Goal: Information Seeking & Learning: Check status

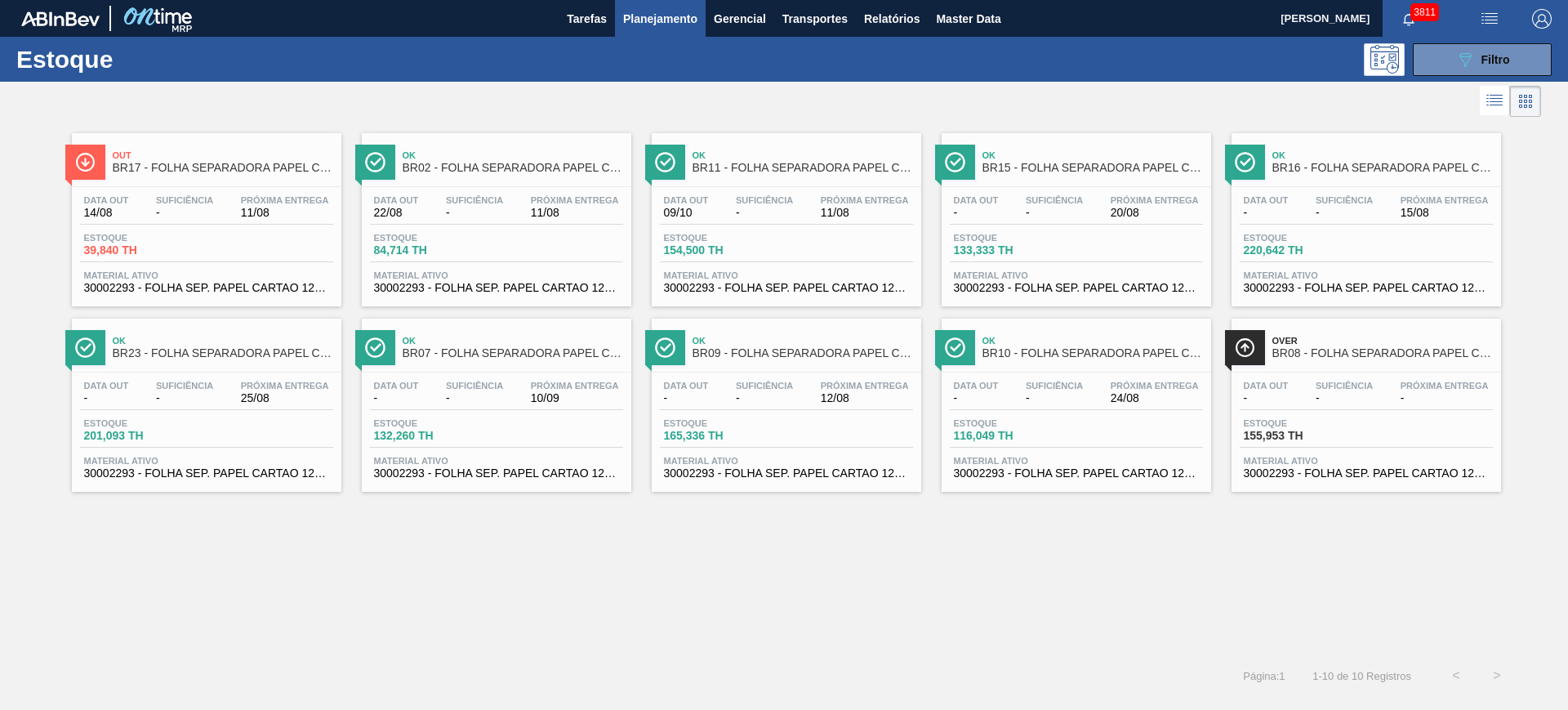
click at [1546, 19] on img "button" at bounding box center [1541, 19] width 20 height 20
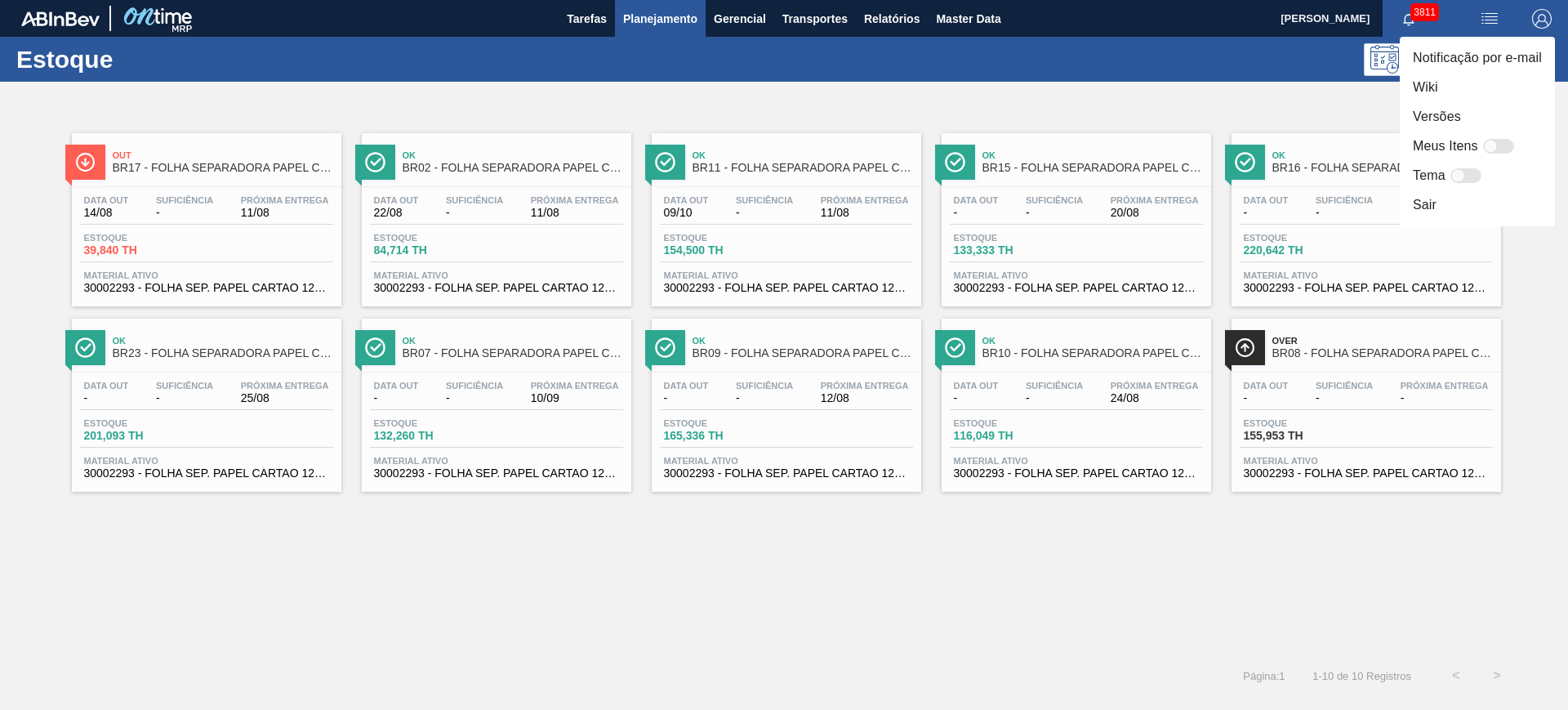
click at [1278, 99] on div at bounding box center [784, 355] width 1568 height 710
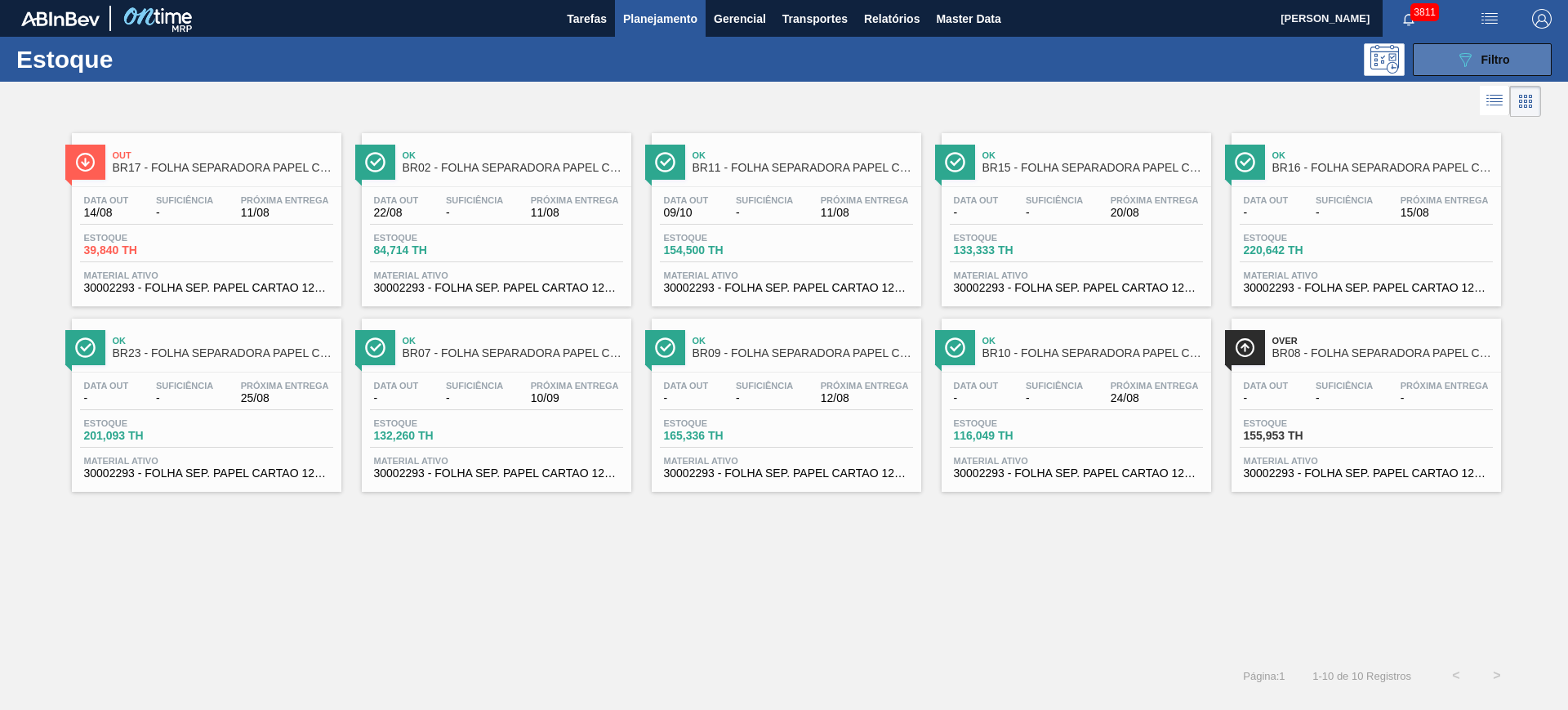
click at [1473, 57] on icon "089F7B8B-B2A5-4AFE-B5C0-19BA573D28AC" at bounding box center [1465, 60] width 20 height 20
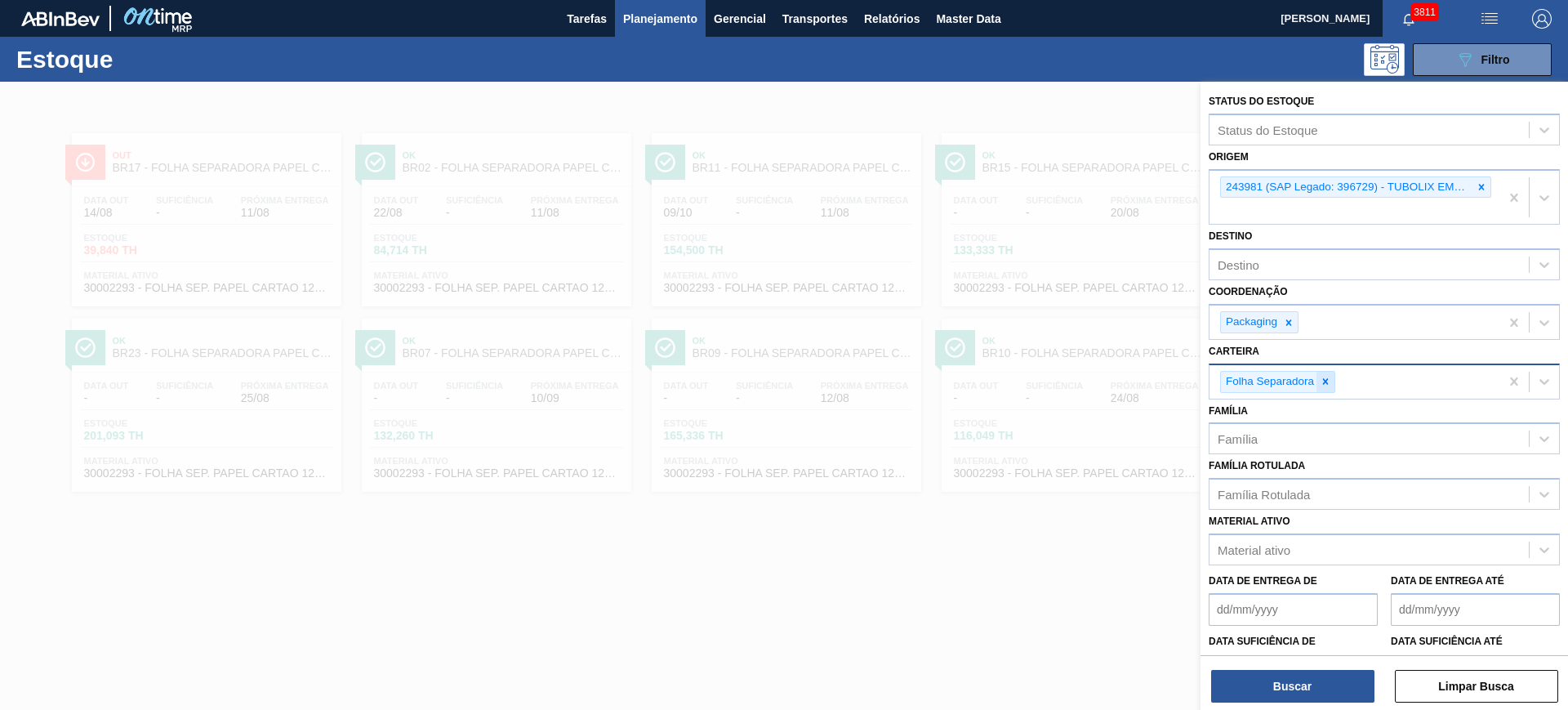
click at [1328, 380] on icon at bounding box center [1325, 382] width 11 height 11
click at [1485, 184] on div at bounding box center [1481, 188] width 18 height 20
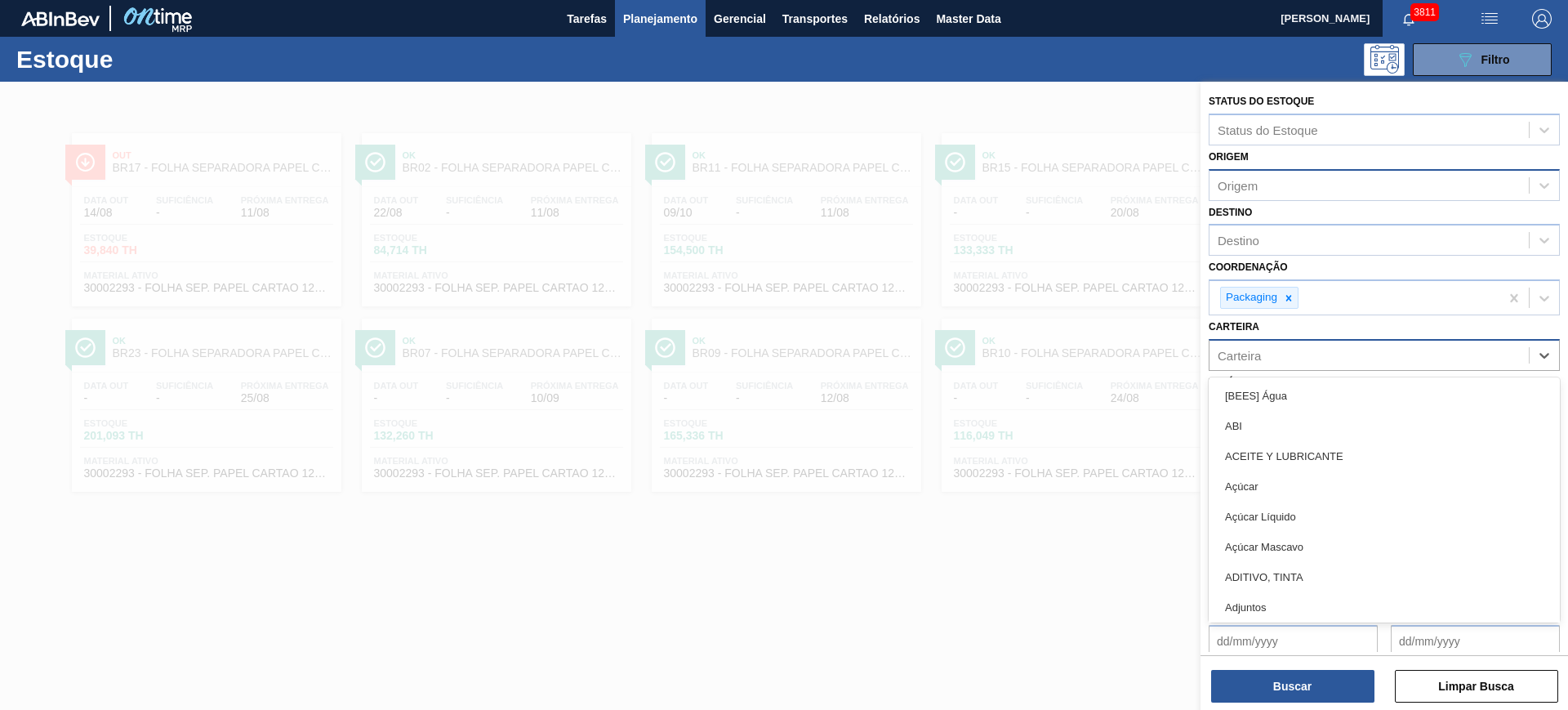
click at [1358, 357] on div "Carteira" at bounding box center [1369, 355] width 319 height 23
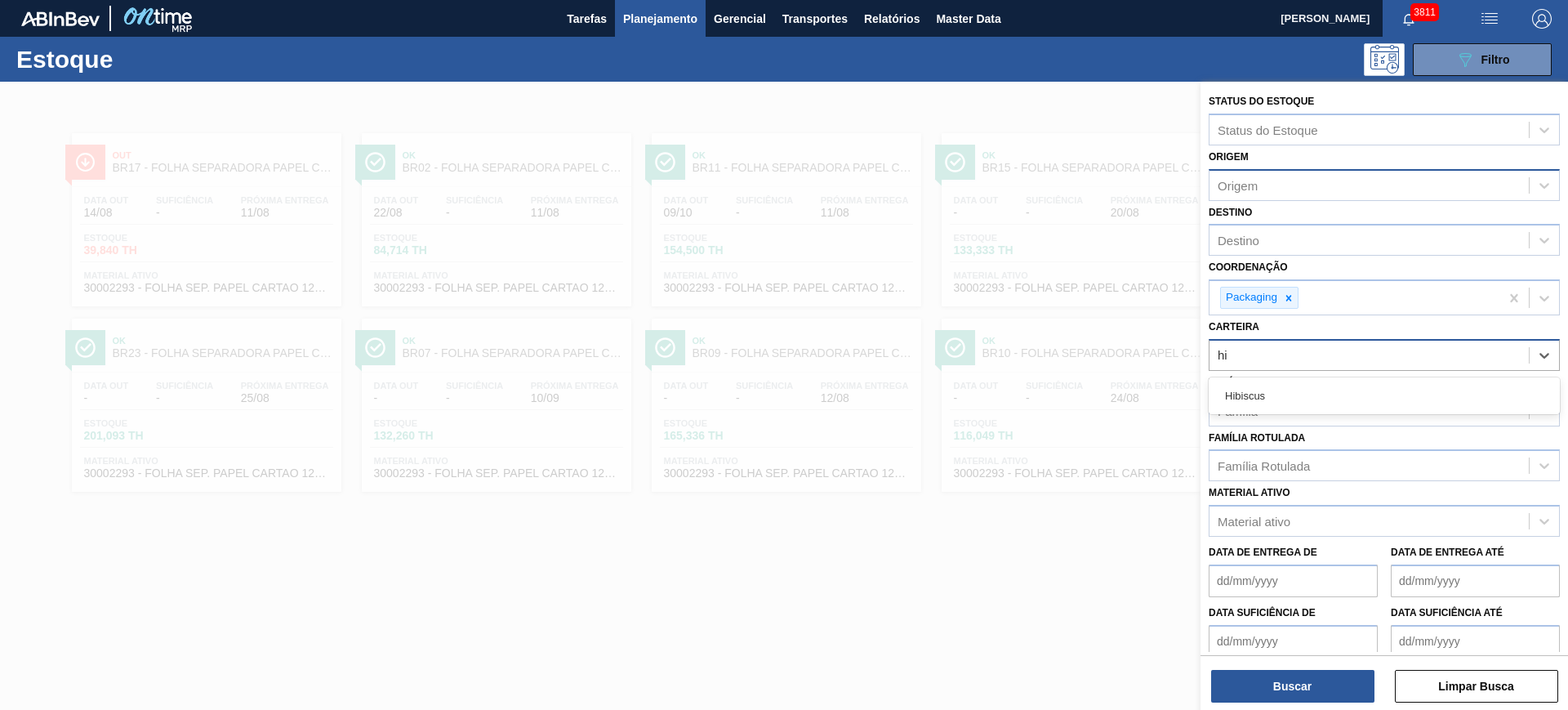
type input "h"
type input "xaro"
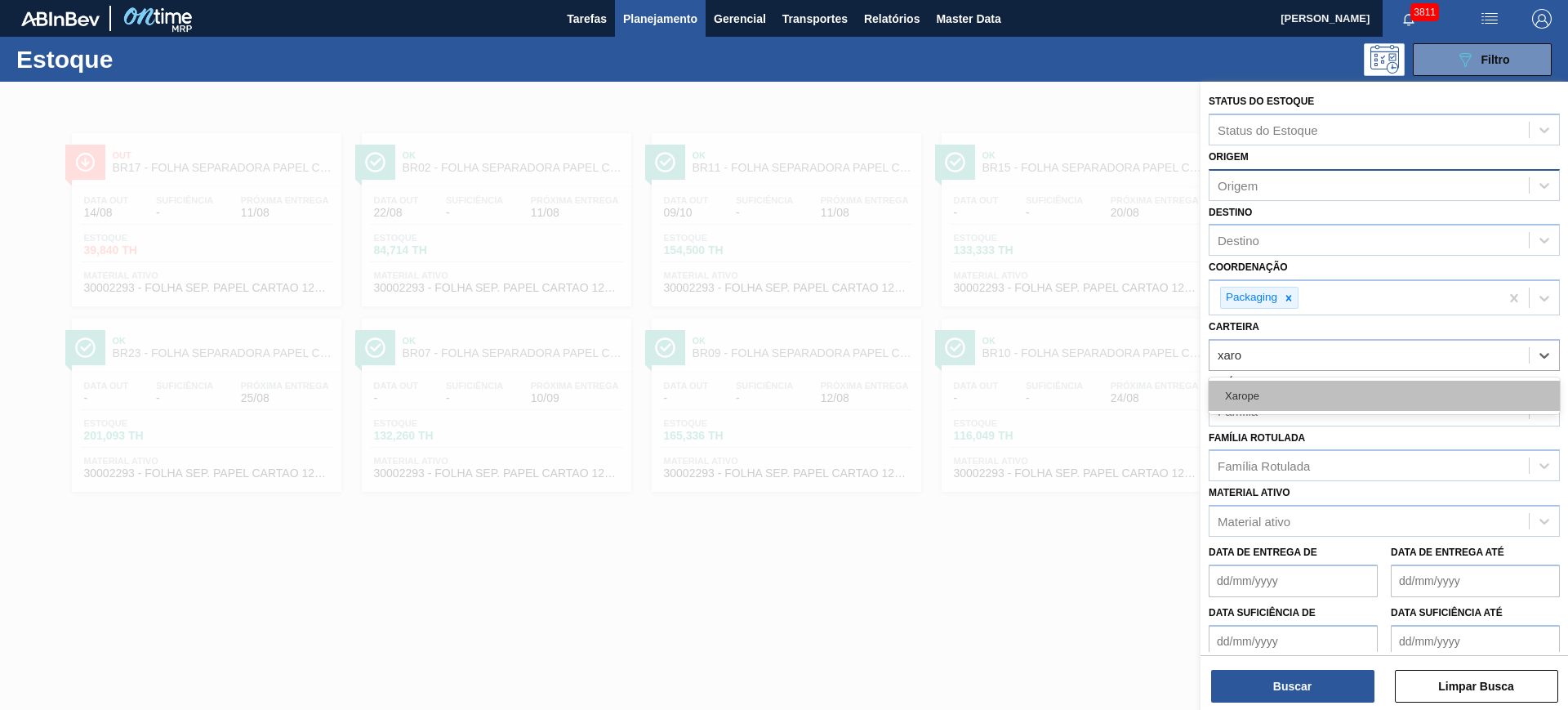
click at [1341, 409] on div "Xarope" at bounding box center [1385, 395] width 352 height 30
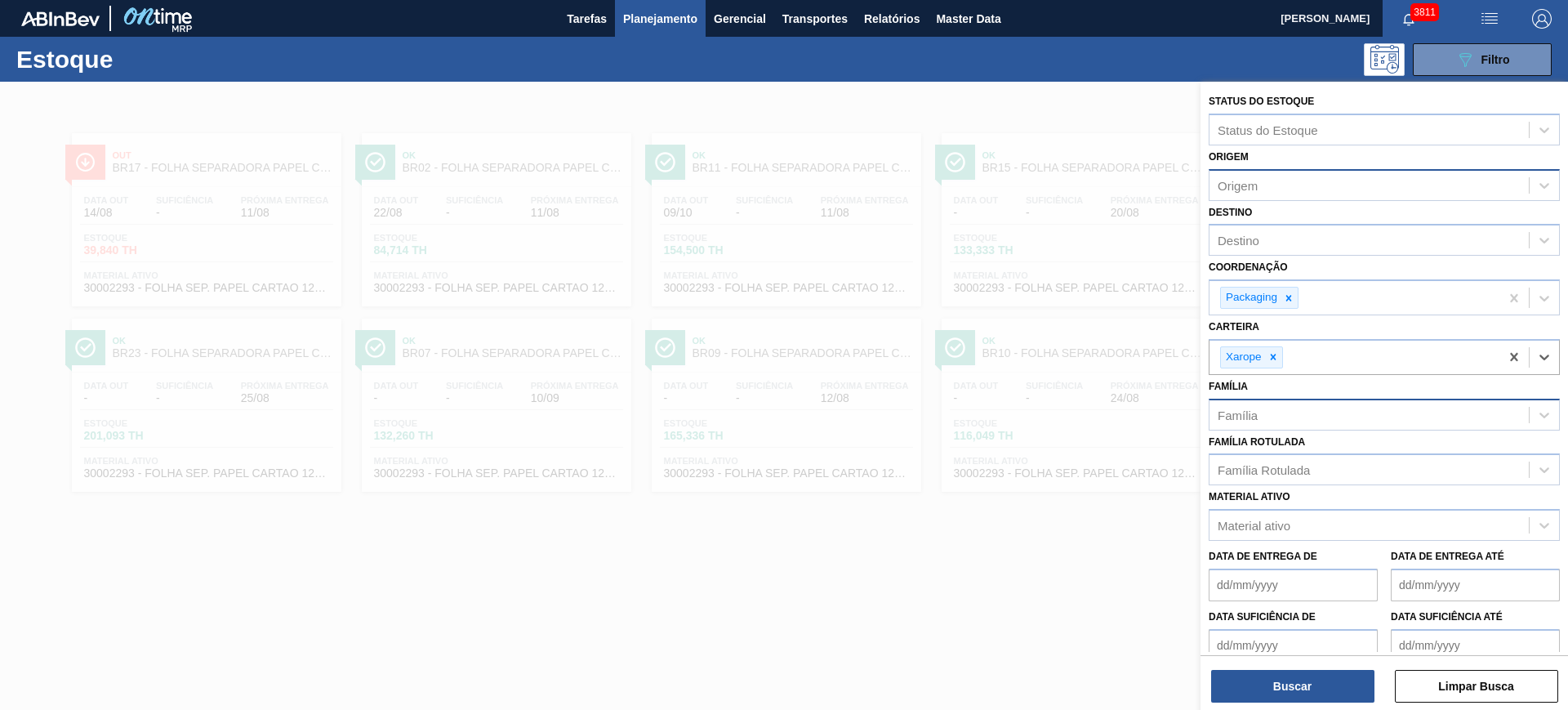
click at [1347, 409] on div "Família" at bounding box center [1369, 414] width 319 height 23
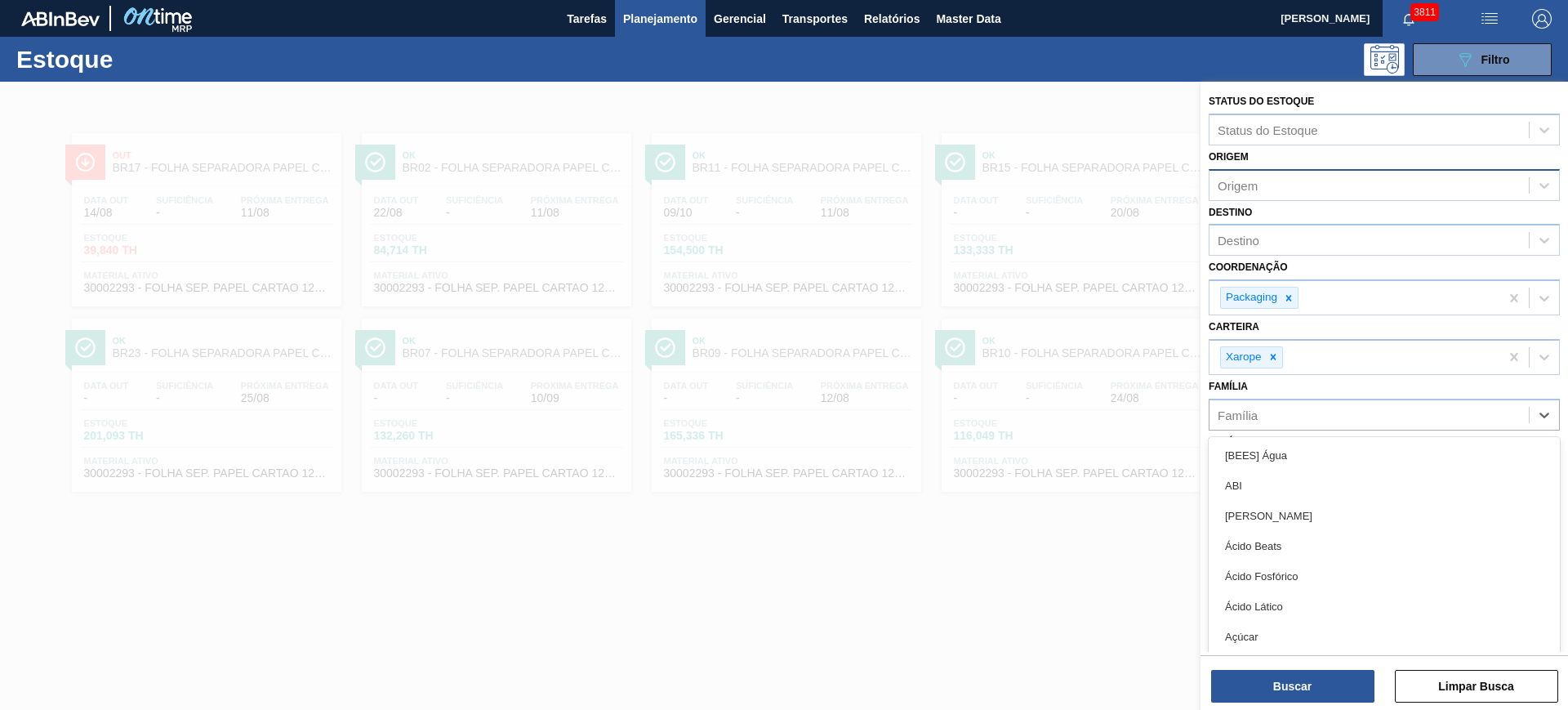
click at [1350, 380] on div "Família option [BEES] Água focused, 1 of 101. 101 results available. Use Up and…" at bounding box center [1385, 403] width 352 height 56
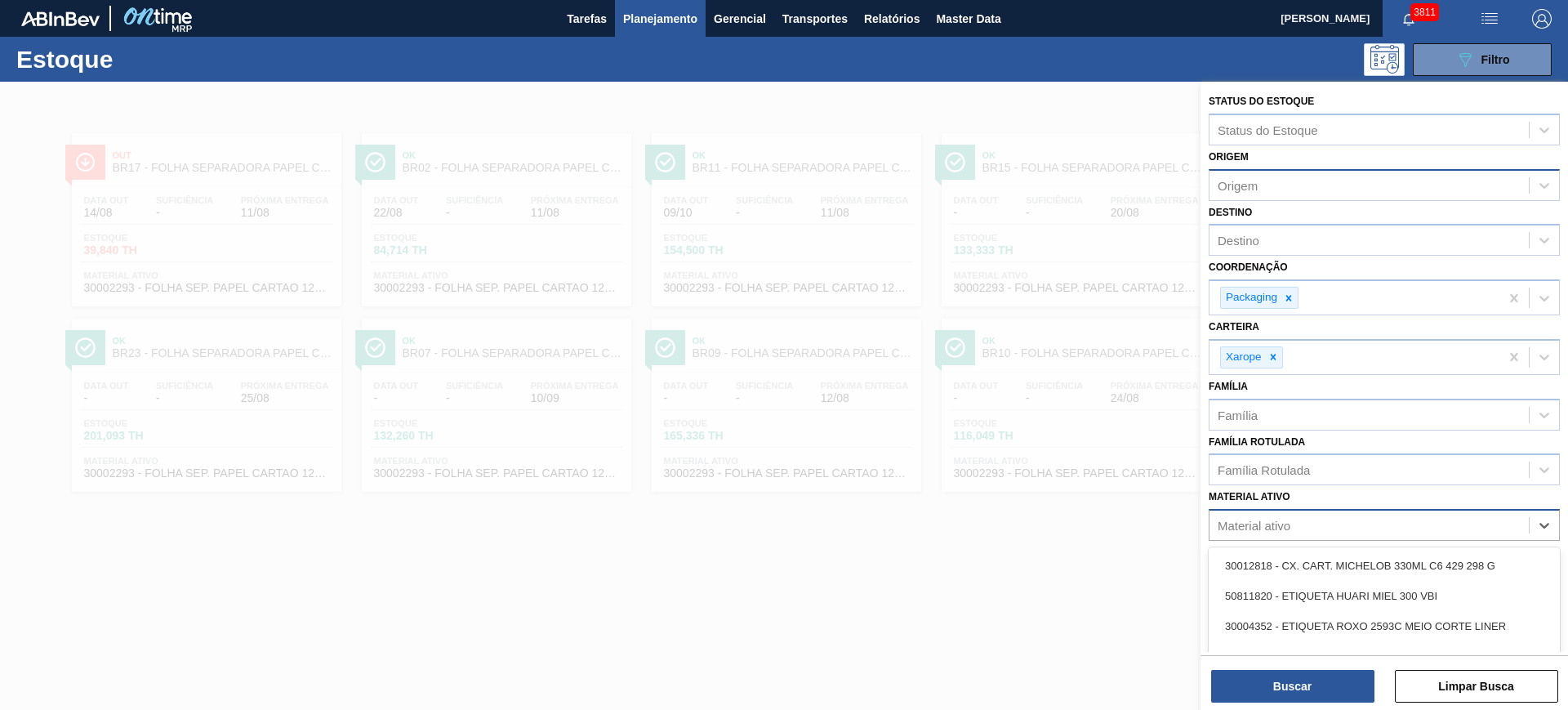
click at [1334, 523] on div "Material ativo" at bounding box center [1369, 525] width 319 height 23
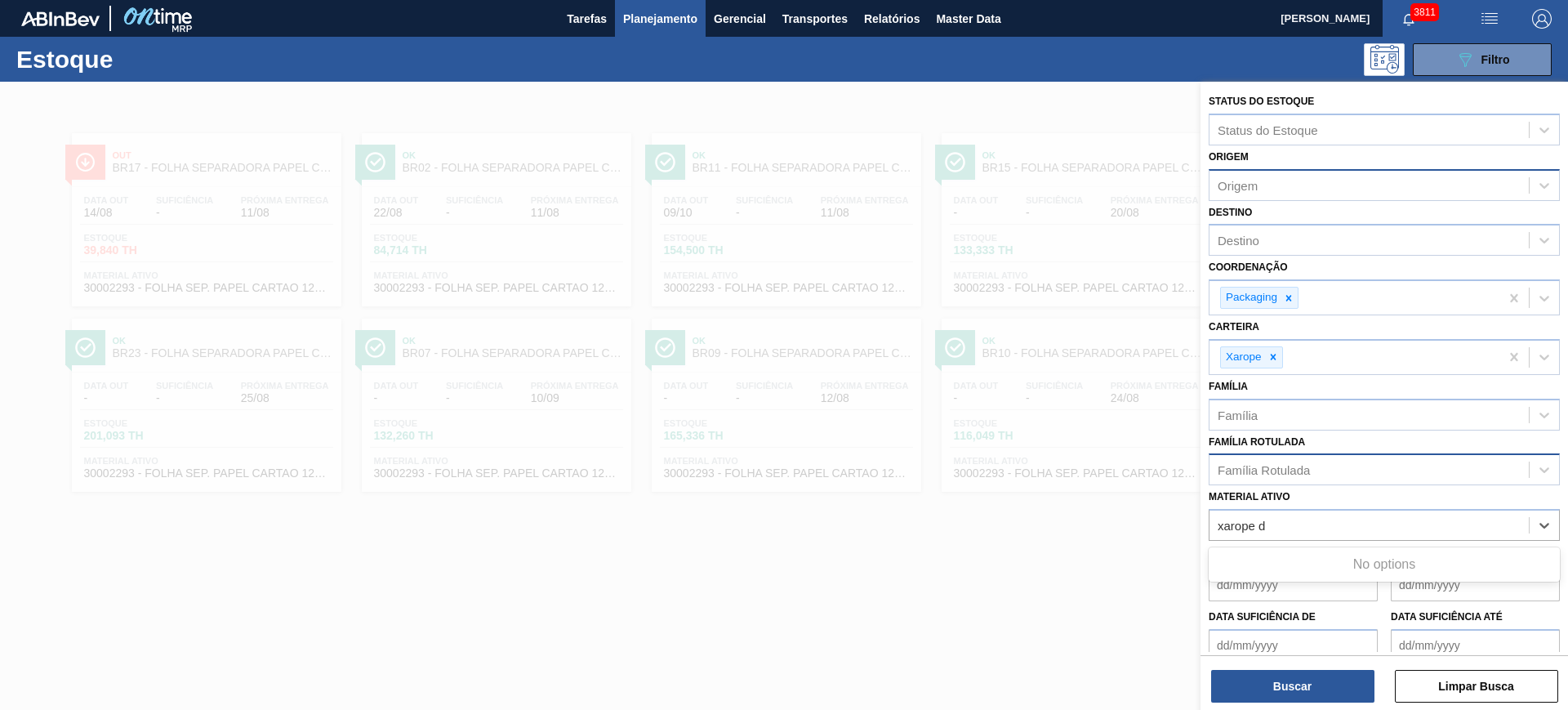
type ativo "xarope d"
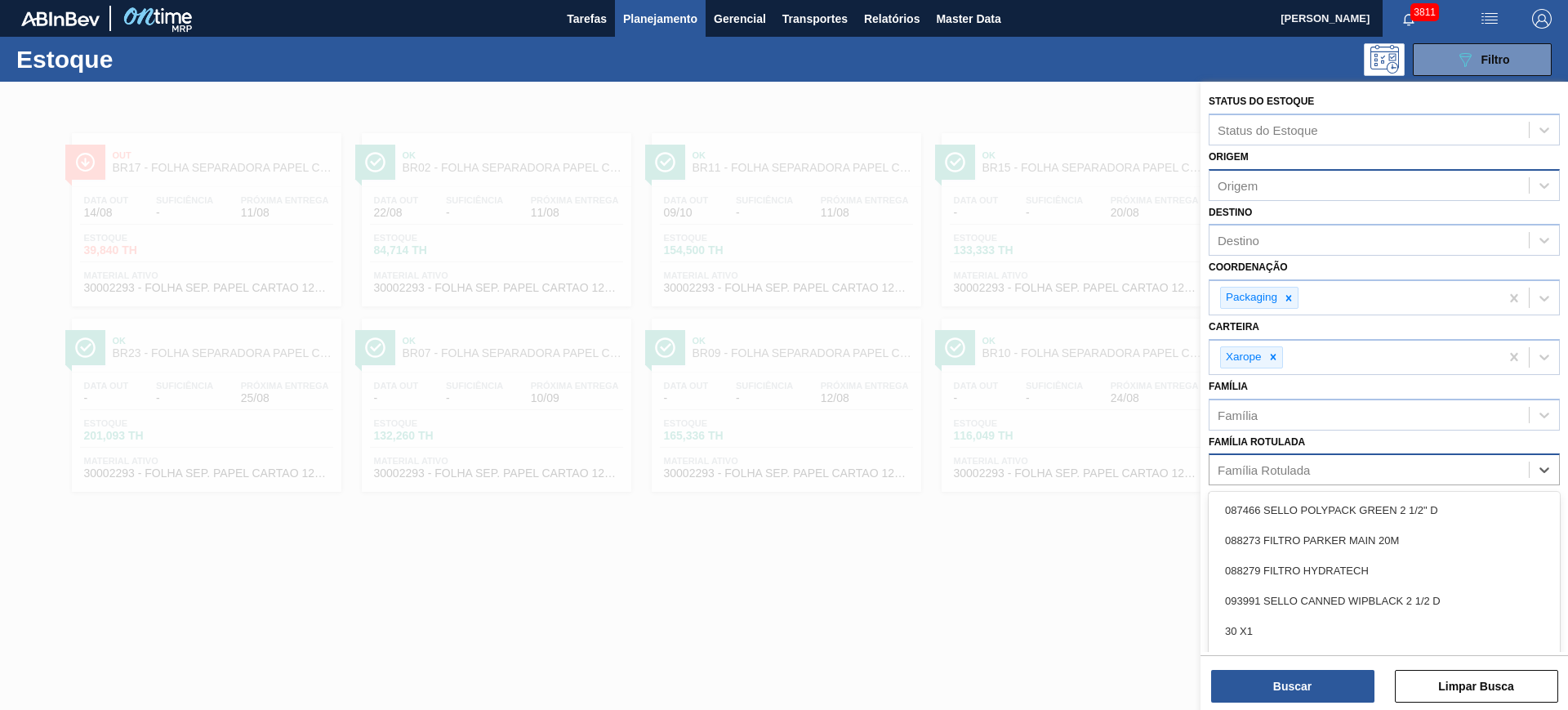
click at [1291, 466] on div "Família Rotulada" at bounding box center [1263, 470] width 92 height 14
type Rotulada "xarope"
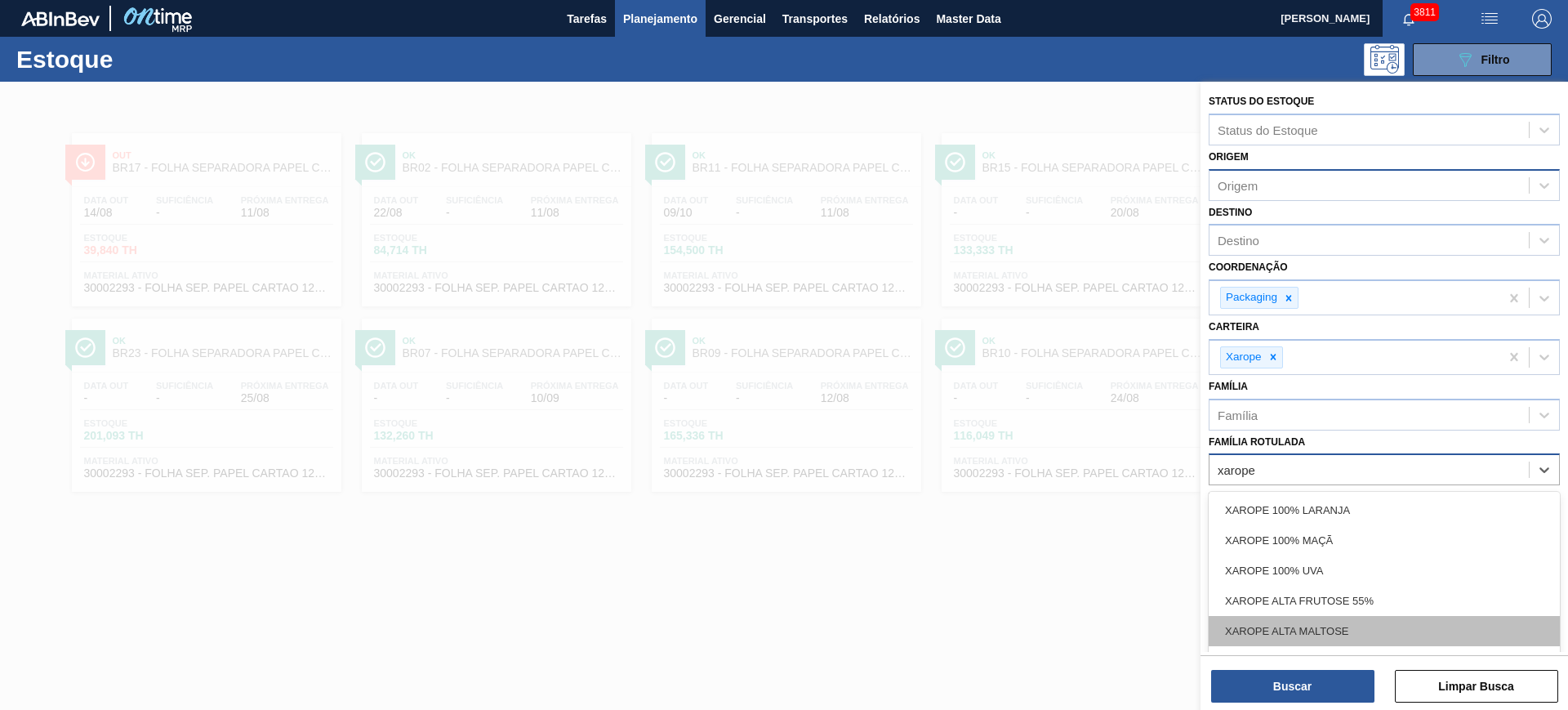
click at [1378, 623] on div "XAROPE ALTA MALTOSE" at bounding box center [1385, 631] width 352 height 30
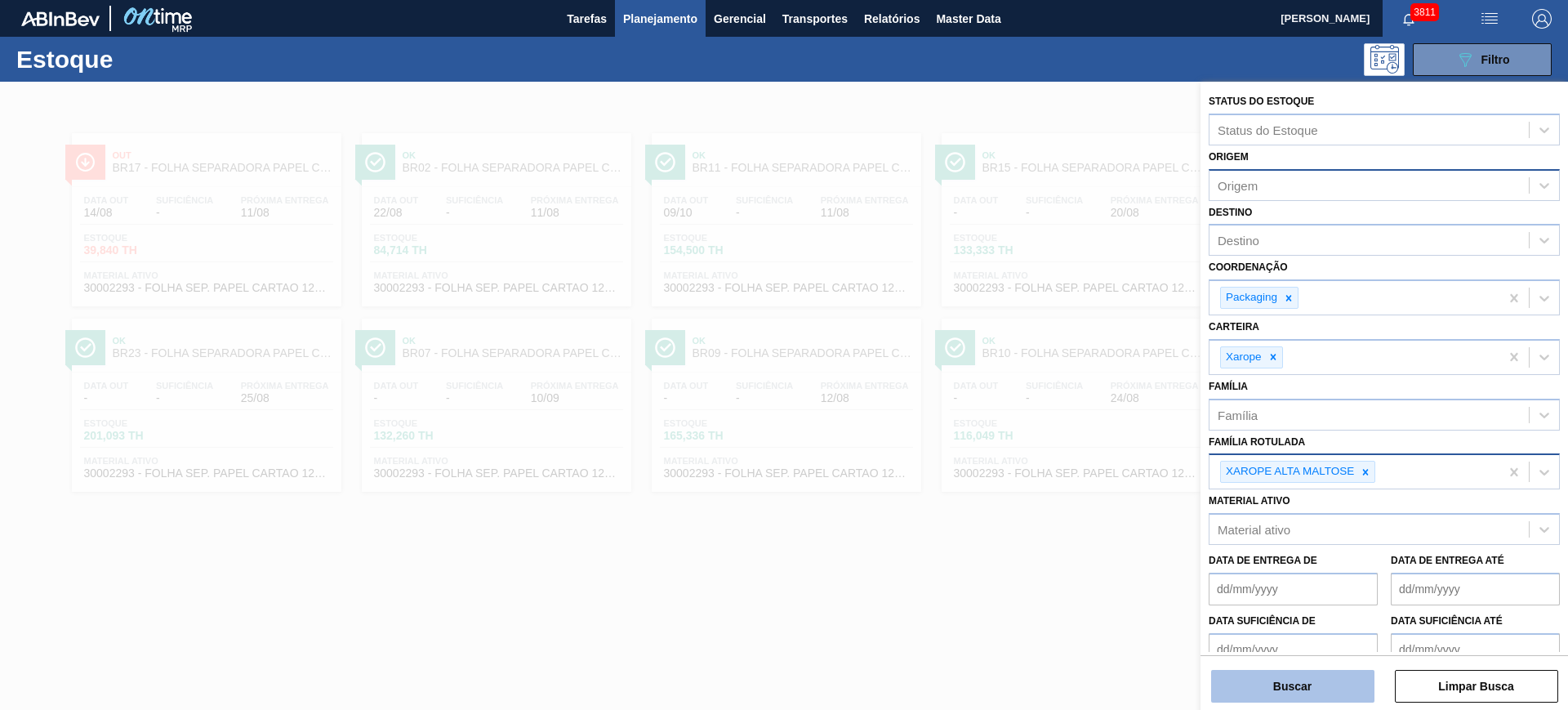
click at [1346, 688] on button "Buscar" at bounding box center [1293, 686] width 164 height 33
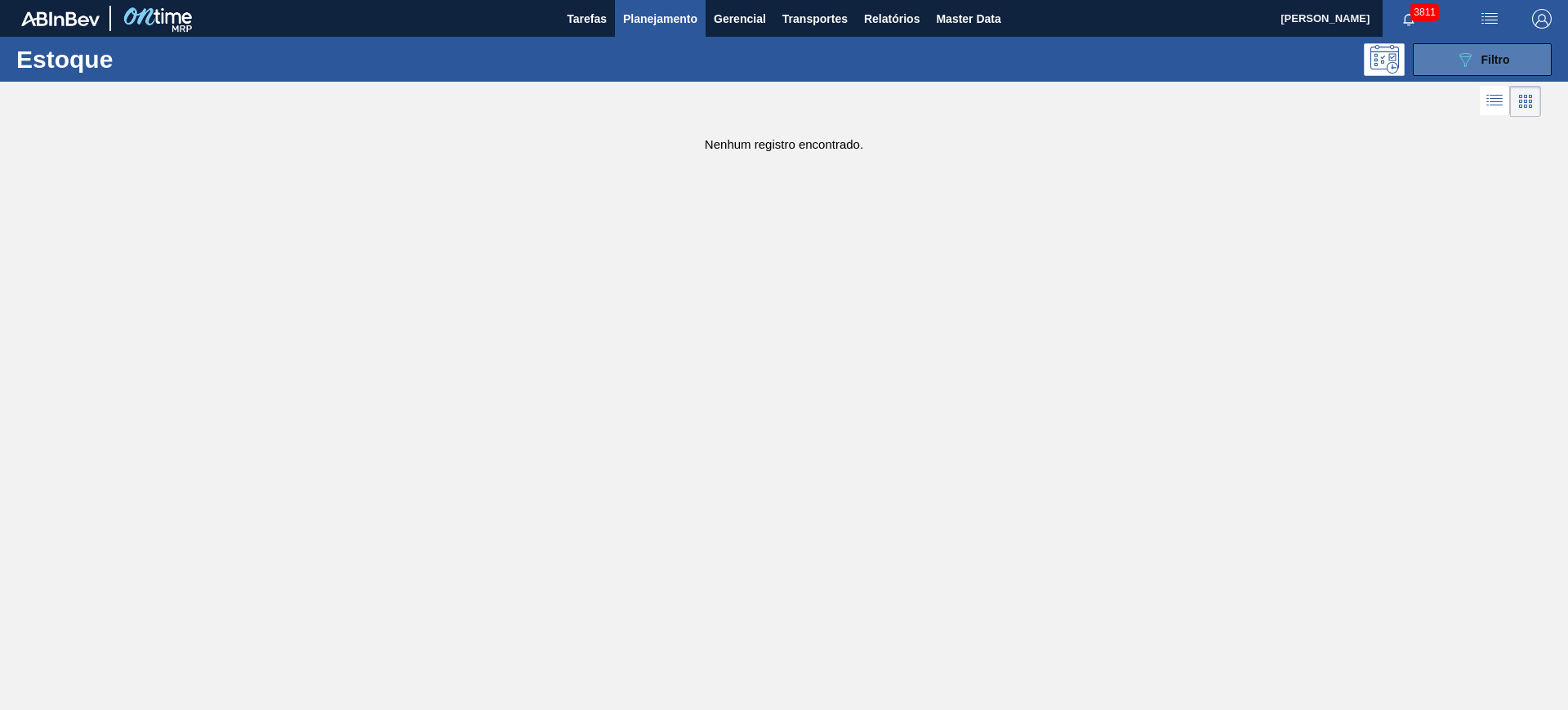
click at [1431, 55] on button "089F7B8B-B2A5-4AFE-B5C0-19BA573D28AC Filtro" at bounding box center [1482, 60] width 139 height 33
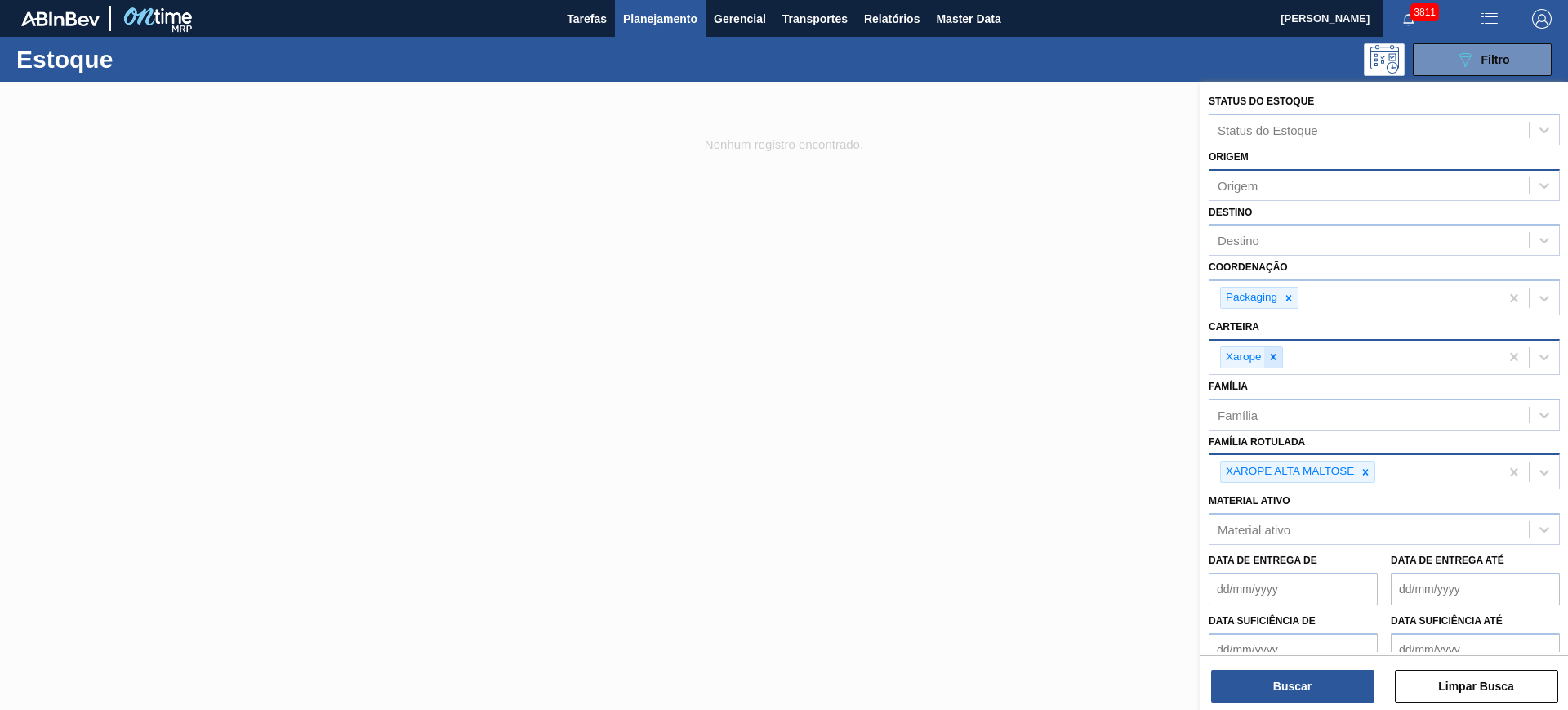
click at [1273, 358] on icon at bounding box center [1273, 357] width 6 height 6
click at [1290, 300] on icon at bounding box center [1289, 298] width 6 height 6
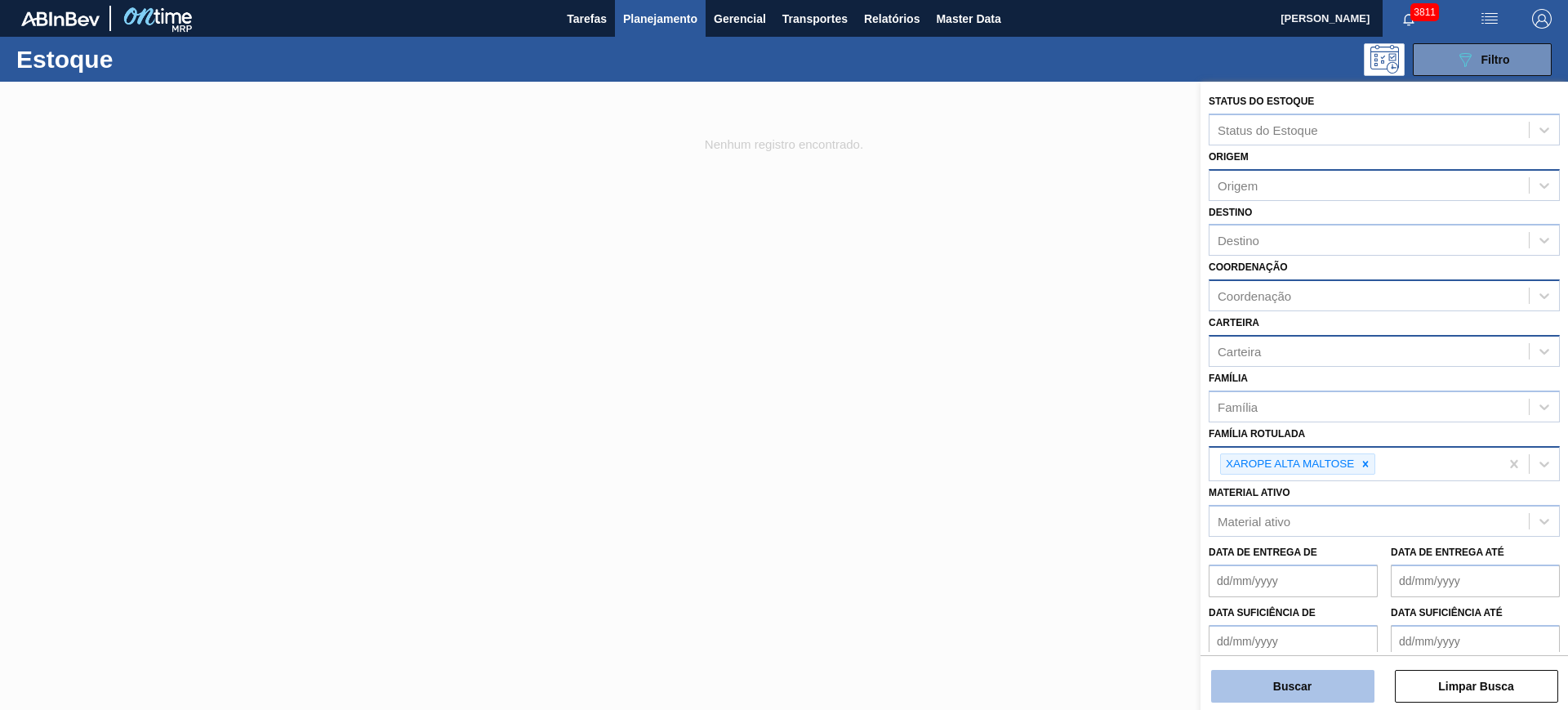
click at [1289, 685] on button "Buscar" at bounding box center [1293, 686] width 164 height 33
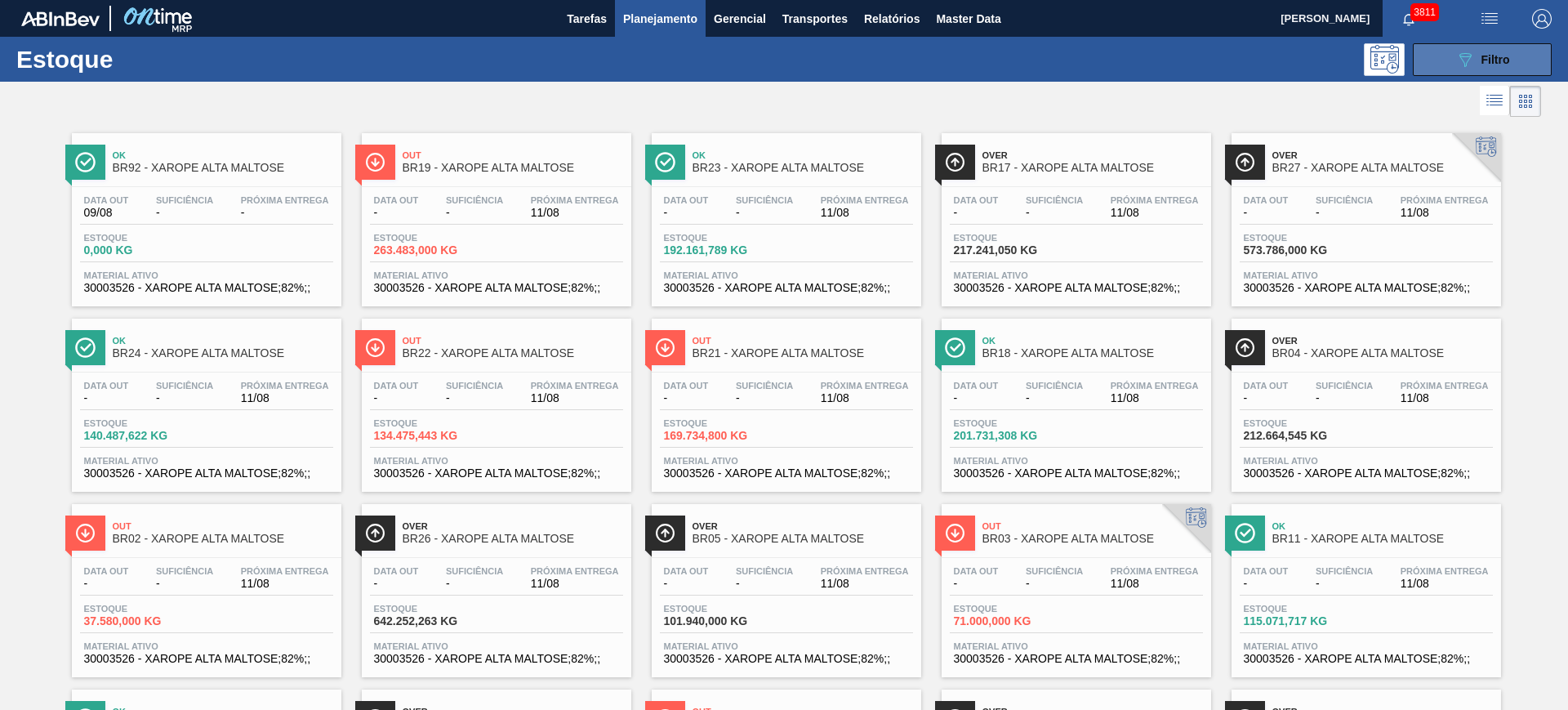
click at [1516, 53] on button "089F7B8B-B2A5-4AFE-B5C0-19BA573D28AC Filtro" at bounding box center [1482, 60] width 139 height 33
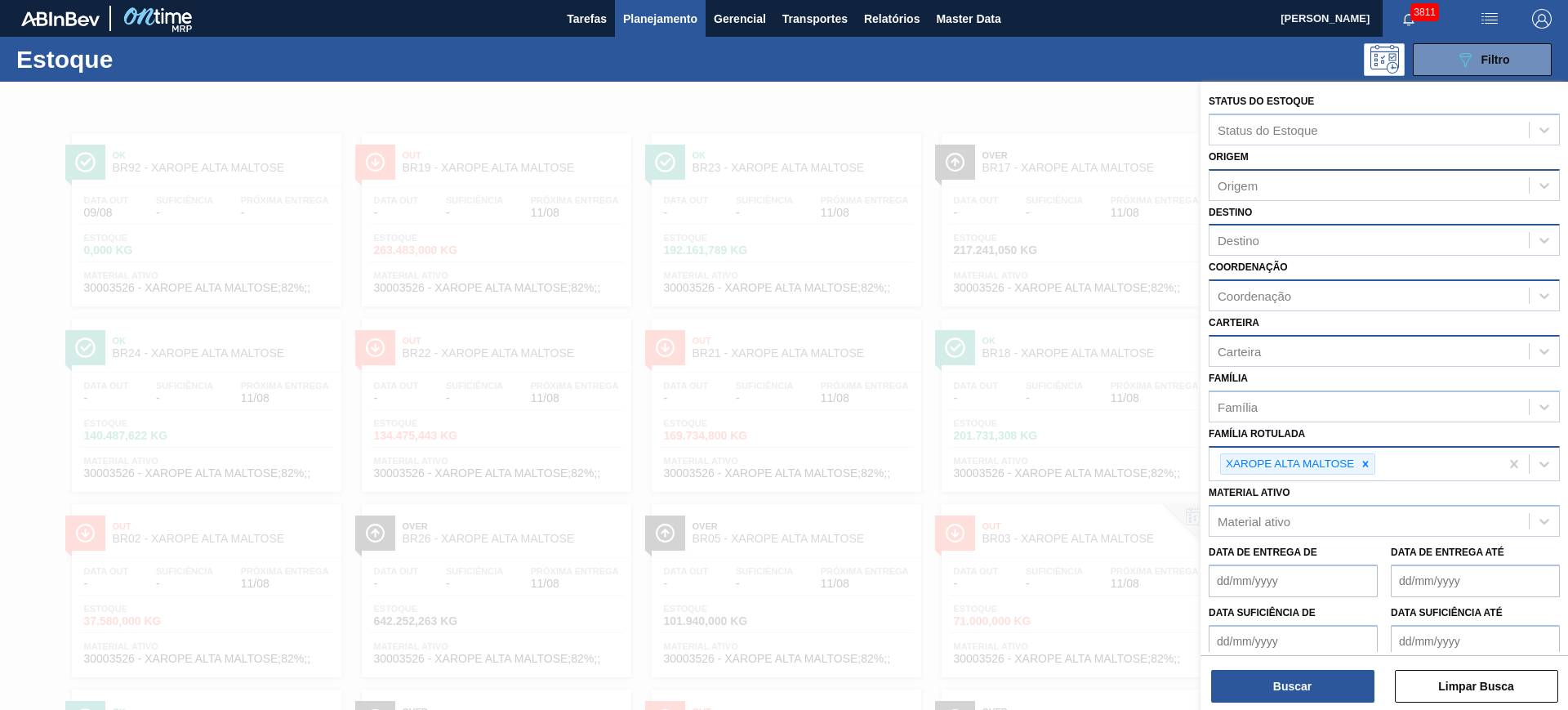
click at [1338, 249] on div "Destino" at bounding box center [1369, 240] width 319 height 23
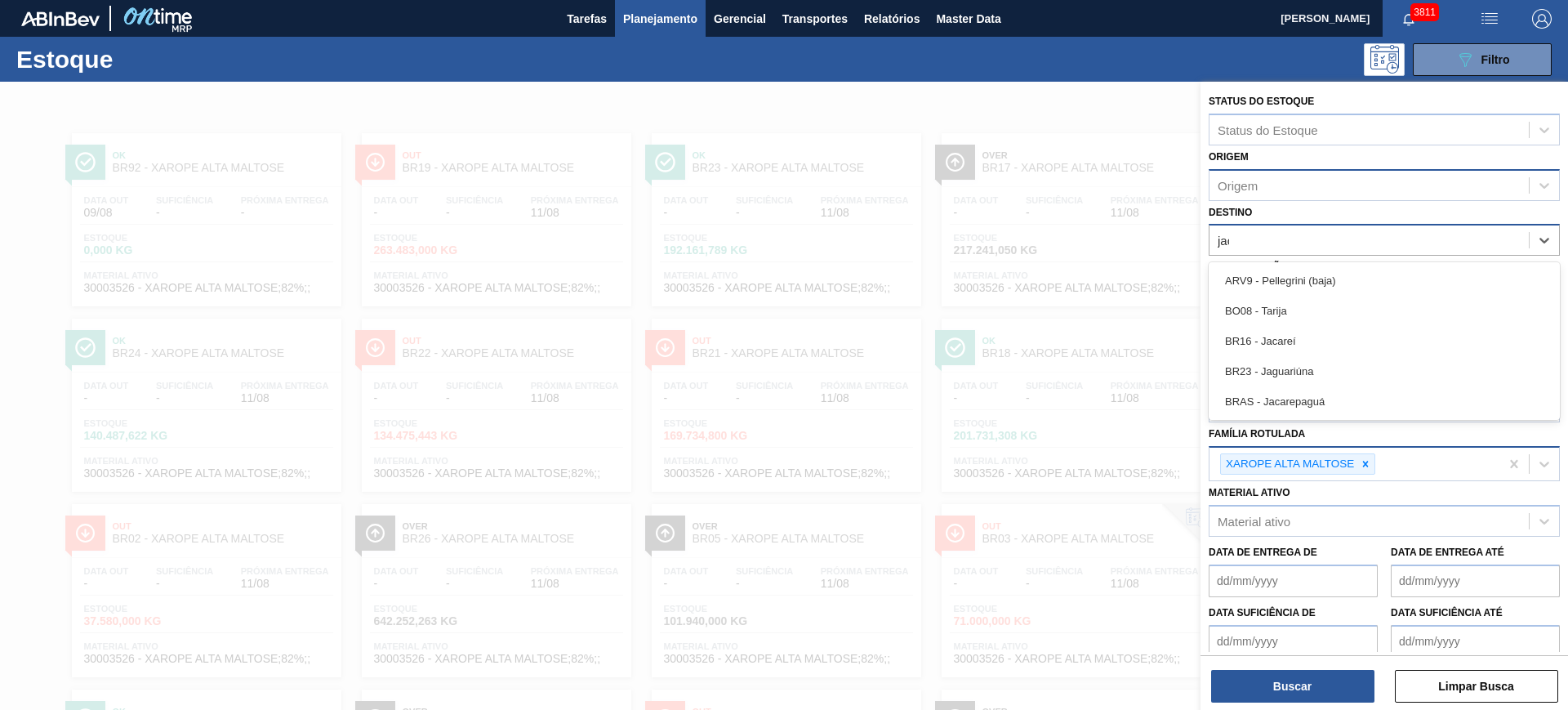
type input "jaca"
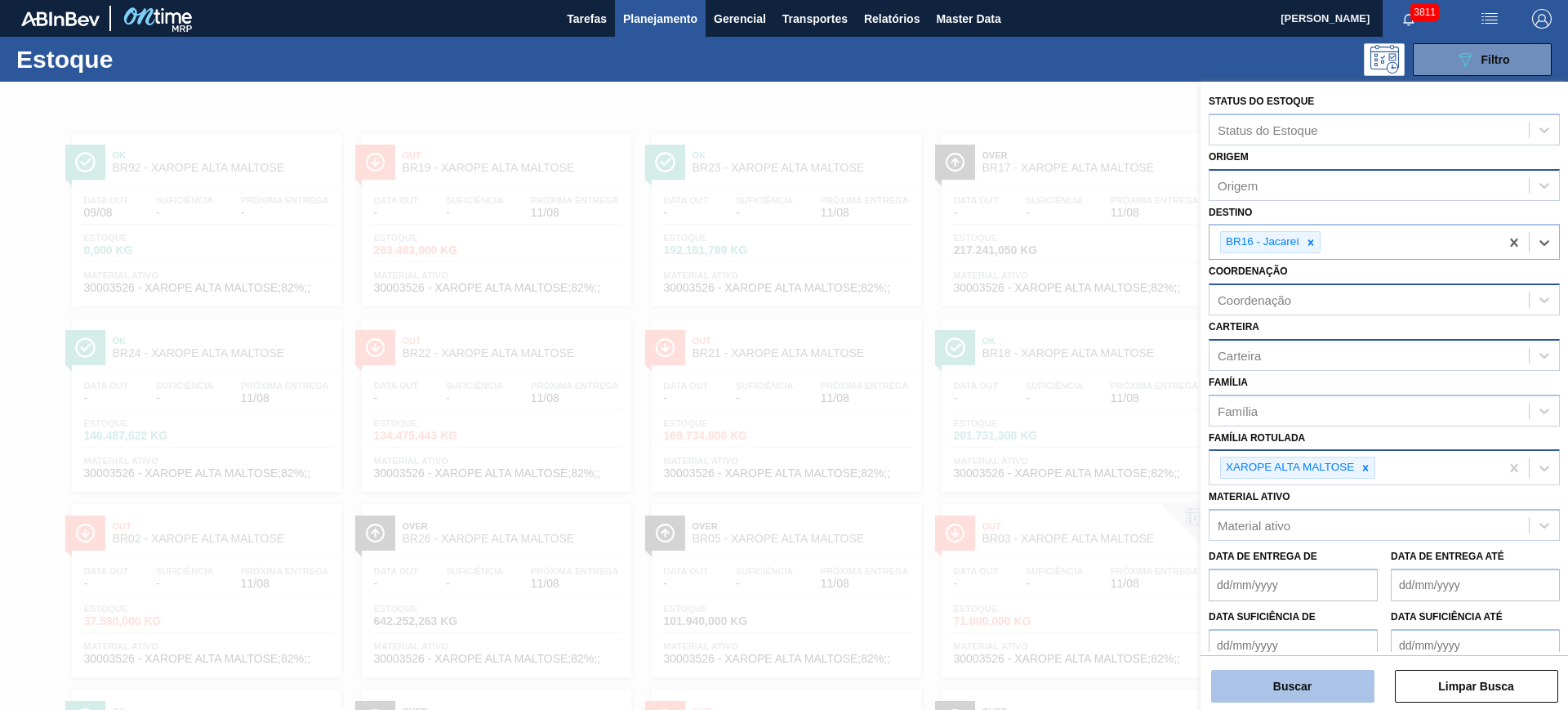
click at [1312, 688] on button "Buscar" at bounding box center [1293, 686] width 164 height 33
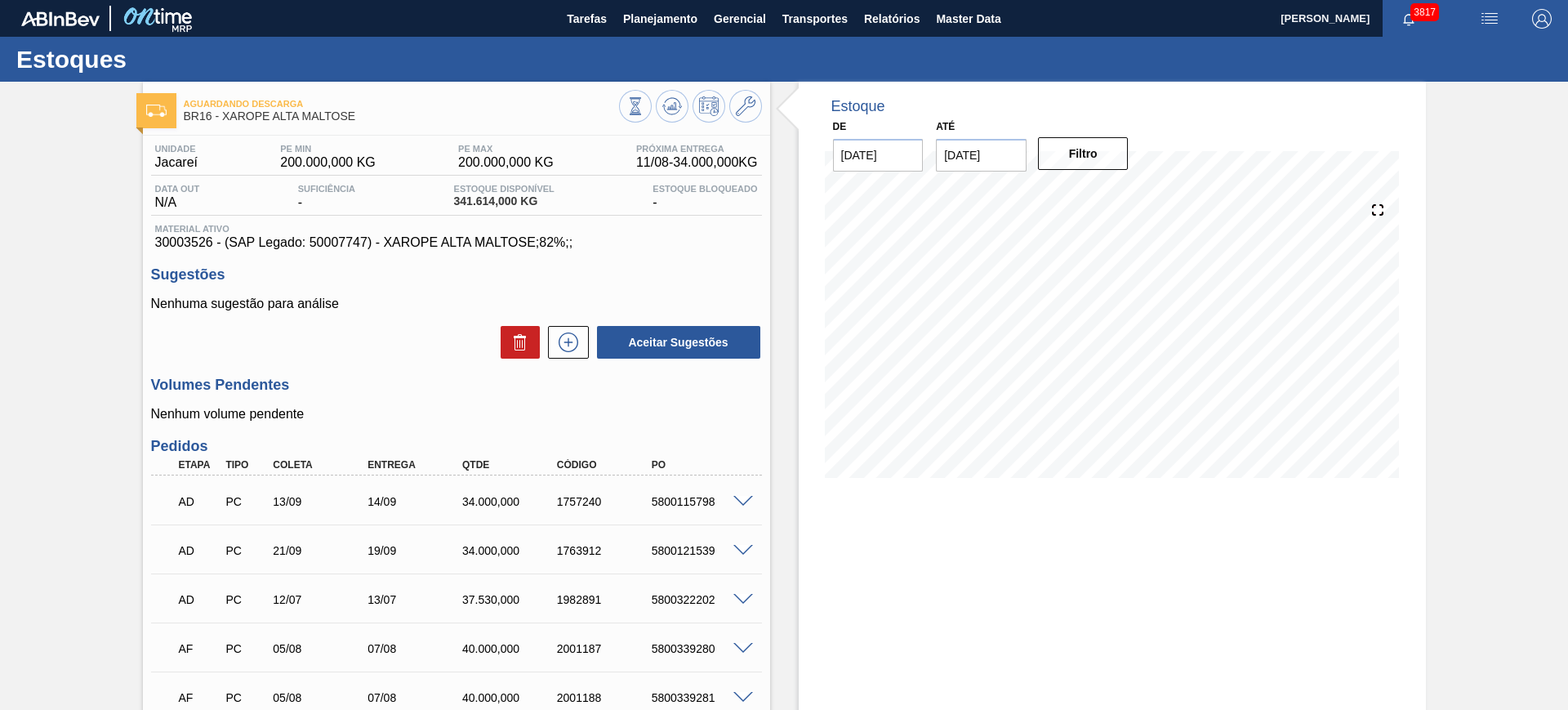
click at [1489, 21] on img "button" at bounding box center [1489, 19] width 20 height 20
click at [1454, 64] on li "Upload de Volumes" at bounding box center [1484, 59] width 141 height 30
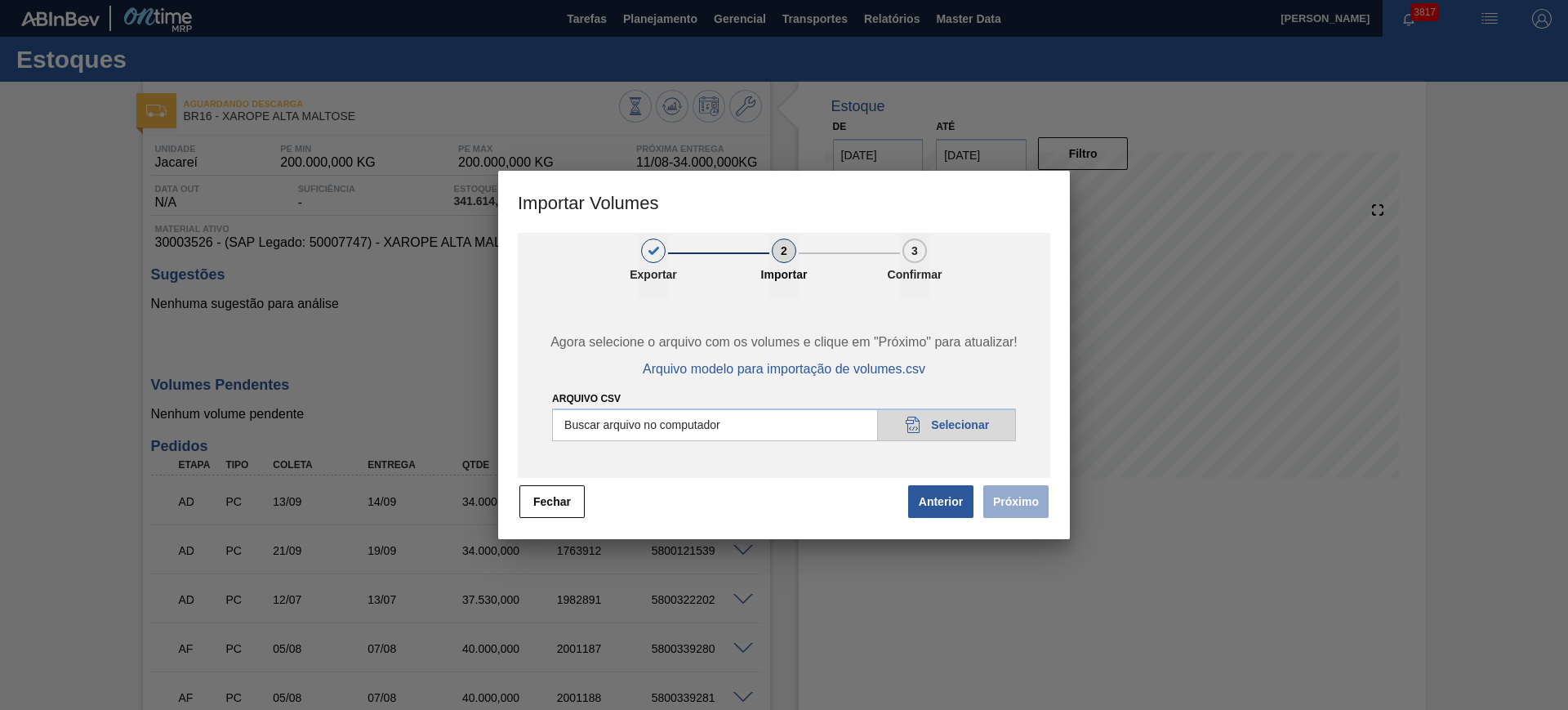
click at [801, 426] on input "Arquivo csv" at bounding box center [784, 424] width 464 height 33
type input "C:\fakepath\PedidoVolumeModeloImportacao (3).csv"
click at [1009, 501] on button "Próximo" at bounding box center [1016, 502] width 65 height 33
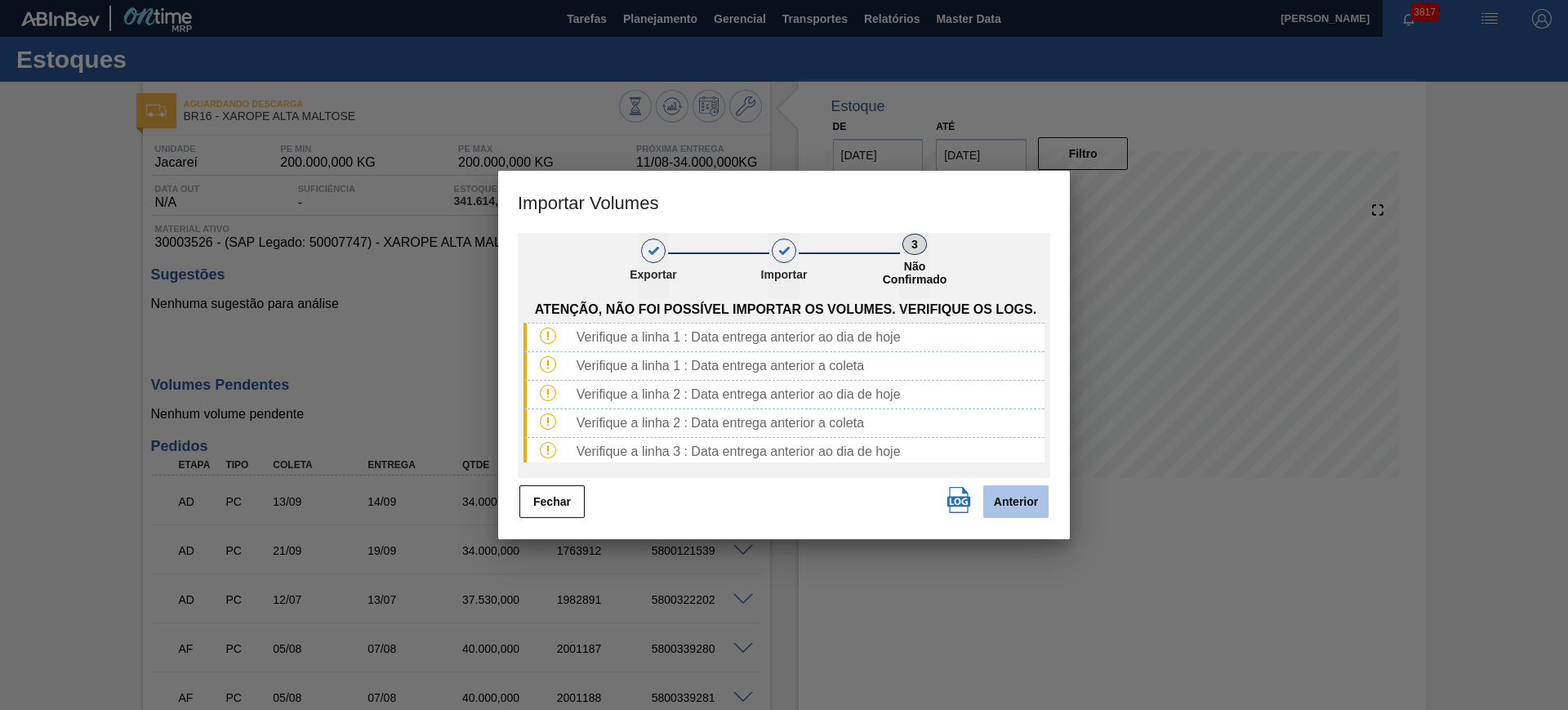
click at [1043, 504] on button "Anterior" at bounding box center [1016, 502] width 65 height 33
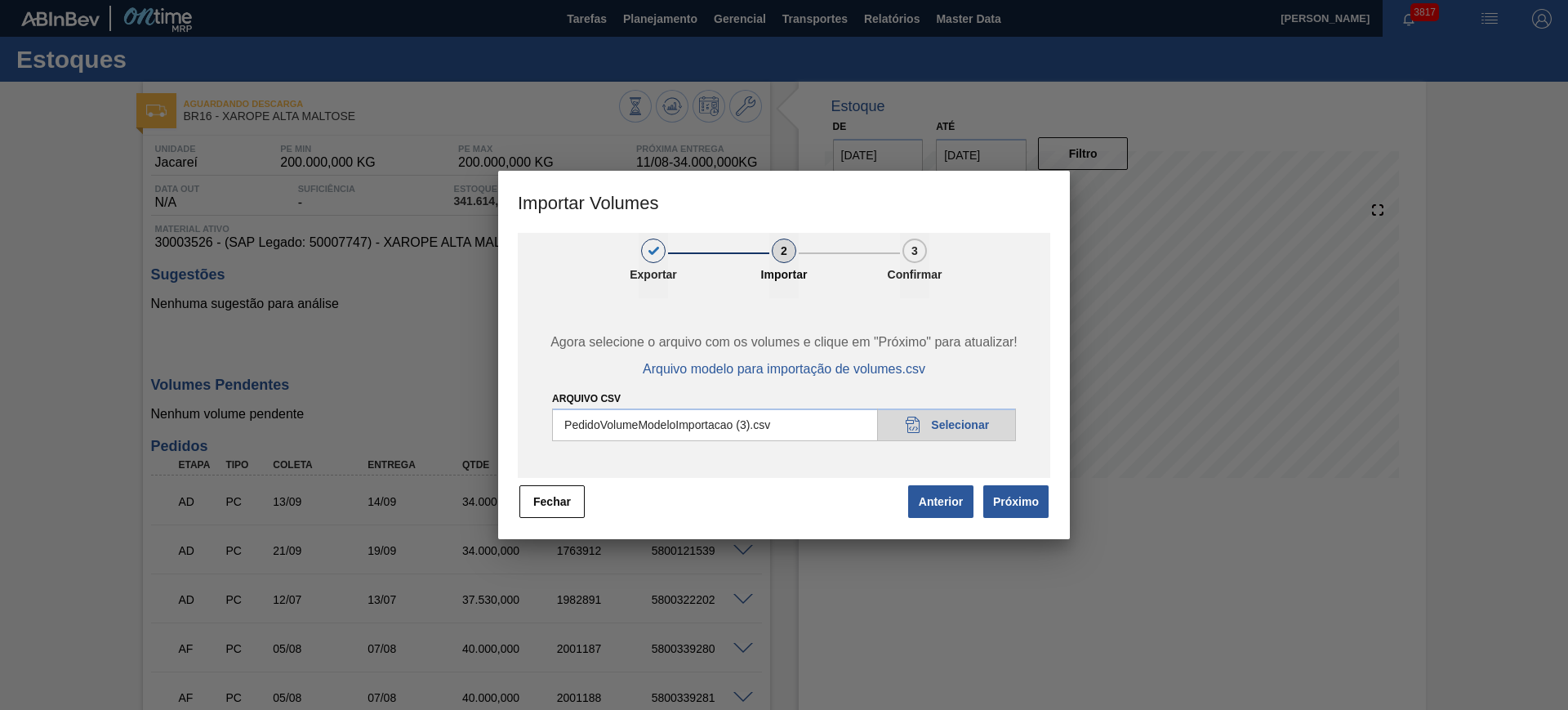
click at [806, 429] on input "Arquivo csv" at bounding box center [784, 424] width 464 height 33
type input "C:\fakepath\PedidoVolumeModeloImportacao (3).csv"
click at [1019, 500] on button "Próximo" at bounding box center [1016, 502] width 65 height 33
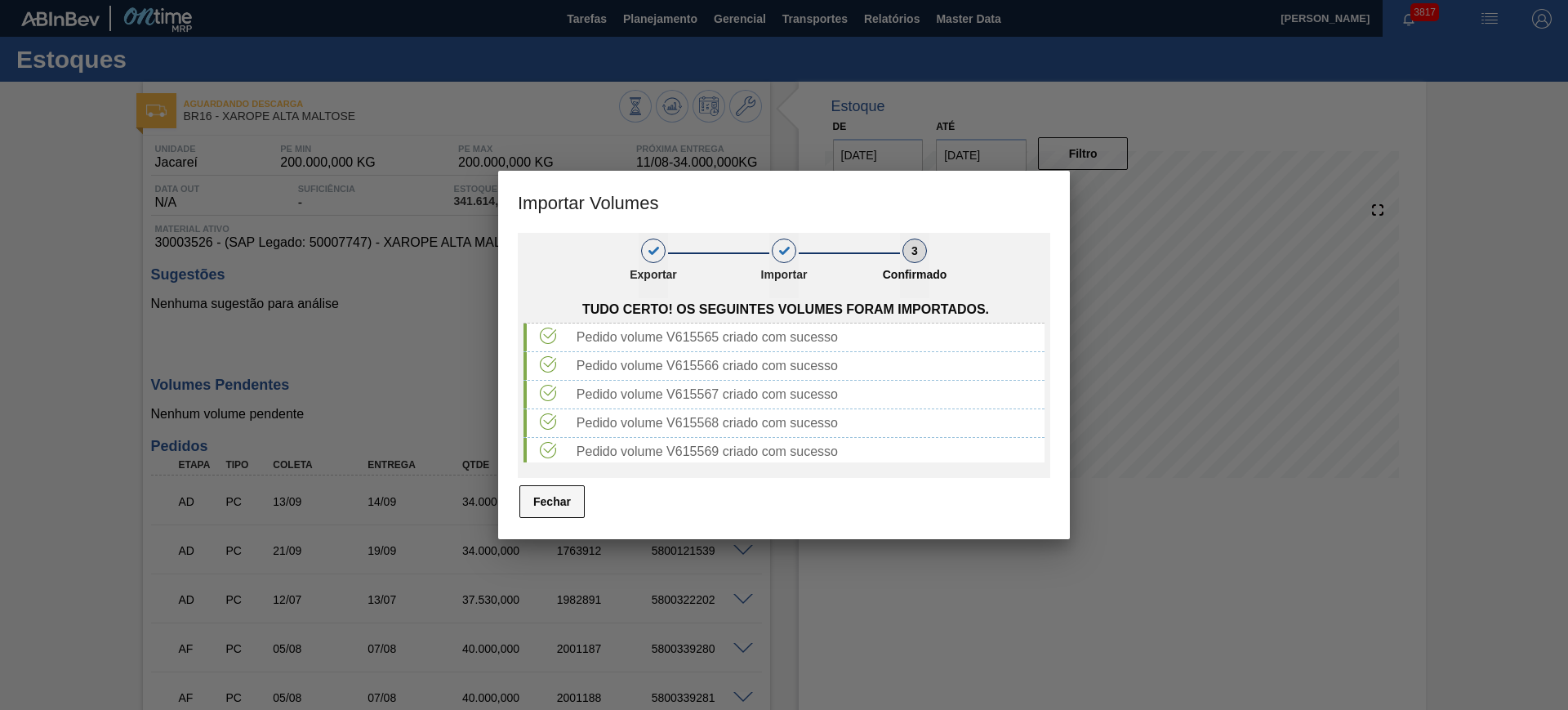
click at [561, 507] on button "Fechar" at bounding box center [552, 502] width 65 height 33
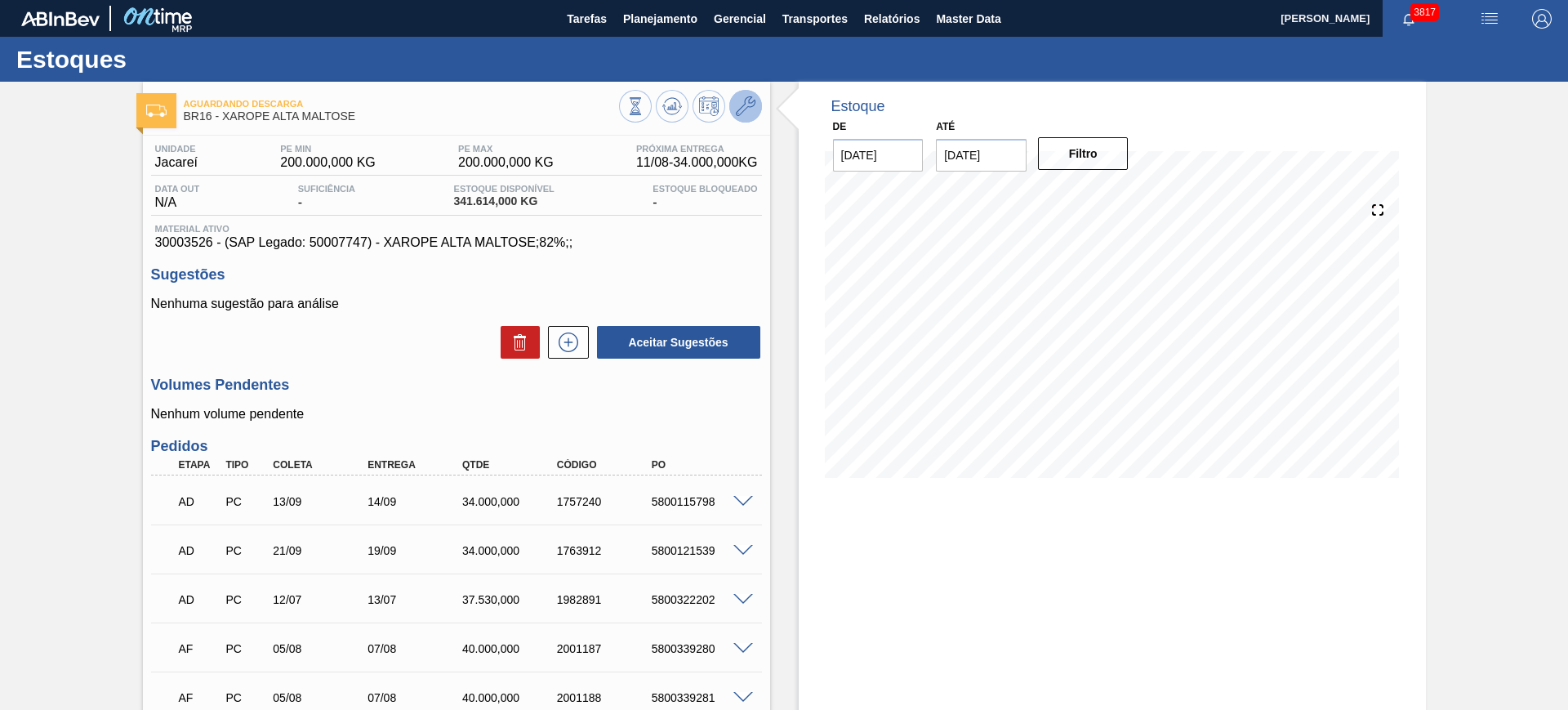
click at [755, 106] on button at bounding box center [745, 106] width 33 height 33
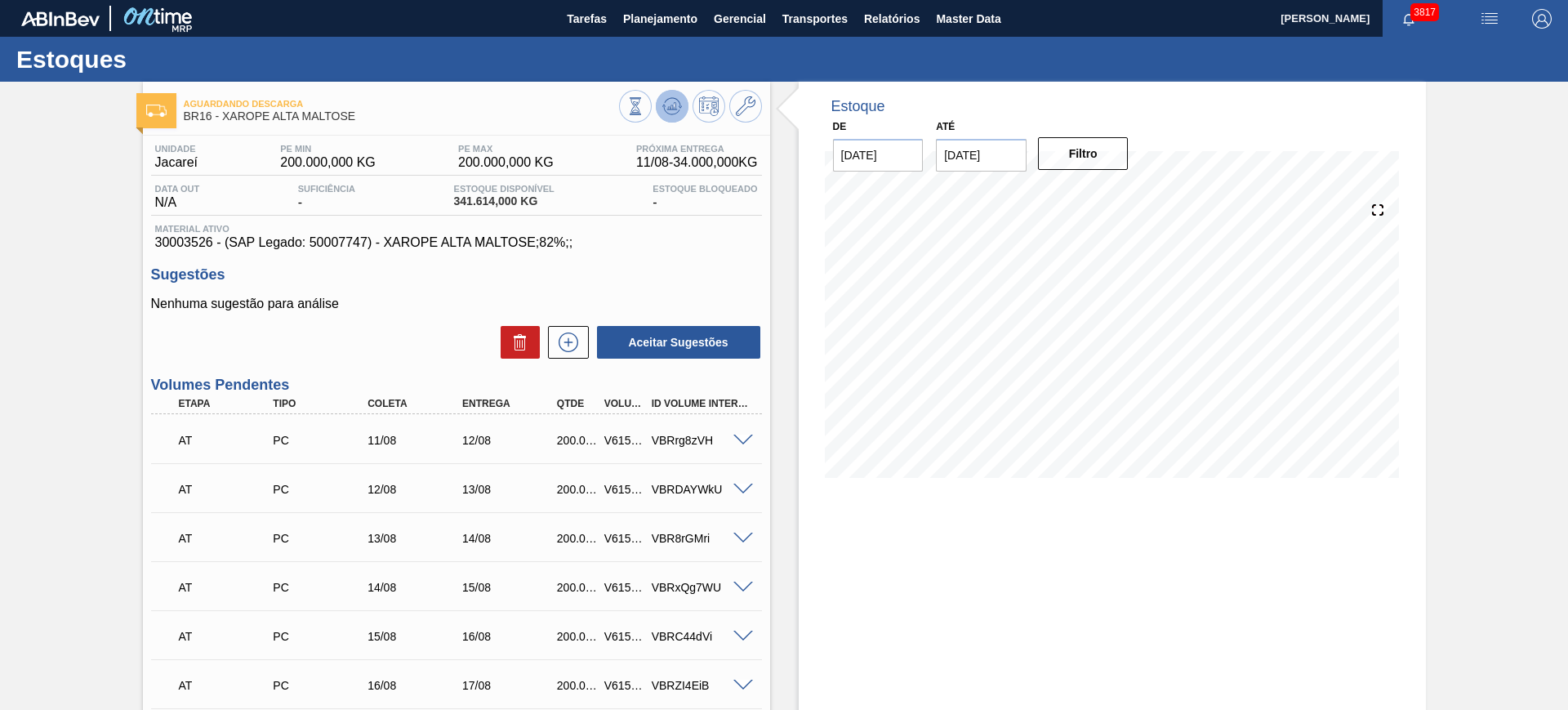
click at [666, 90] on button at bounding box center [671, 106] width 33 height 33
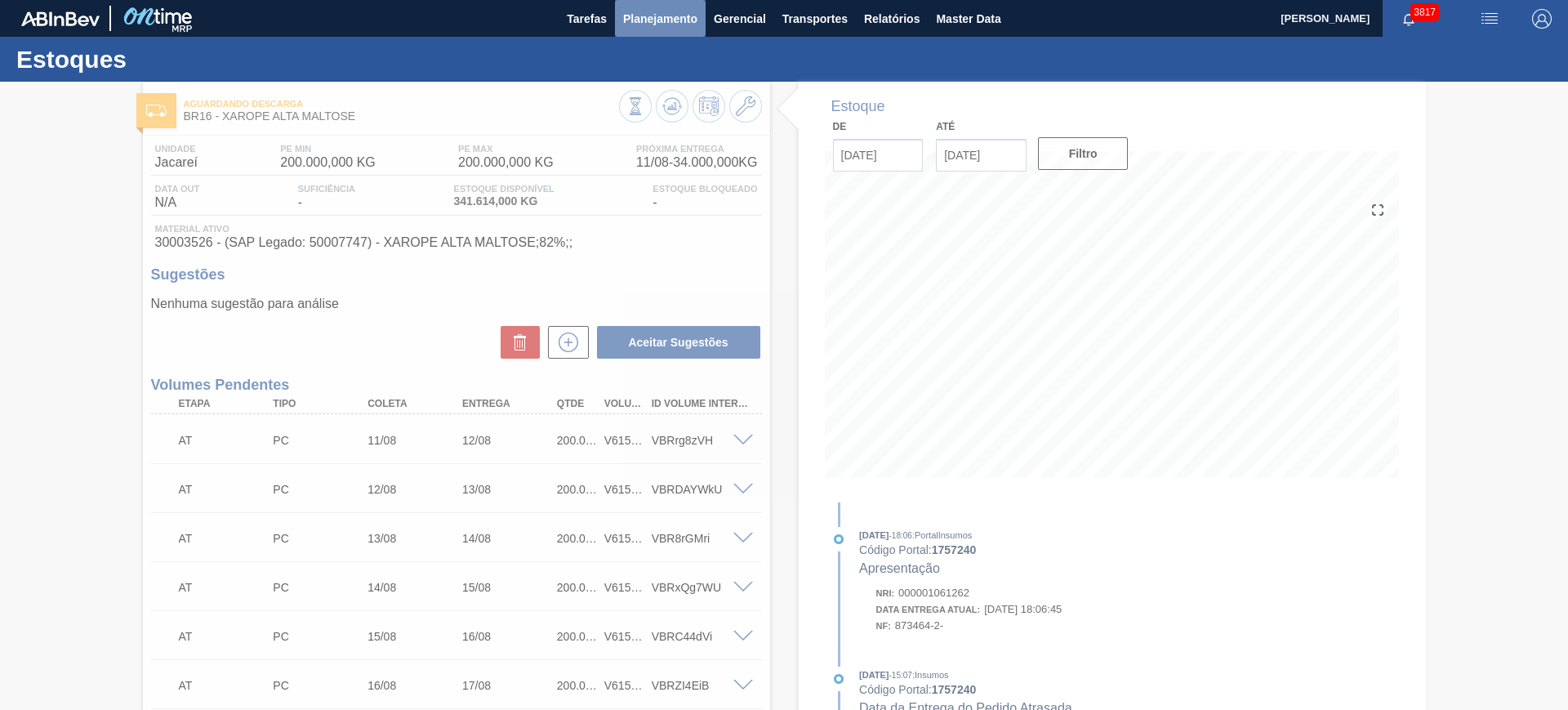
click at [657, 22] on button "Planejamento" at bounding box center [659, 19] width 90 height 37
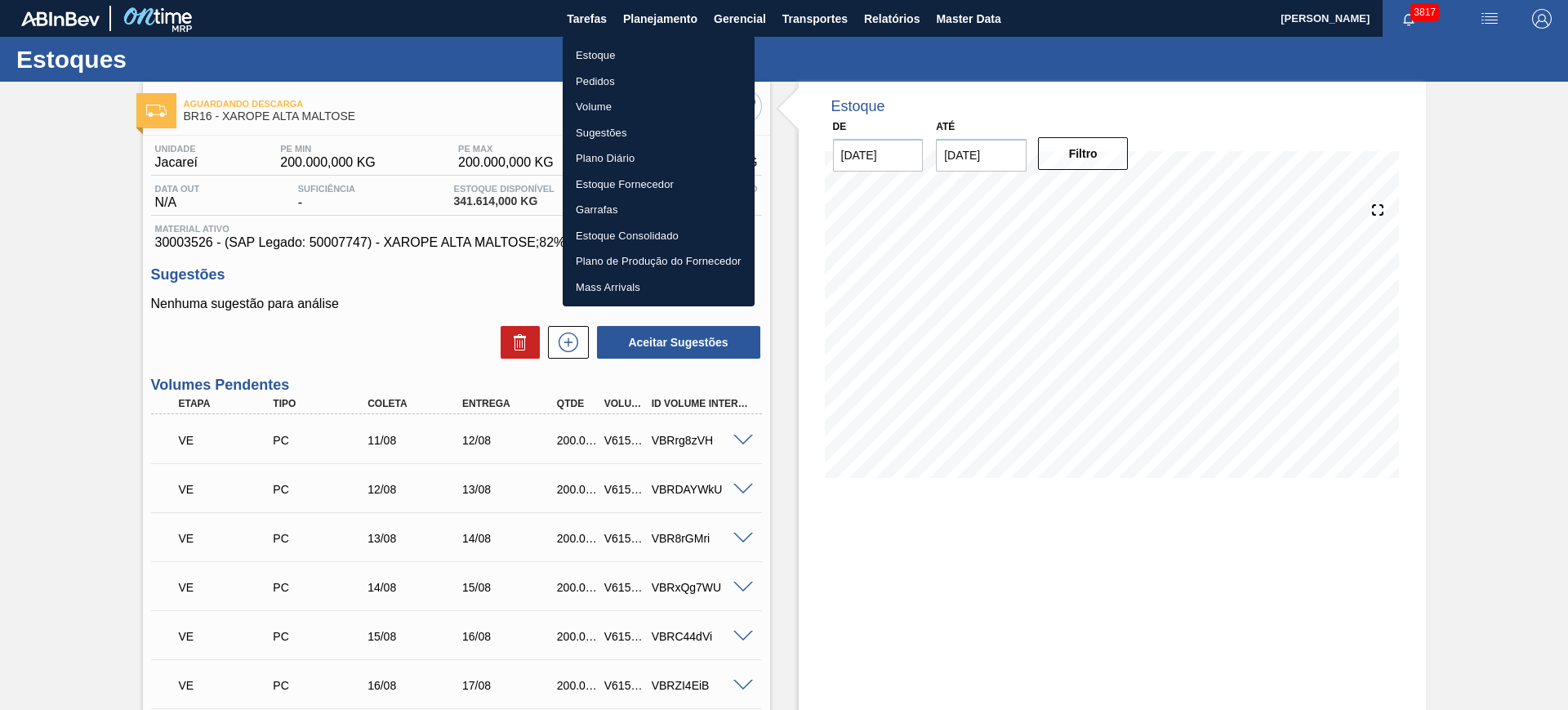
click at [415, 315] on div at bounding box center [784, 355] width 1568 height 710
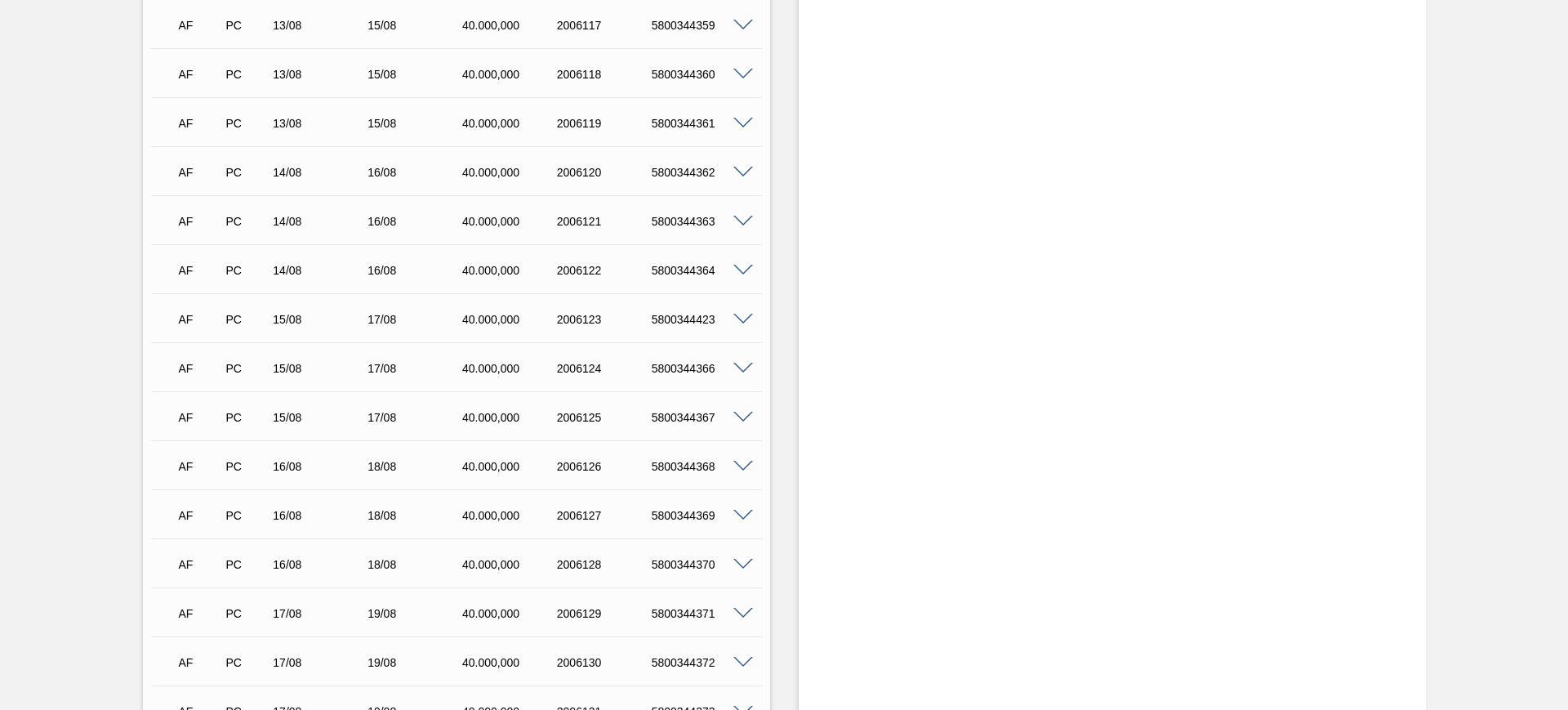
scroll to position [6315, 0]
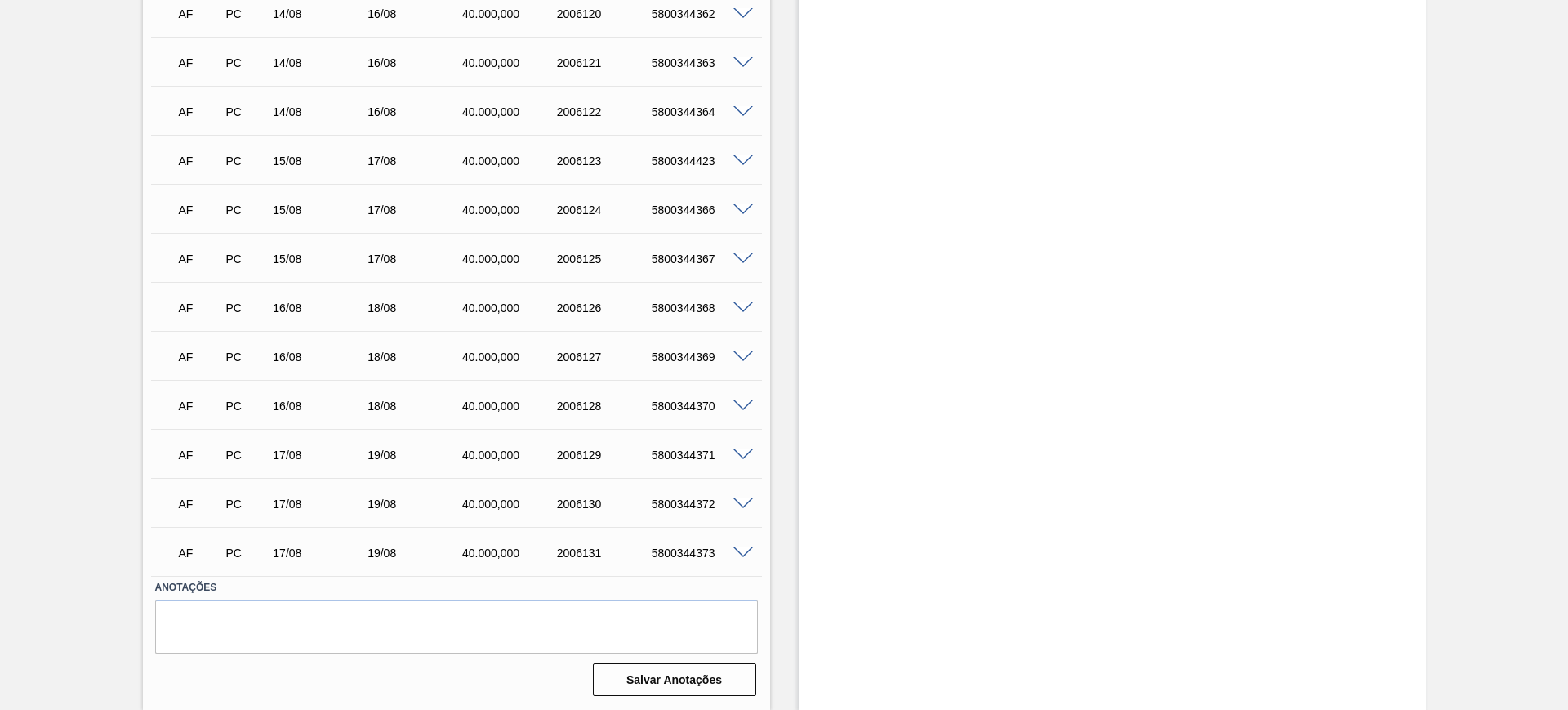
click at [744, 551] on span at bounding box center [743, 553] width 20 height 12
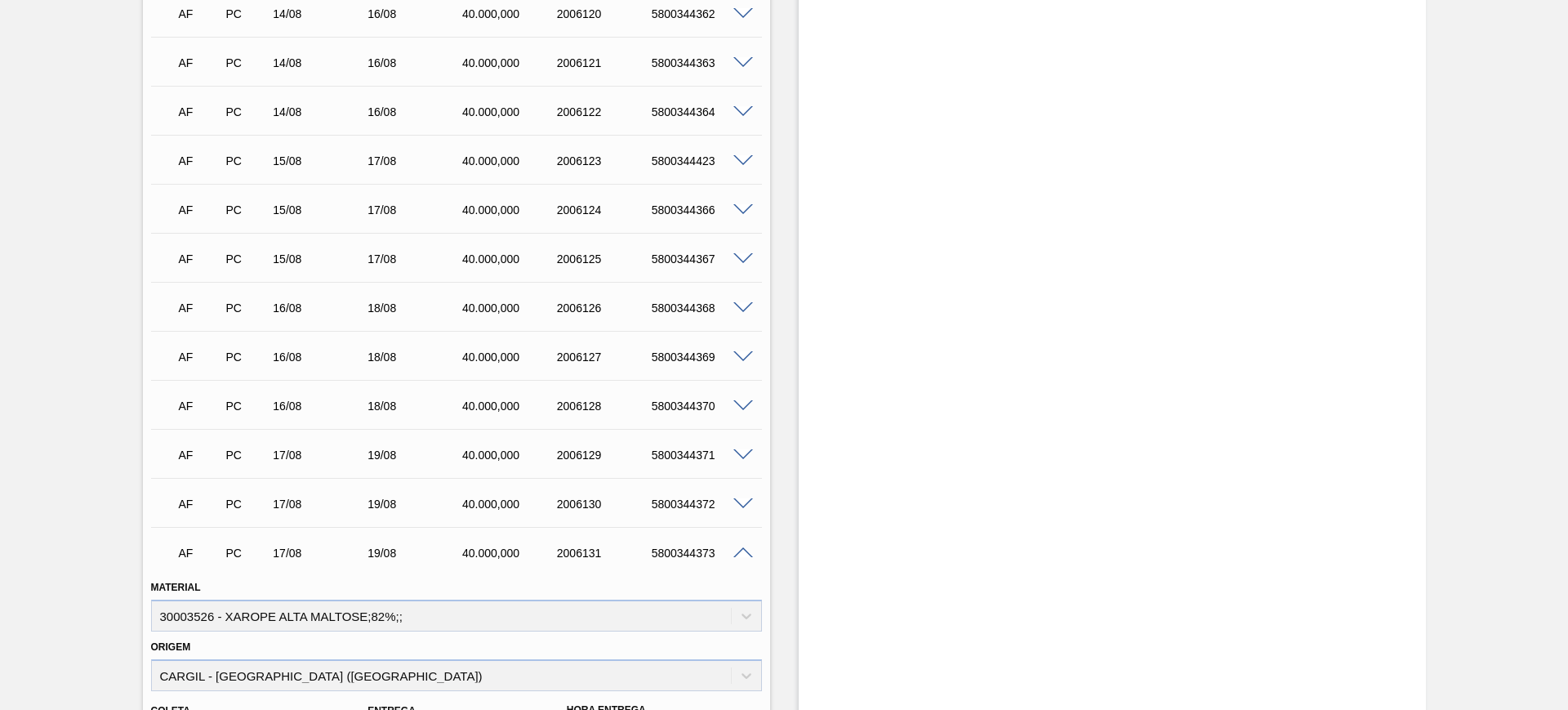
click at [740, 502] on span at bounding box center [743, 504] width 20 height 12
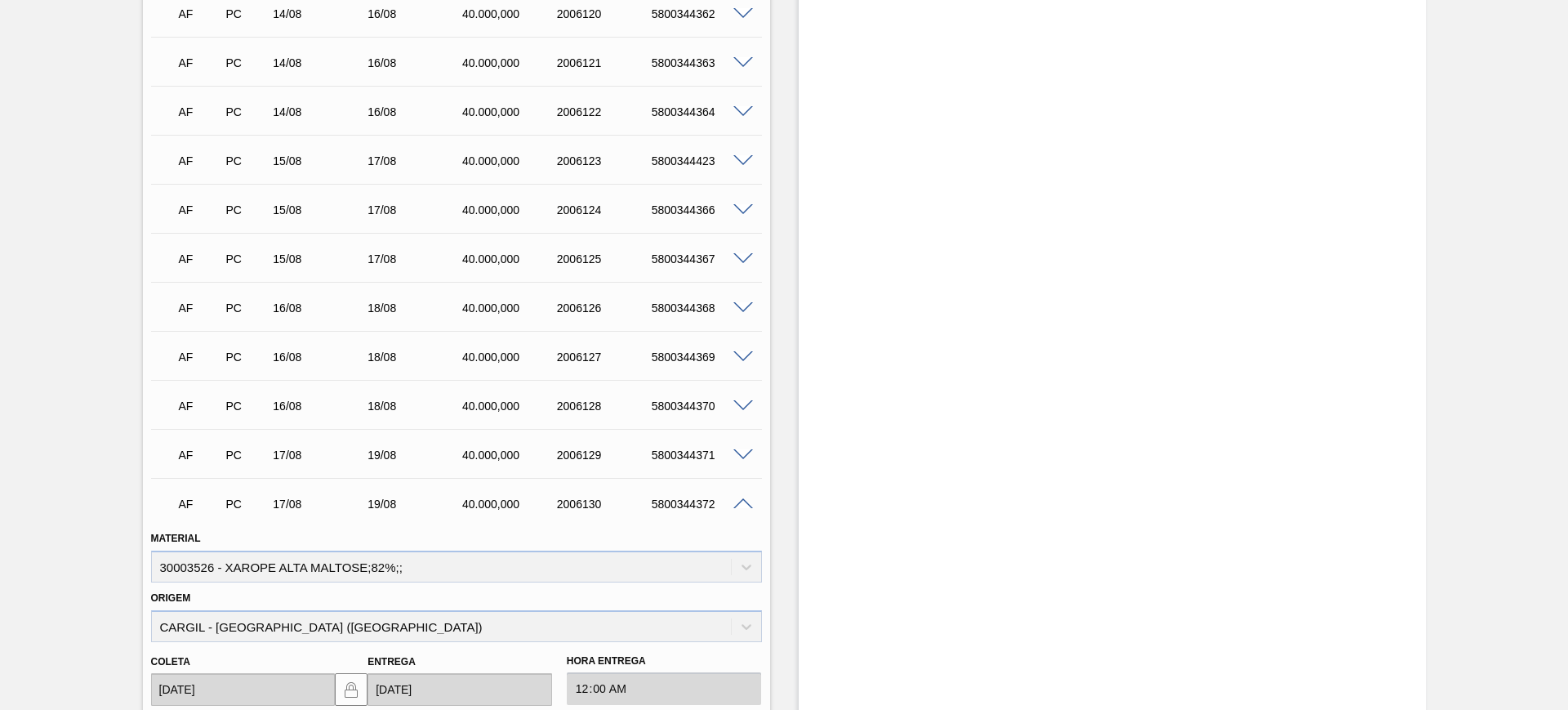
click at [743, 455] on span at bounding box center [743, 455] width 20 height 12
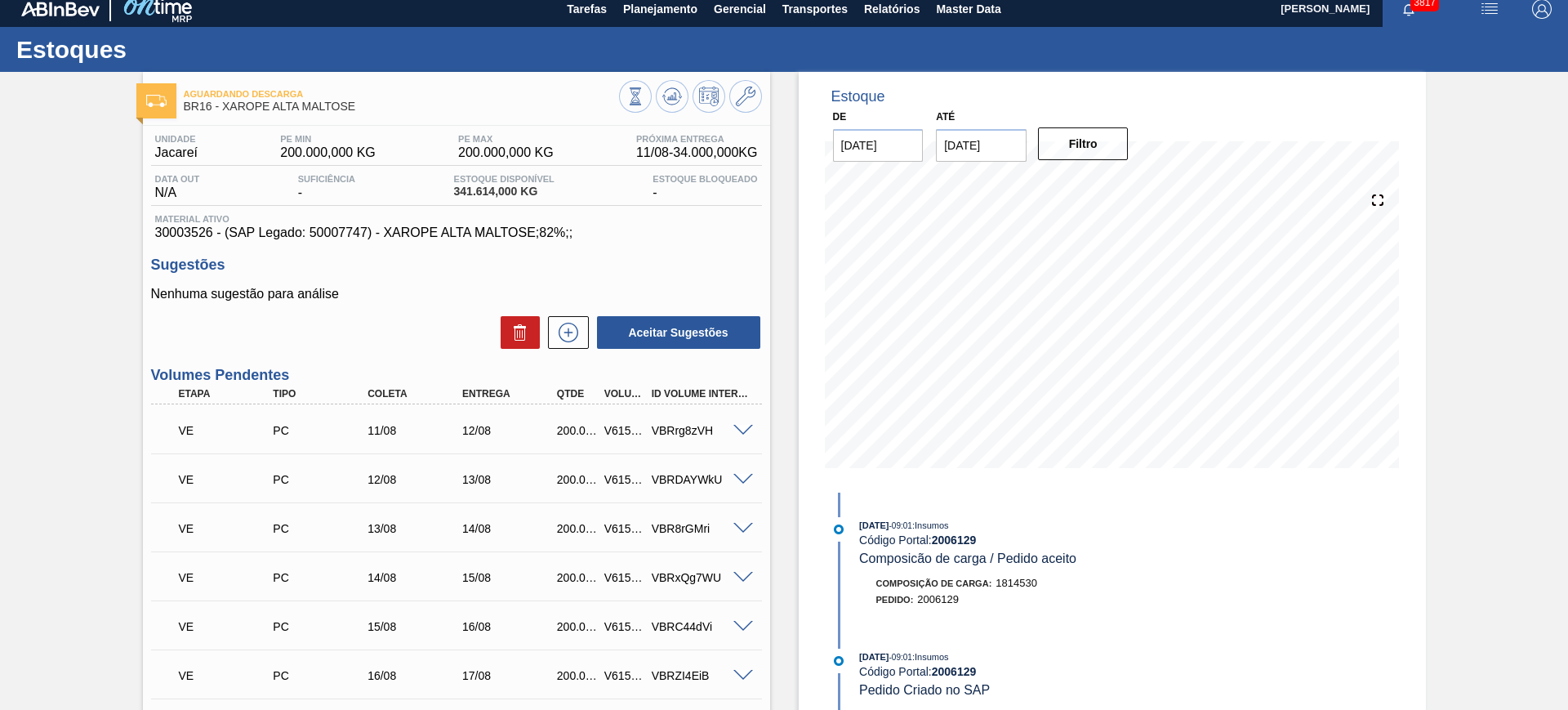
scroll to position [0, 0]
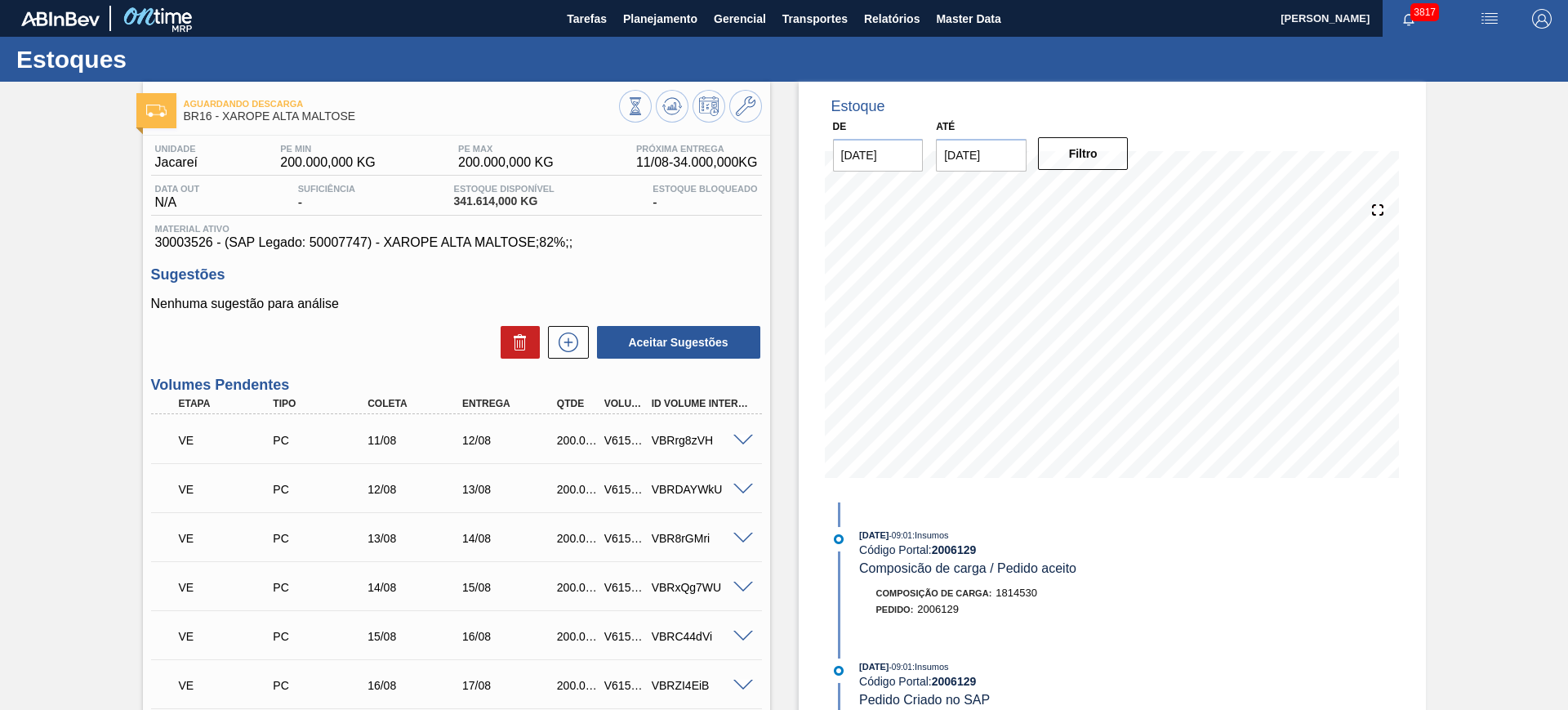
click at [187, 241] on span "30003526 - (SAP Legado: 50007747) - XAROPE ALTA MALTOSE;82%;;" at bounding box center [457, 243] width 603 height 15
copy span "30003526"
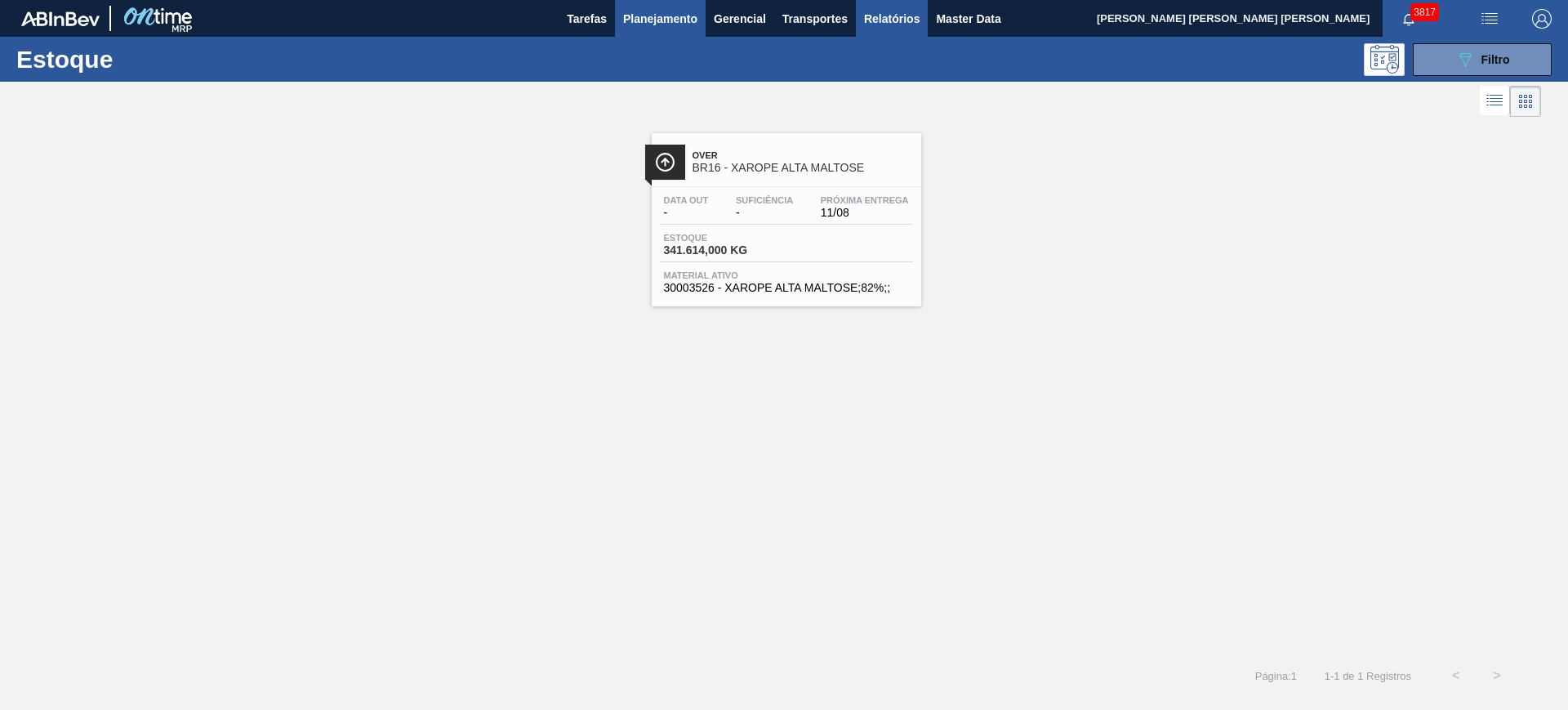
click at [884, 21] on span "Relatórios" at bounding box center [892, 19] width 56 height 20
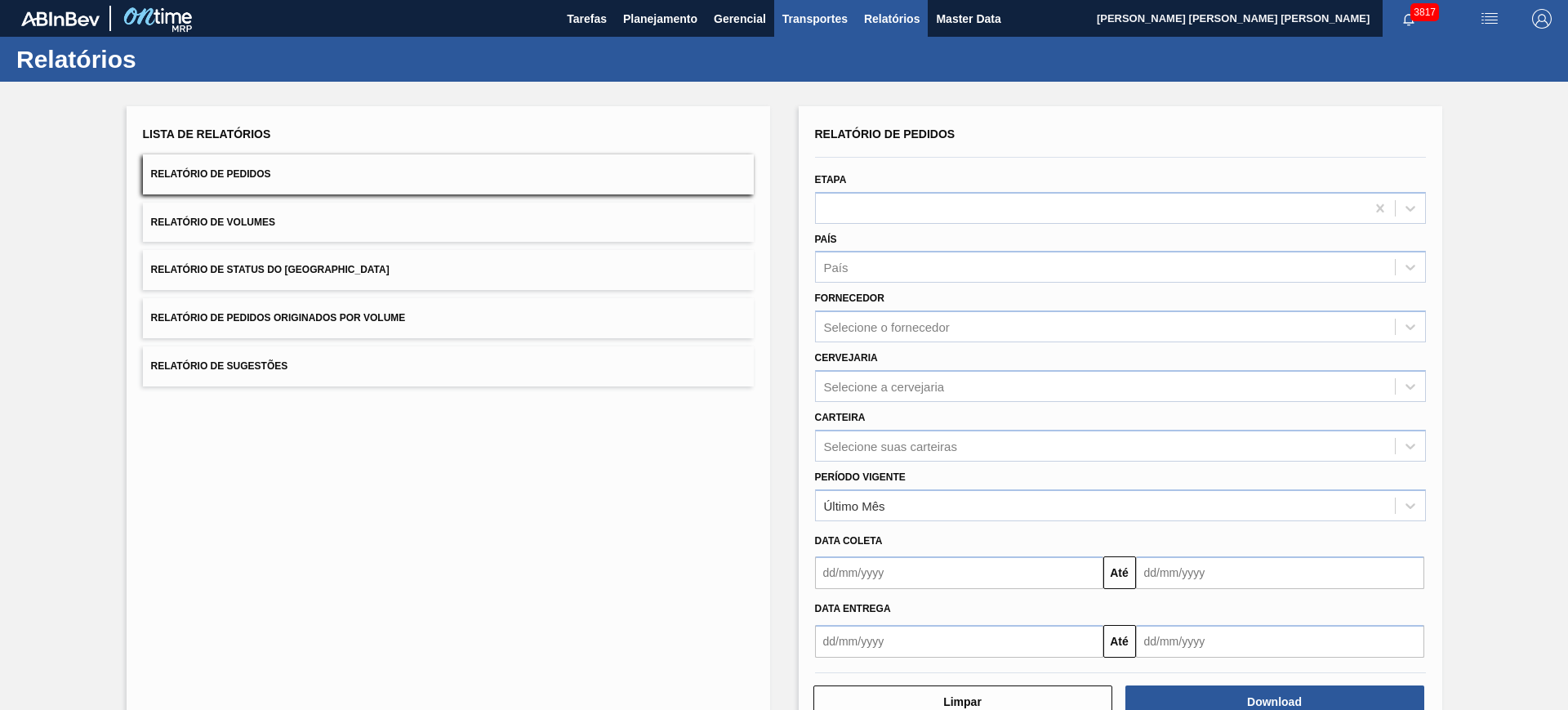
click at [818, 23] on span "Transportes" at bounding box center [815, 19] width 65 height 20
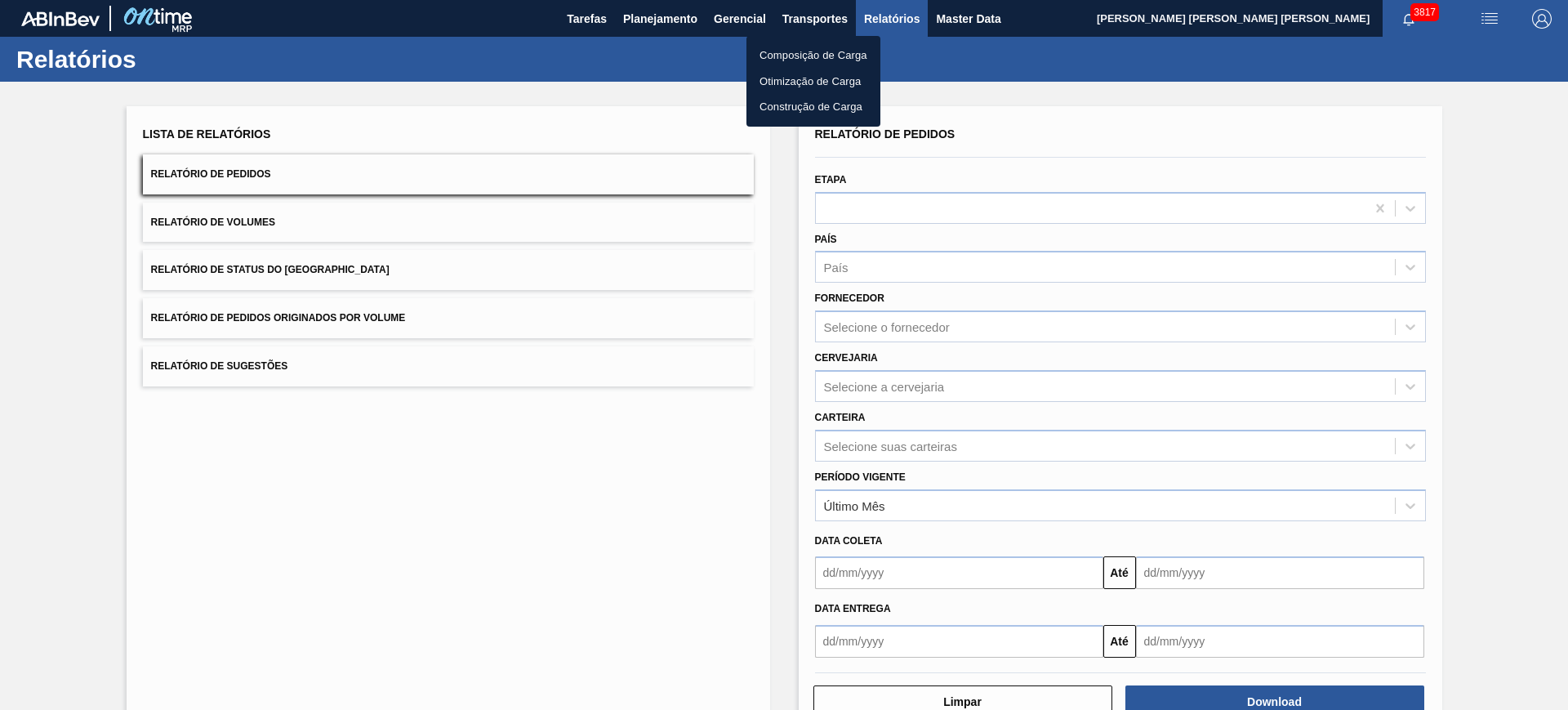
click at [790, 87] on li "Otimização de Carga" at bounding box center [814, 82] width 134 height 26
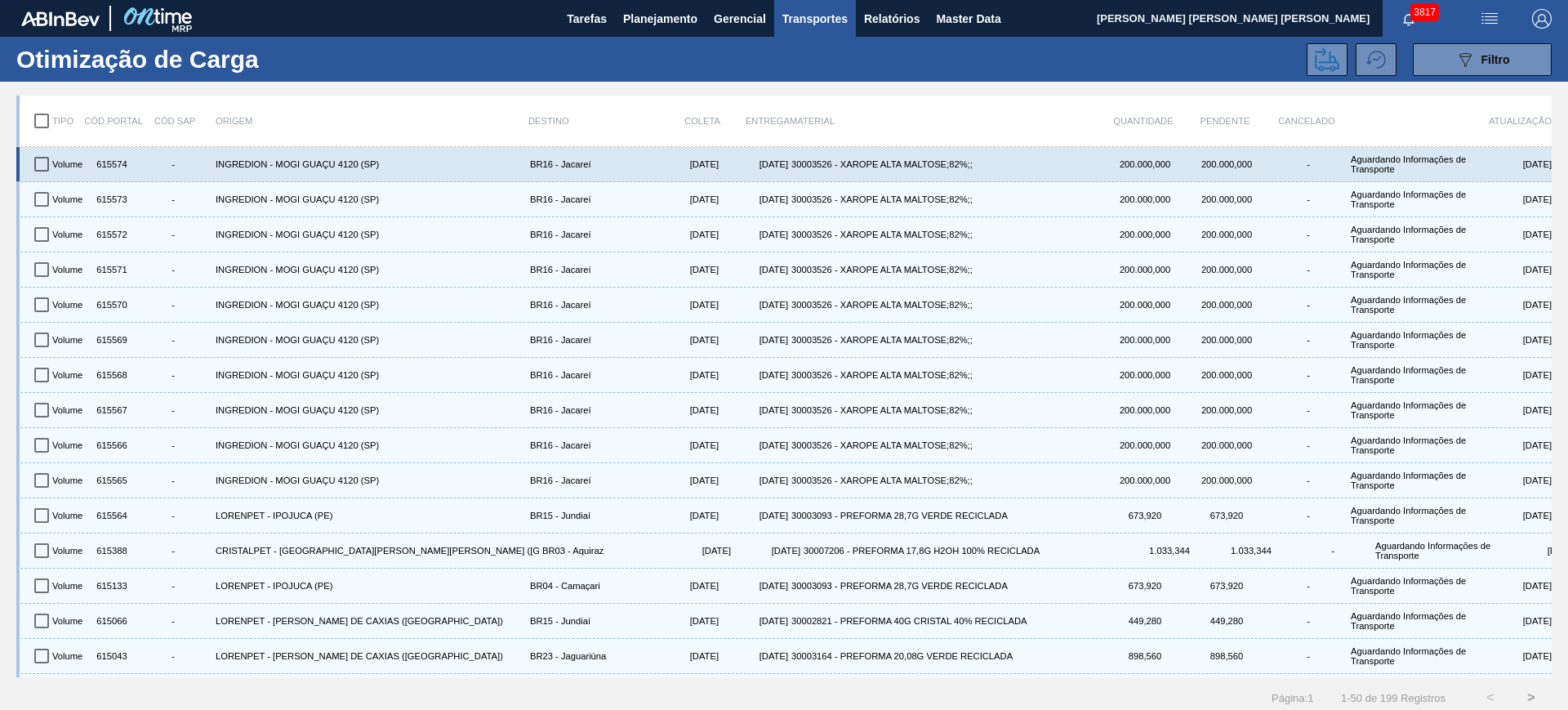
click at [44, 164] on input "checkbox" at bounding box center [41, 164] width 34 height 34
checkbox input "true"
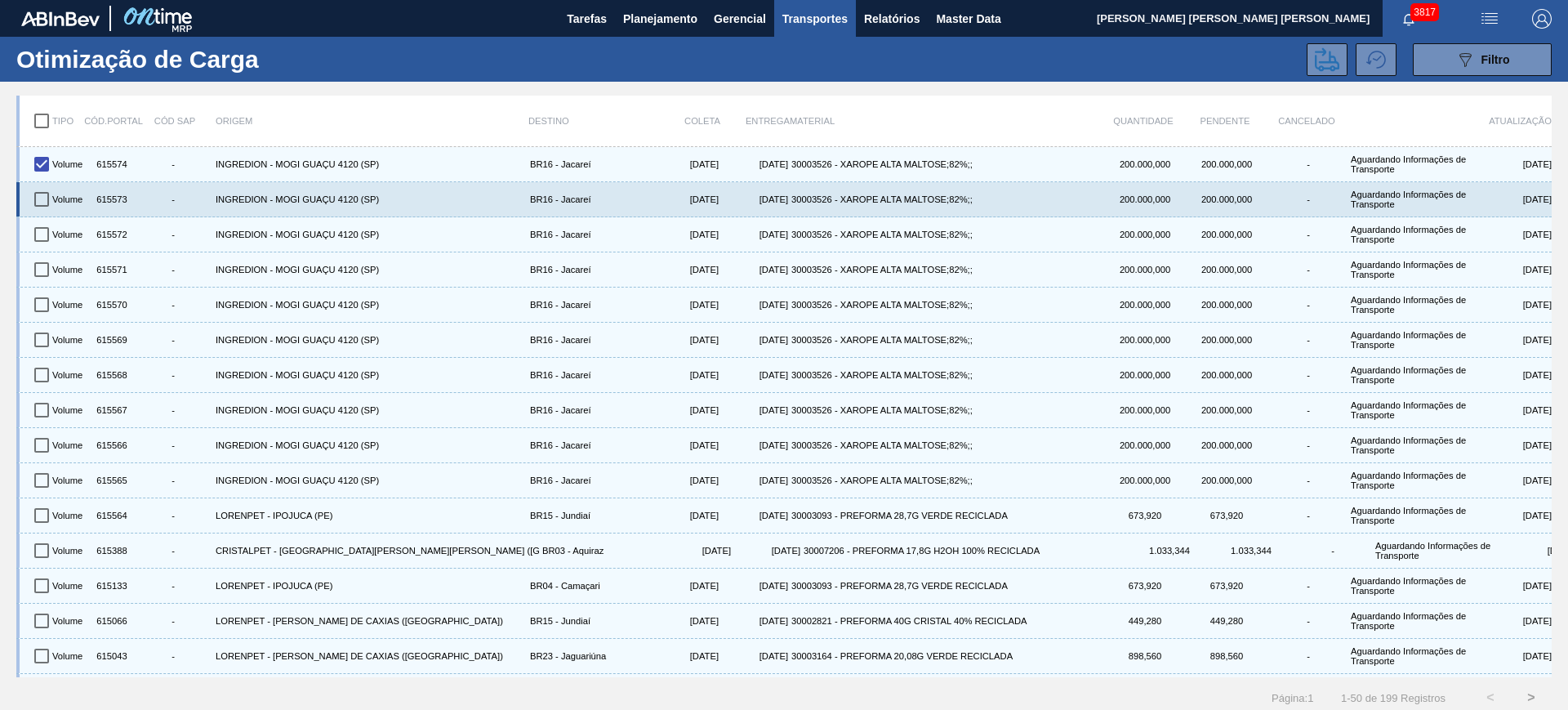
click at [50, 198] on input "checkbox" at bounding box center [41, 199] width 34 height 34
checkbox input "true"
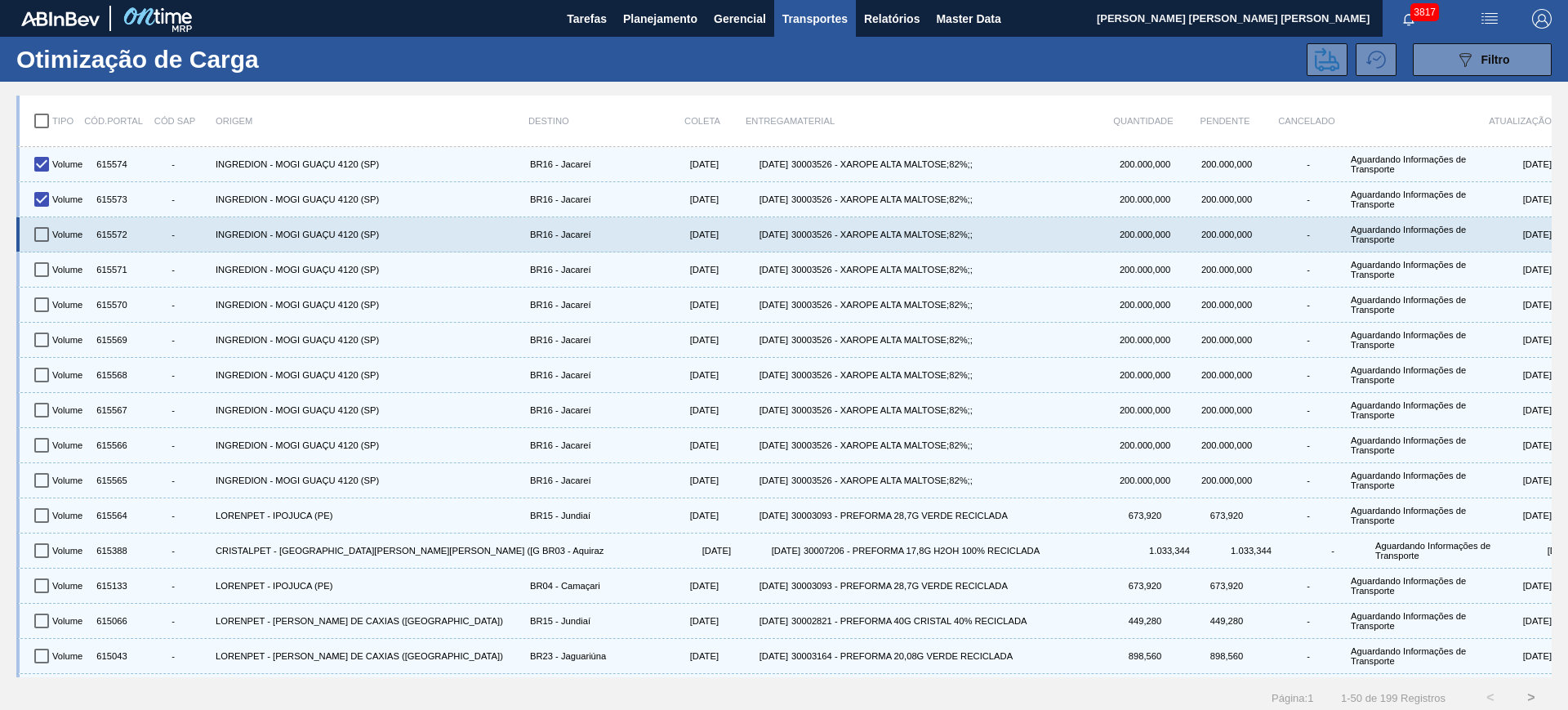
click at [52, 232] on input "checkbox" at bounding box center [41, 234] width 34 height 34
checkbox input "true"
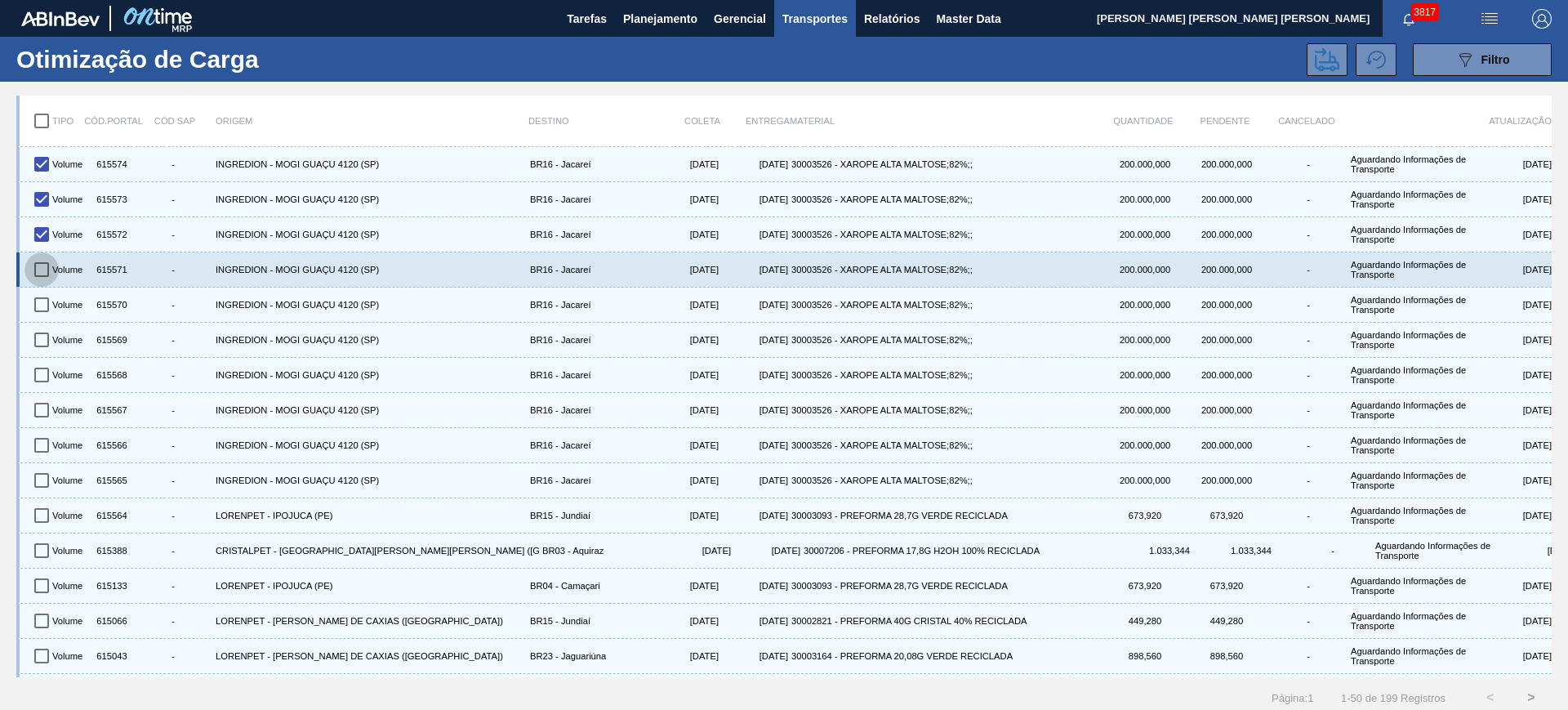
click at [47, 266] on input "checkbox" at bounding box center [41, 269] width 34 height 34
checkbox input "true"
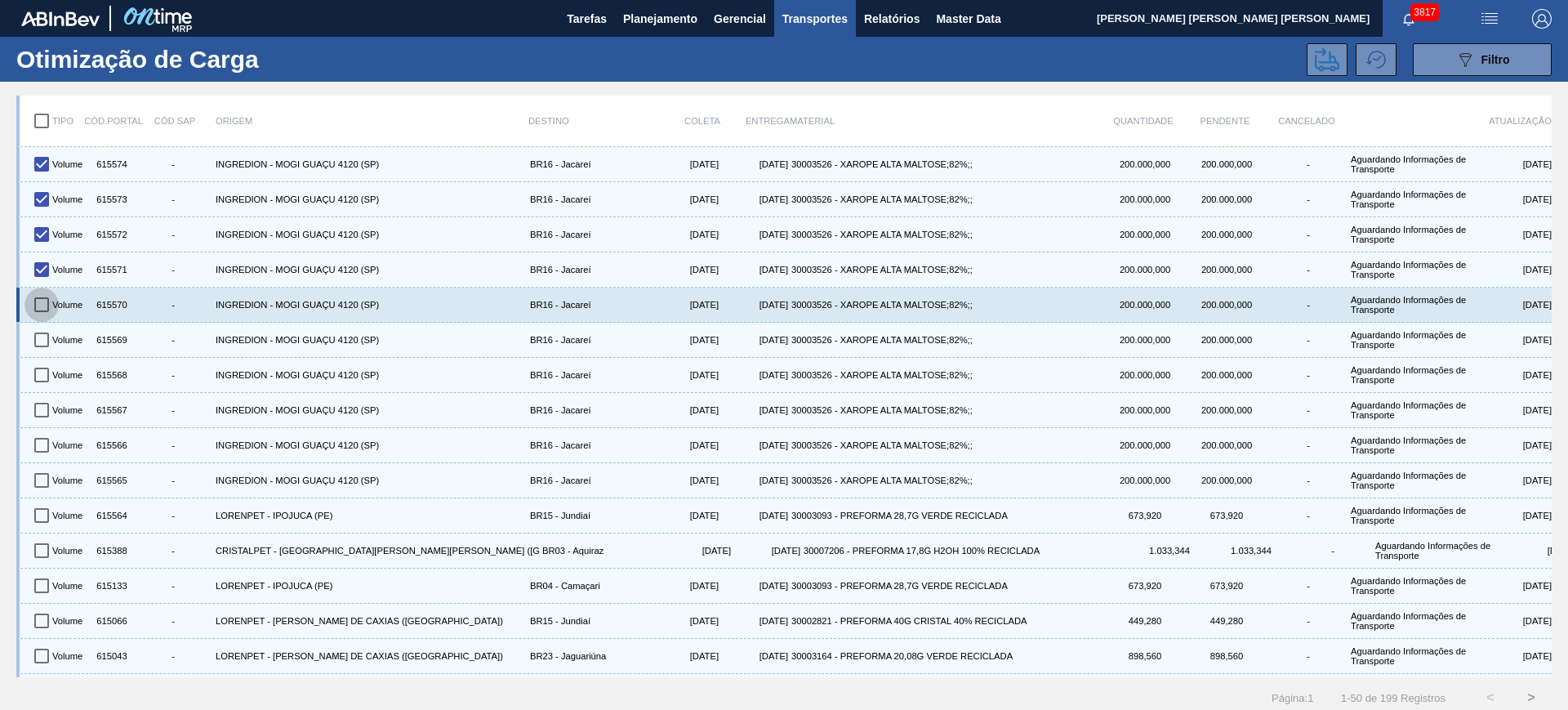
click at [45, 301] on input "checkbox" at bounding box center [41, 304] width 34 height 34
checkbox input "true"
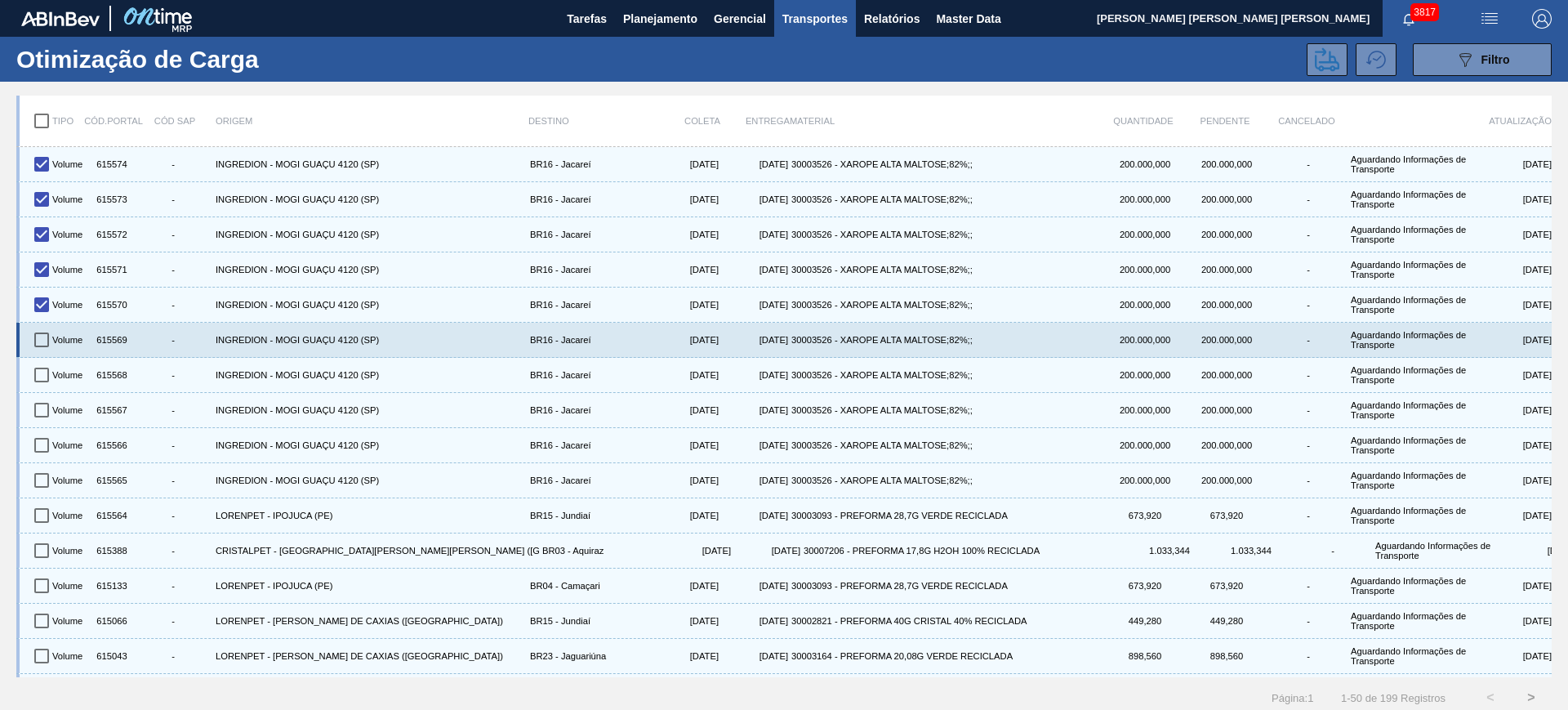
click at [43, 339] on input "checkbox" at bounding box center [41, 340] width 34 height 34
checkbox input "true"
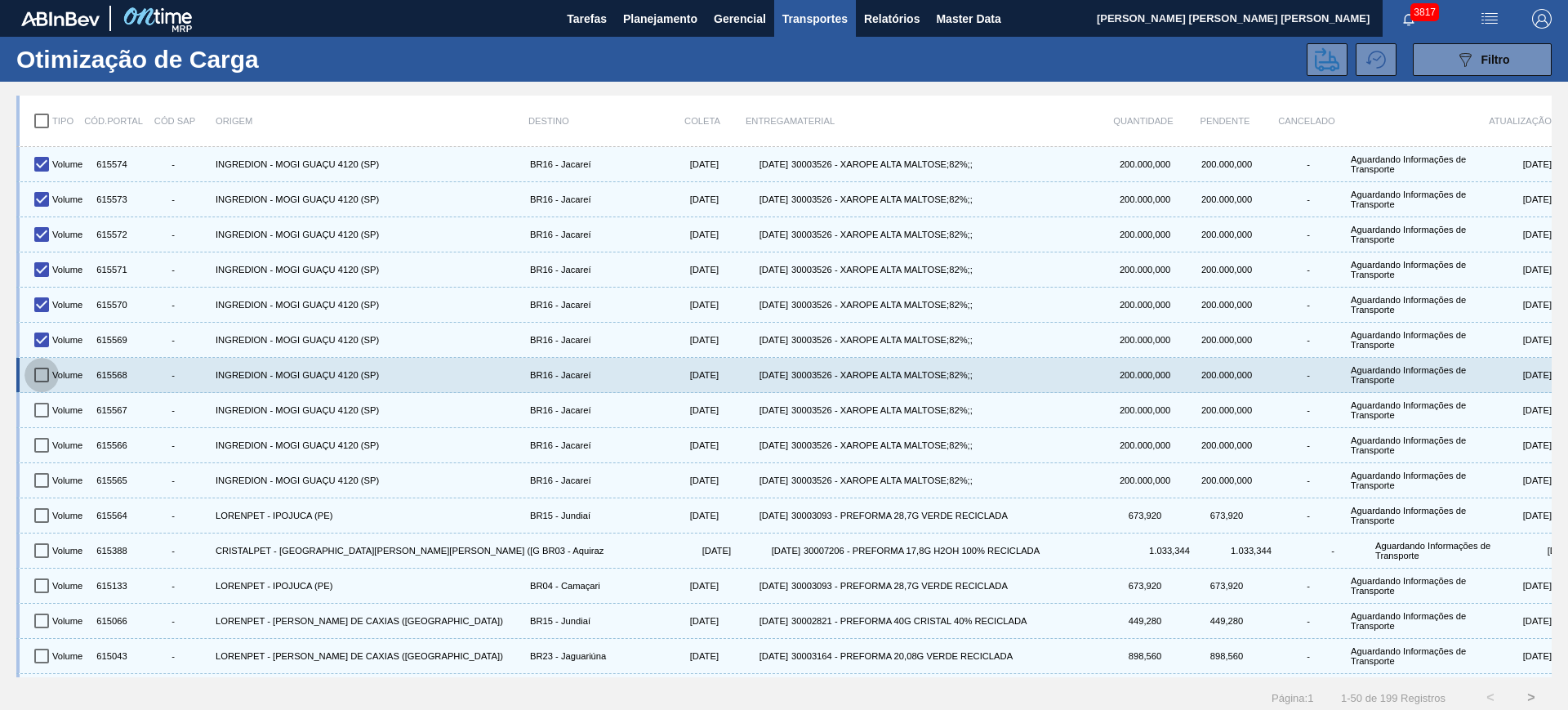
click at [37, 374] on input "checkbox" at bounding box center [41, 375] width 34 height 34
checkbox input "true"
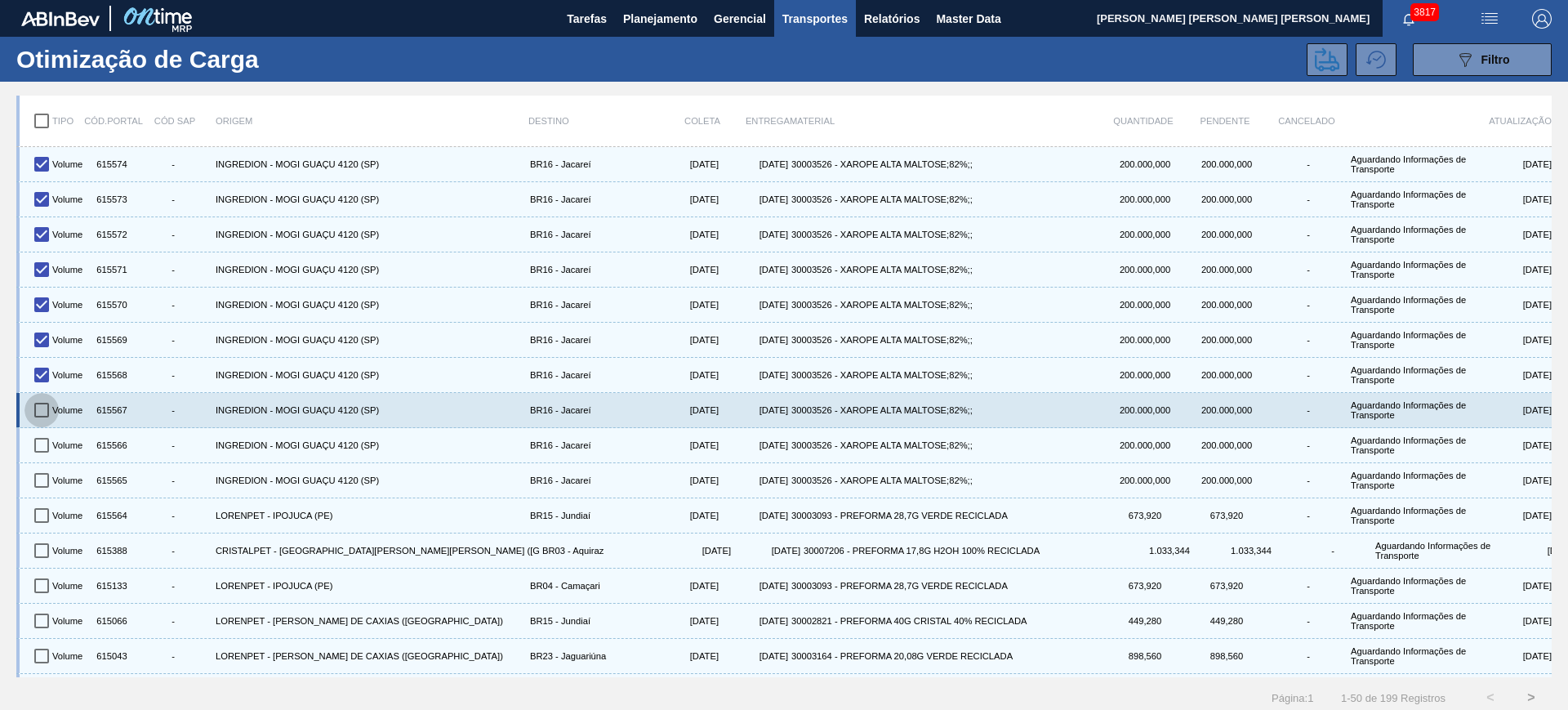
click at [44, 398] on input "checkbox" at bounding box center [41, 409] width 34 height 34
checkbox input "true"
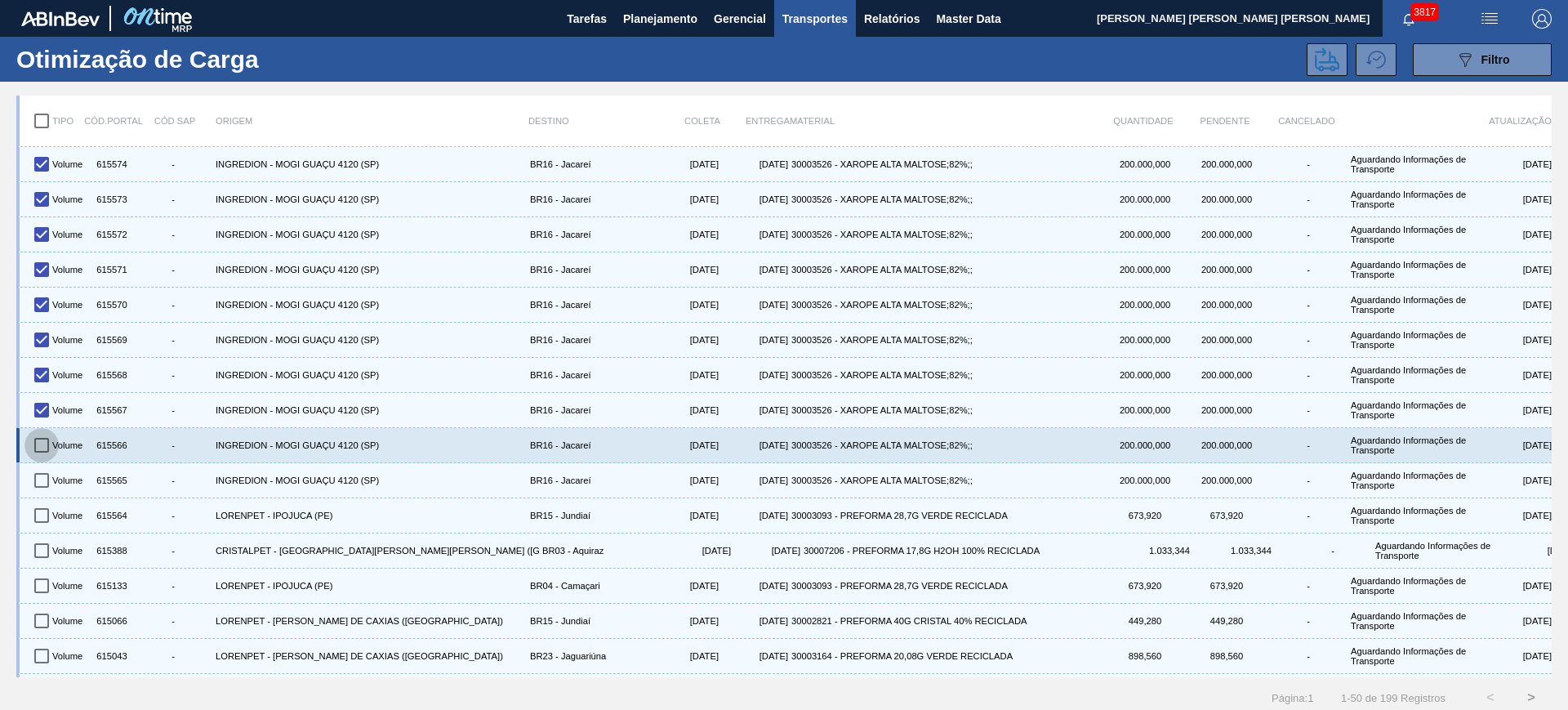
click at [45, 444] on input "checkbox" at bounding box center [41, 445] width 34 height 34
checkbox input "true"
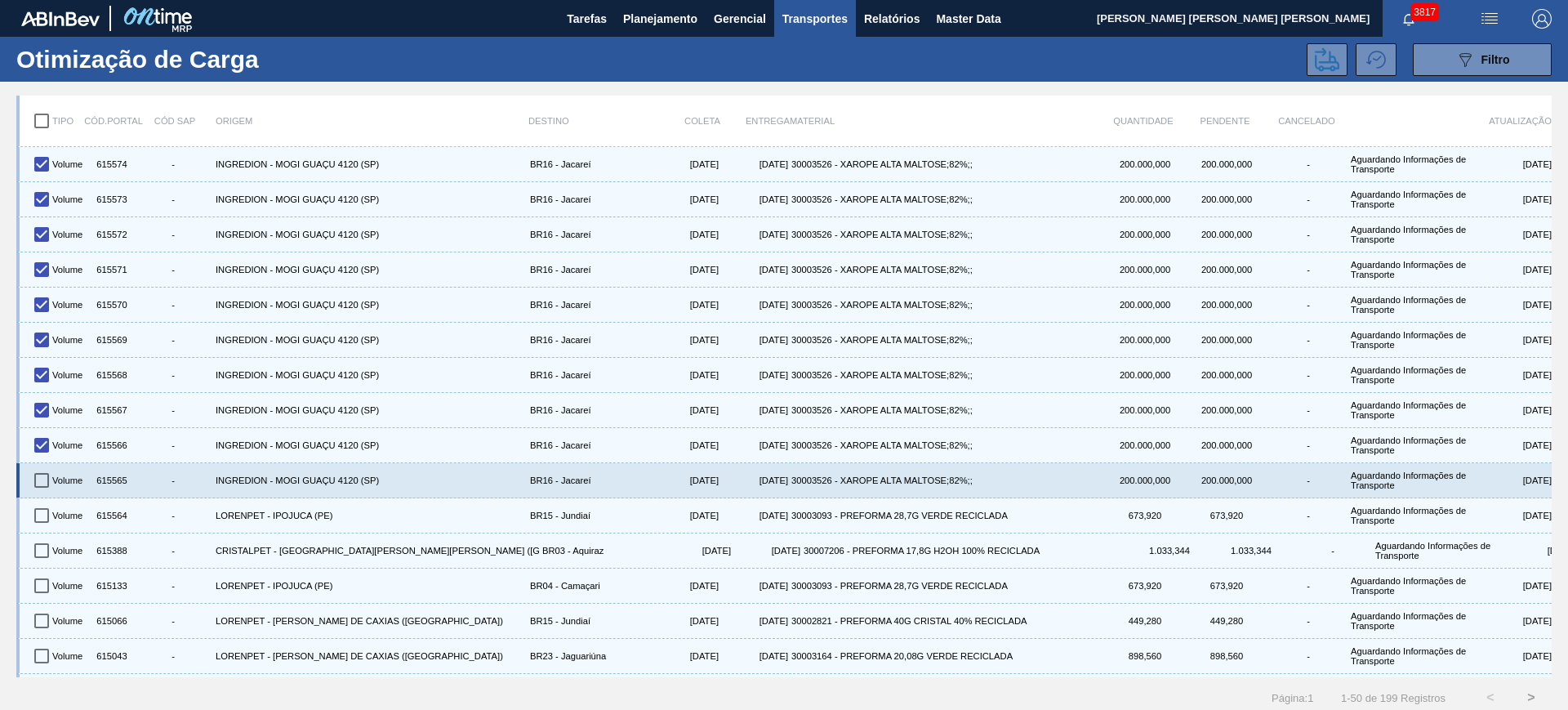
click at [45, 468] on input "checkbox" at bounding box center [41, 480] width 34 height 34
checkbox input "true"
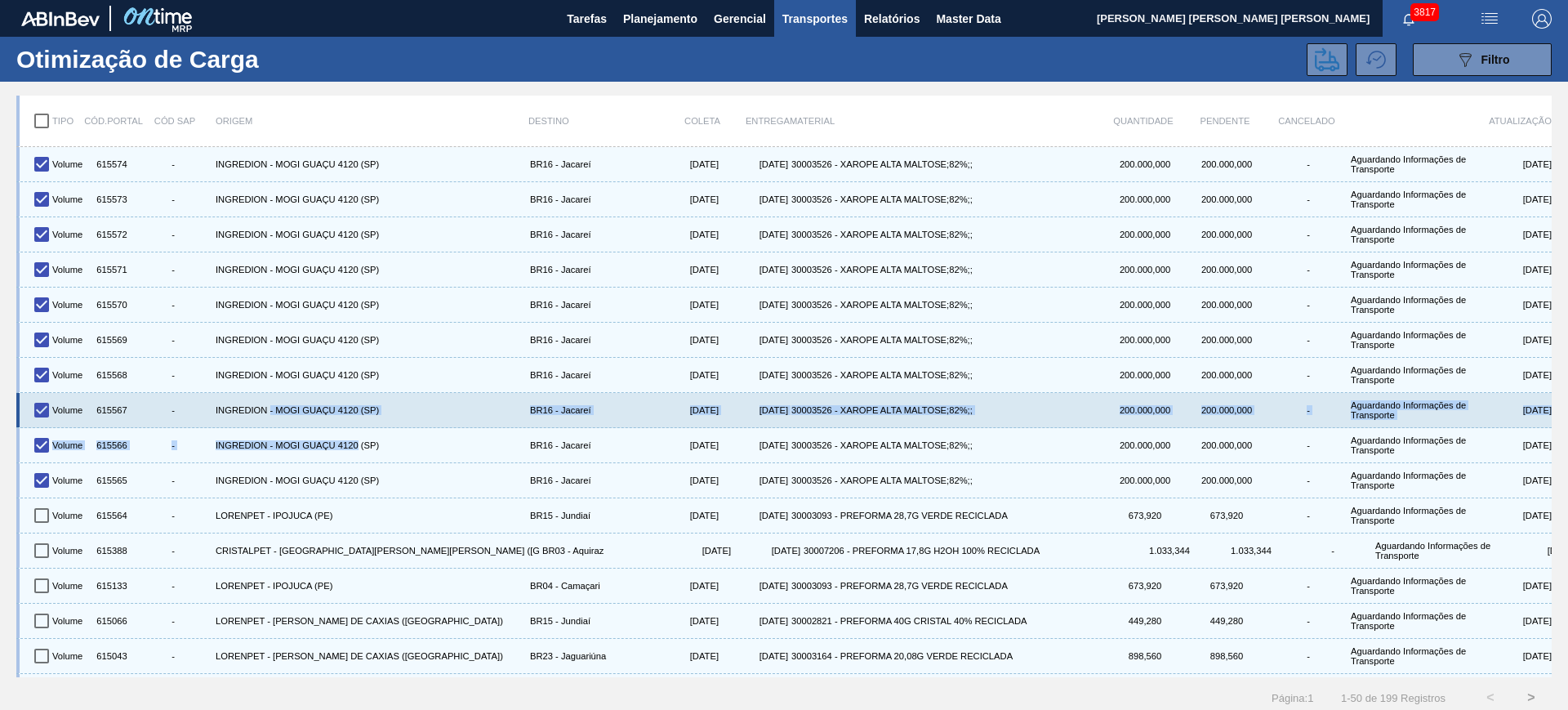
drag, startPoint x: 270, startPoint y: 419, endPoint x: 475, endPoint y: 419, distance: 205.0
click at [472, 419] on div "INGREDION - MOGI GUAÇU 4120 (SP)" at bounding box center [369, 410] width 314 height 28
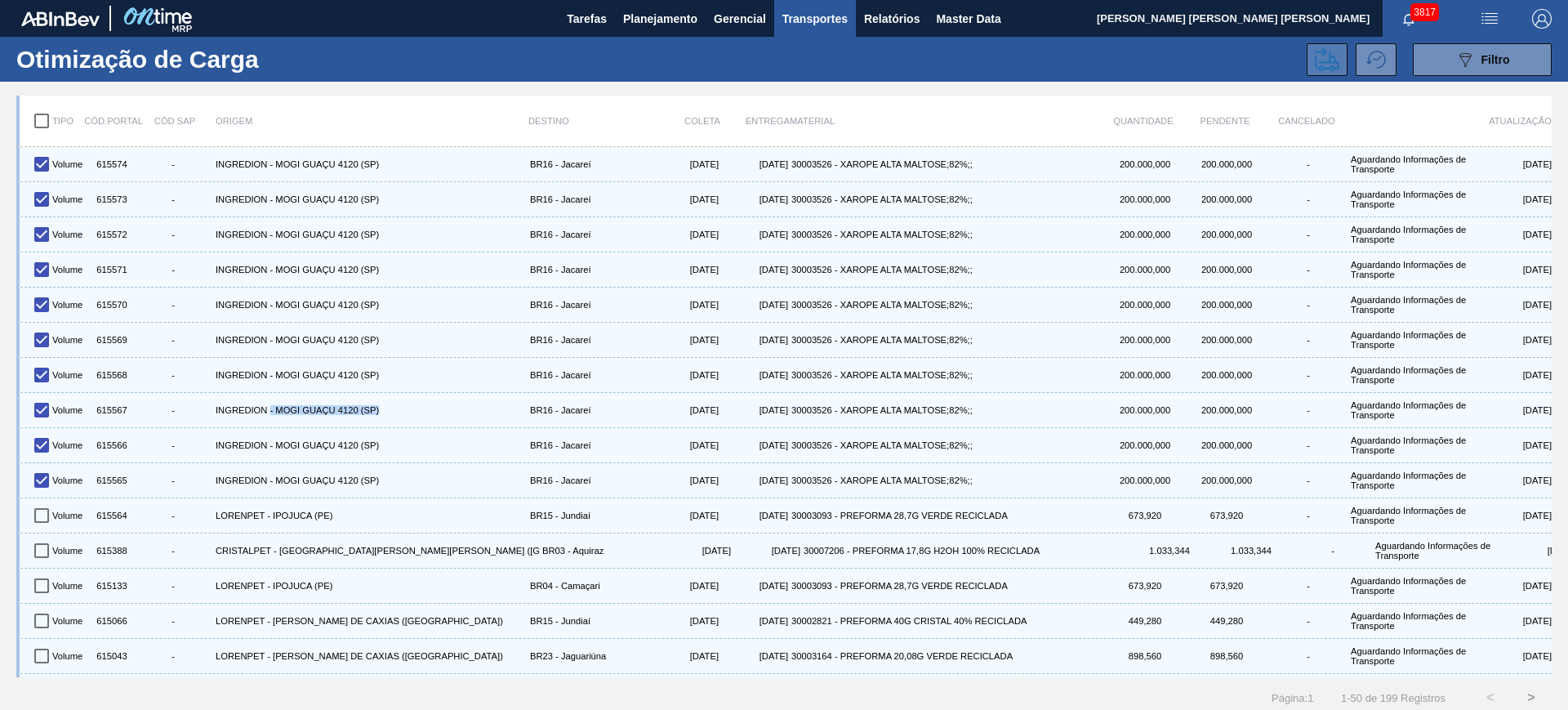
click at [1333, 62] on icon at bounding box center [1327, 59] width 24 height 23
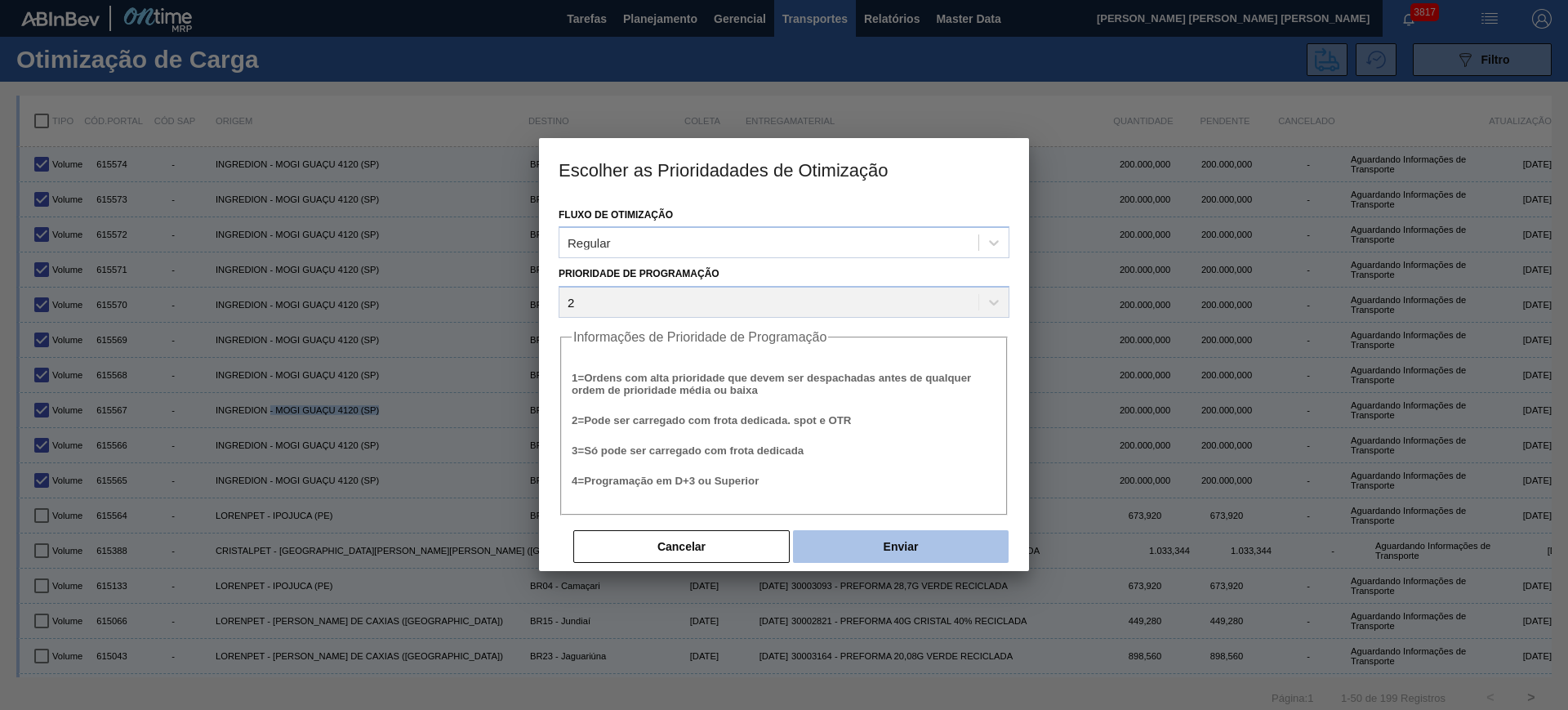
click at [868, 534] on button "Enviar" at bounding box center [901, 546] width 216 height 33
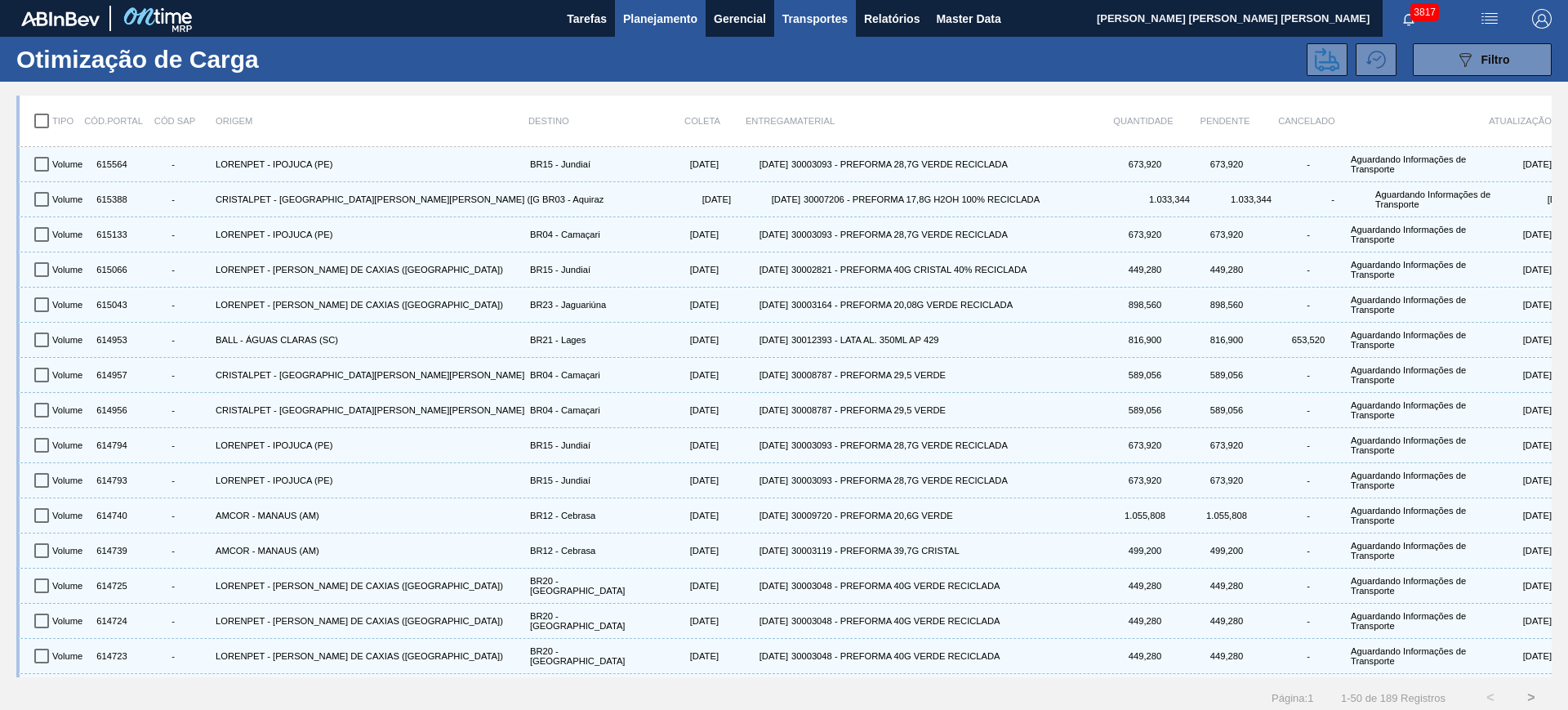
click at [640, 18] on span "Planejamento" at bounding box center [660, 19] width 74 height 20
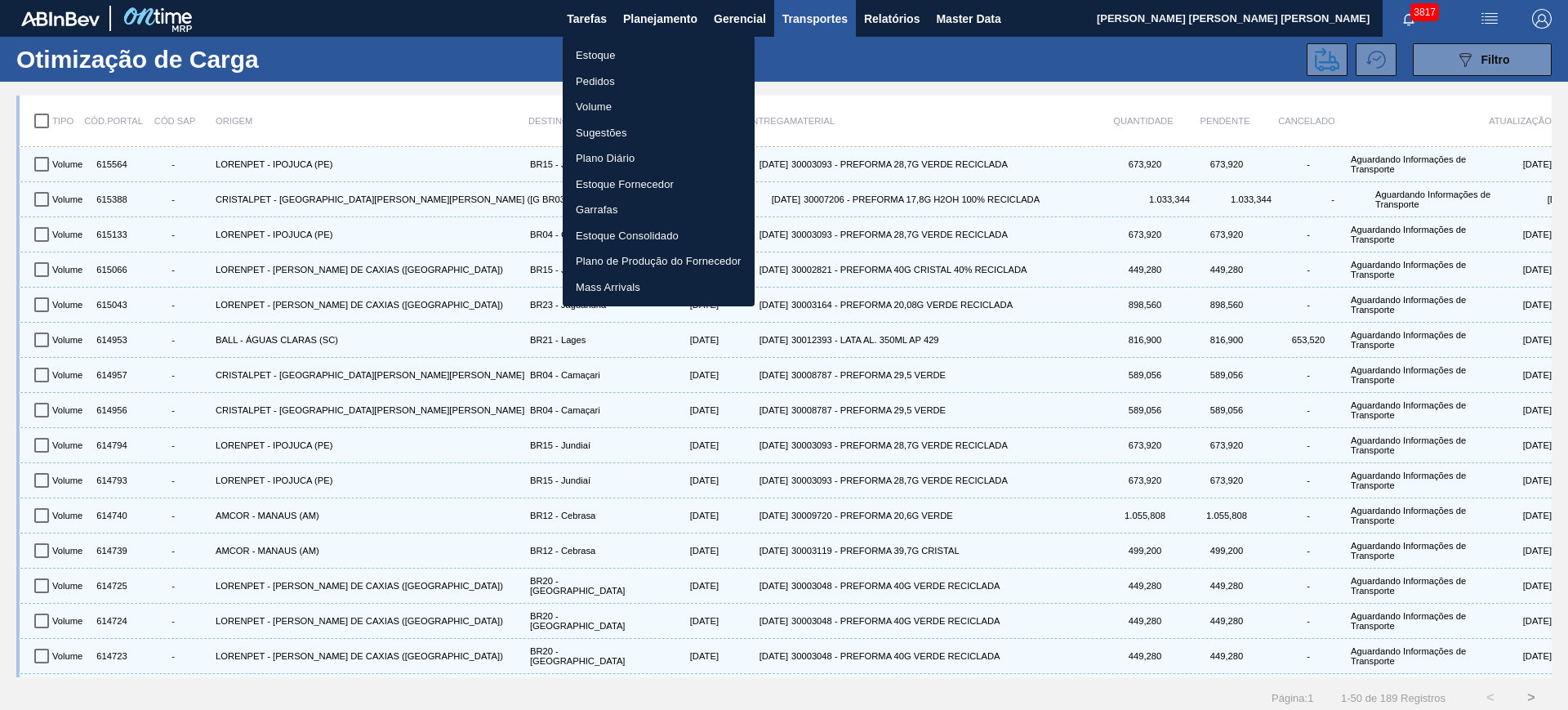
click at [601, 104] on li "Volume" at bounding box center [658, 107] width 192 height 26
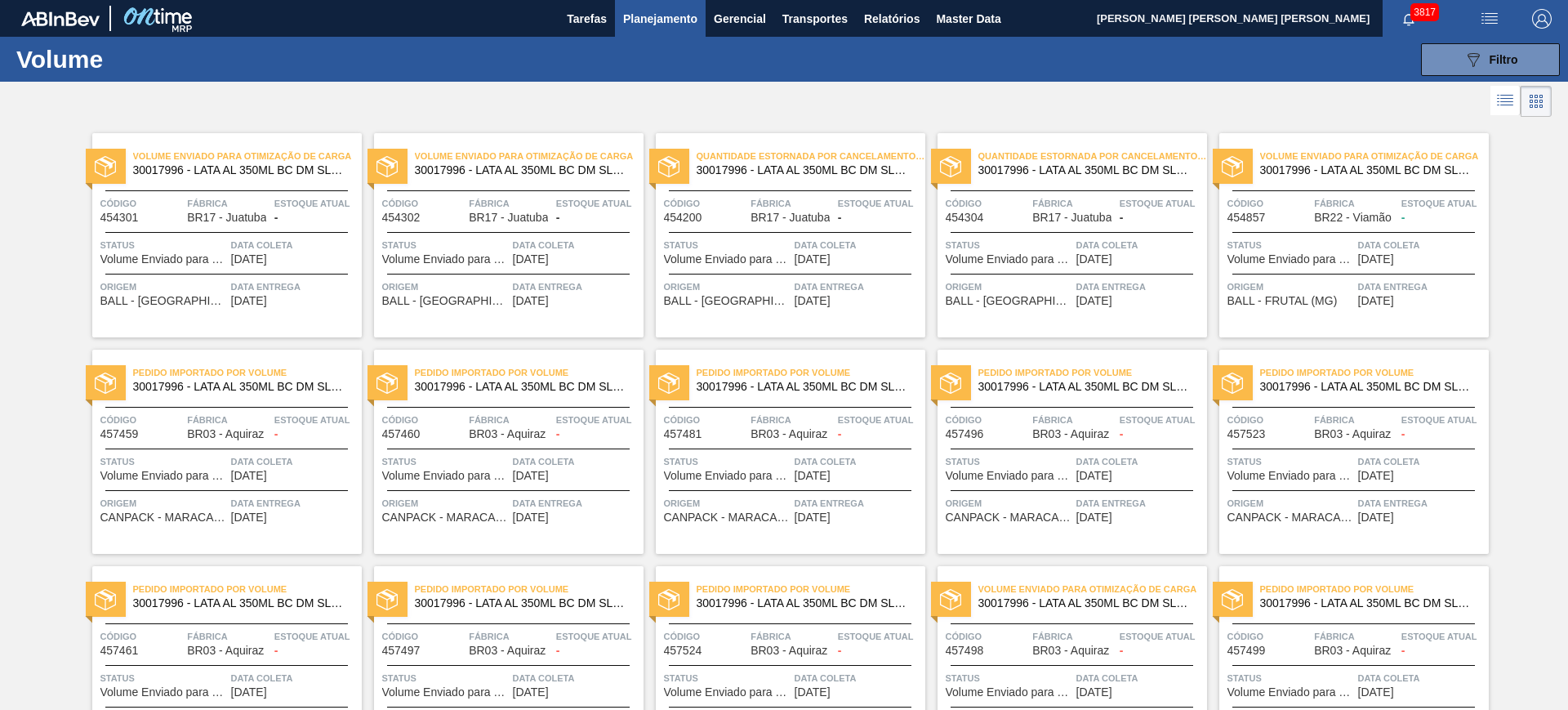
click at [656, 19] on span "Planejamento" at bounding box center [660, 19] width 74 height 20
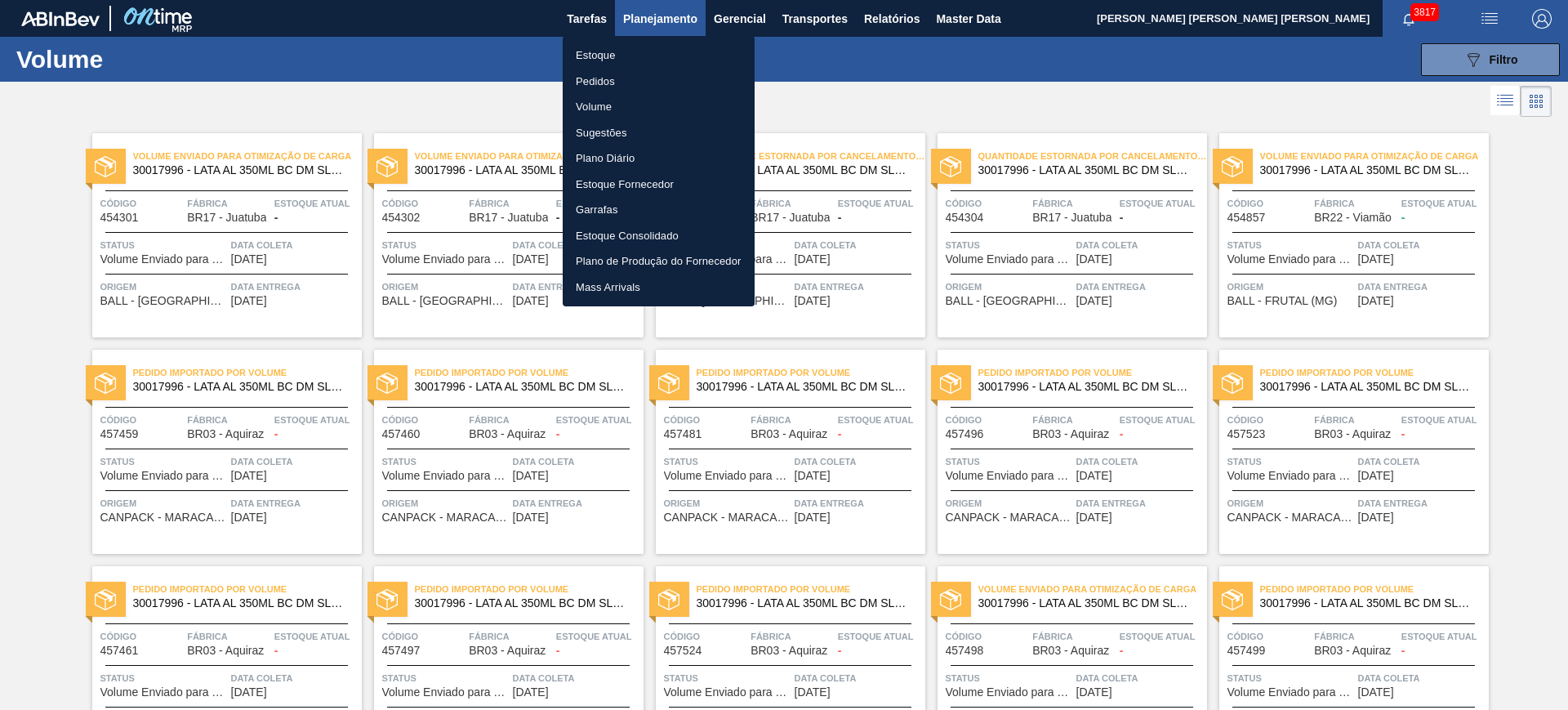
click at [1037, 97] on div at bounding box center [784, 355] width 1568 height 710
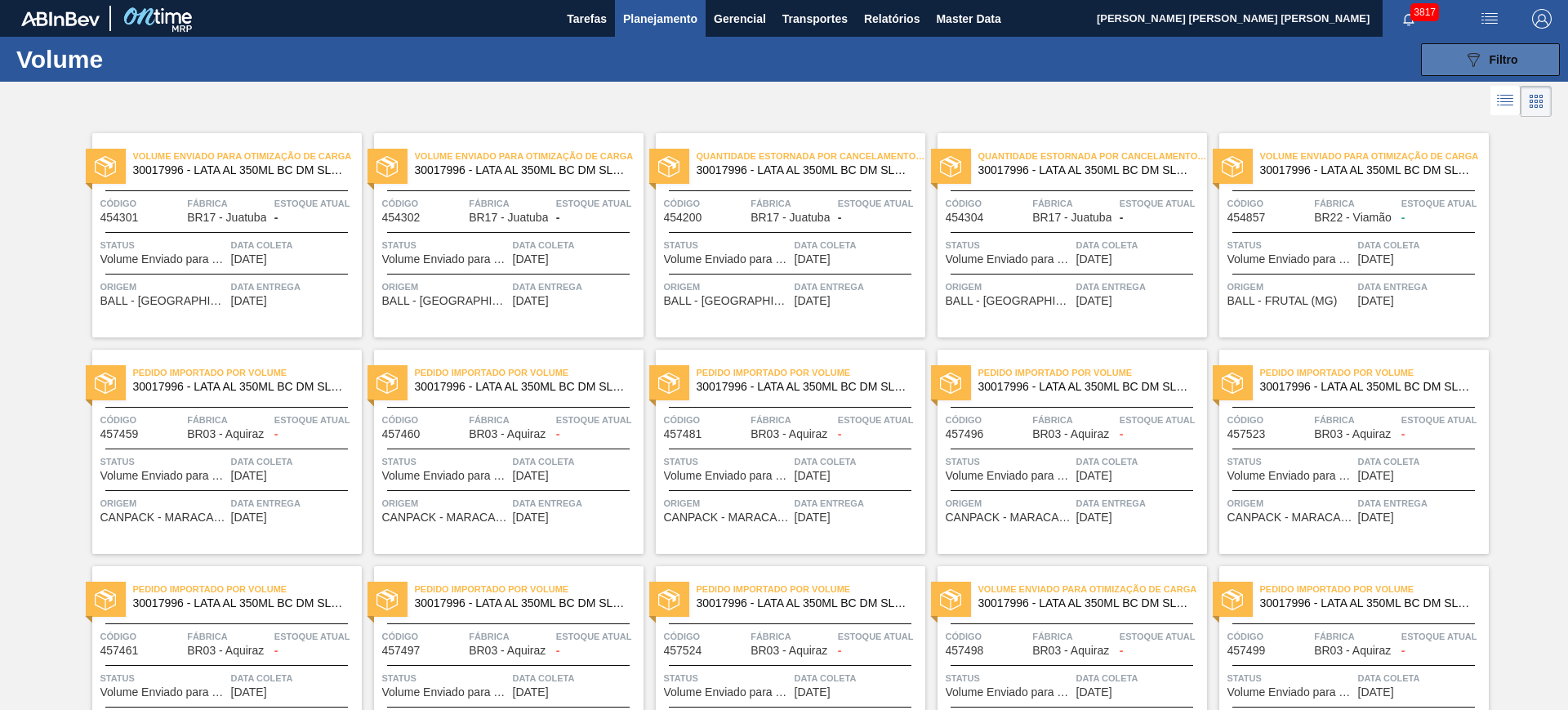
click at [1513, 60] on span "Filtro" at bounding box center [1504, 60] width 29 height 13
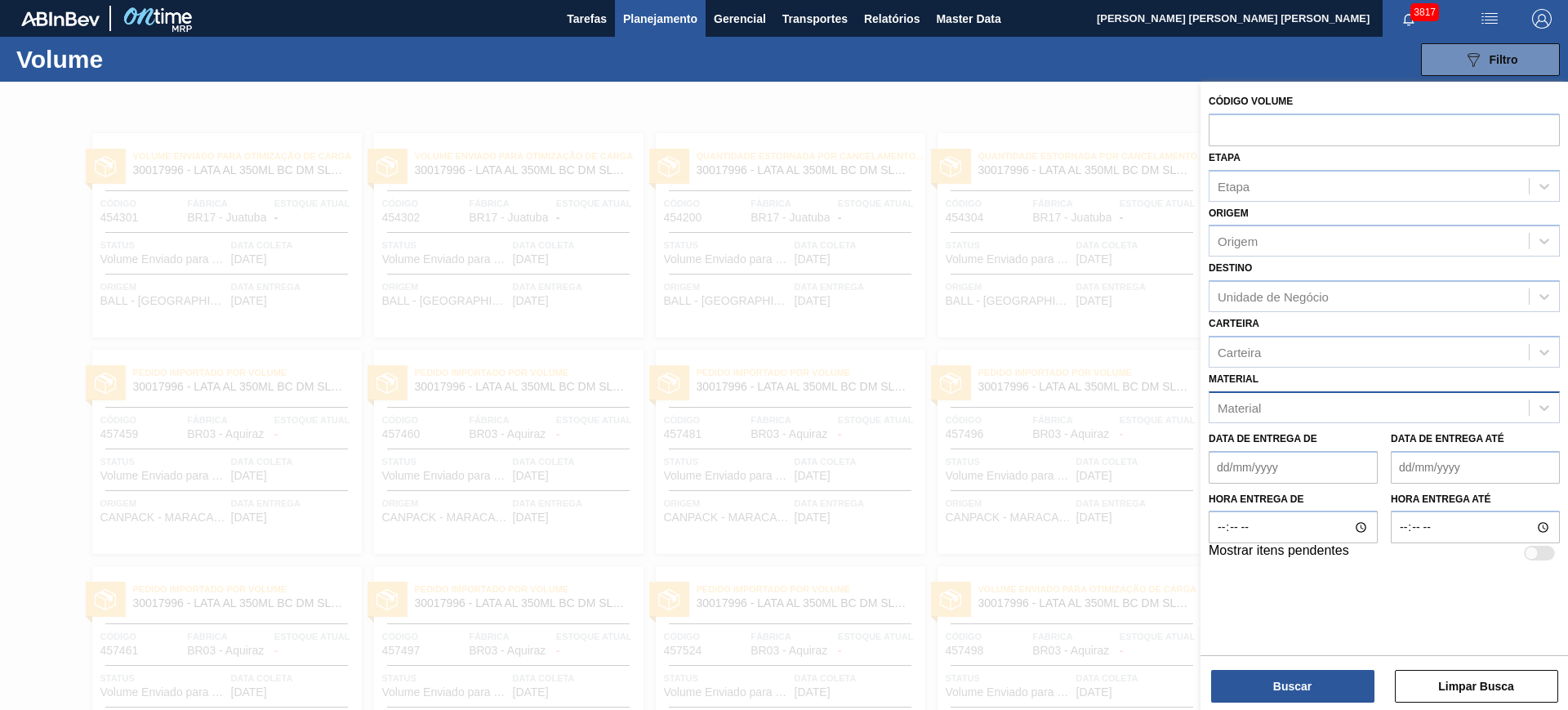
click at [1291, 409] on div "Material" at bounding box center [1369, 407] width 319 height 23
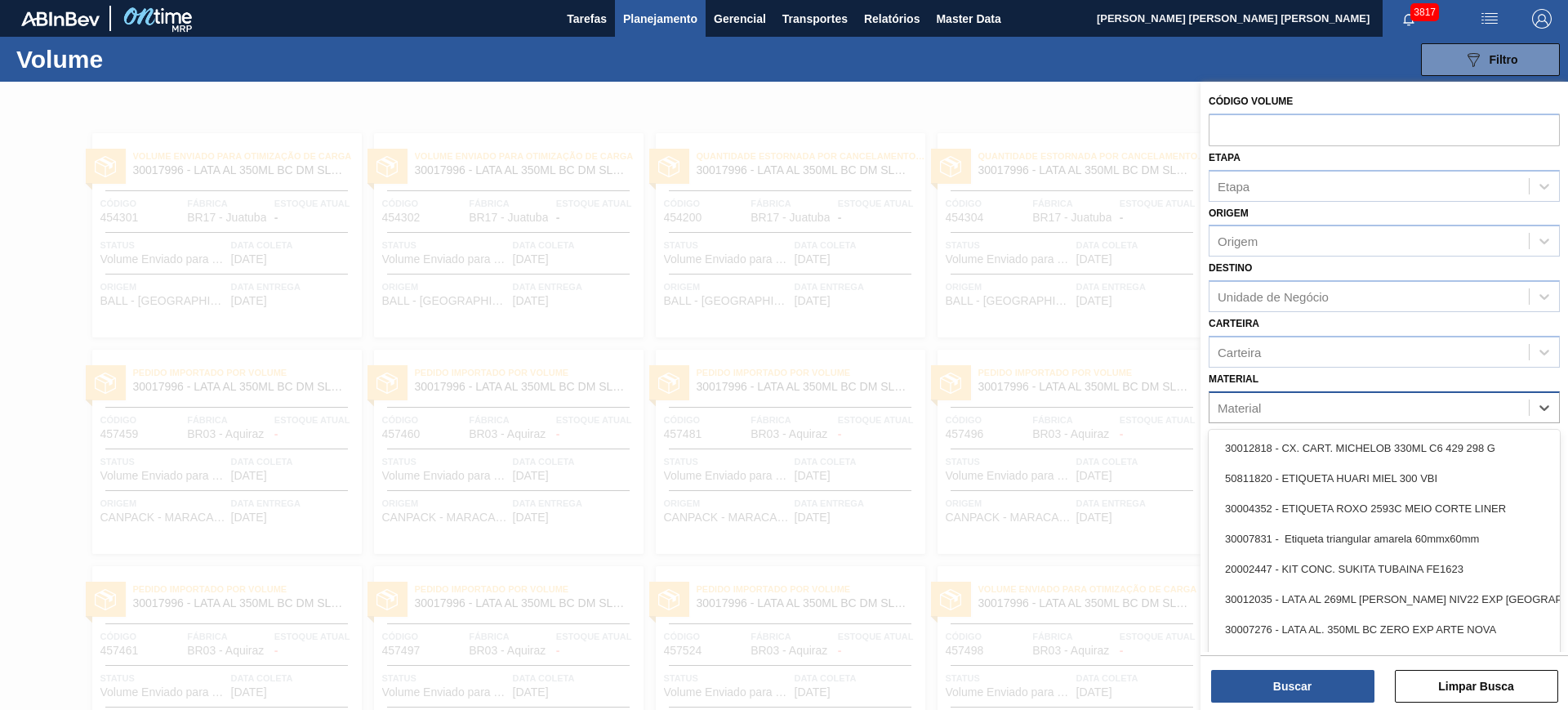
paste input "30003526"
type input "30003526"
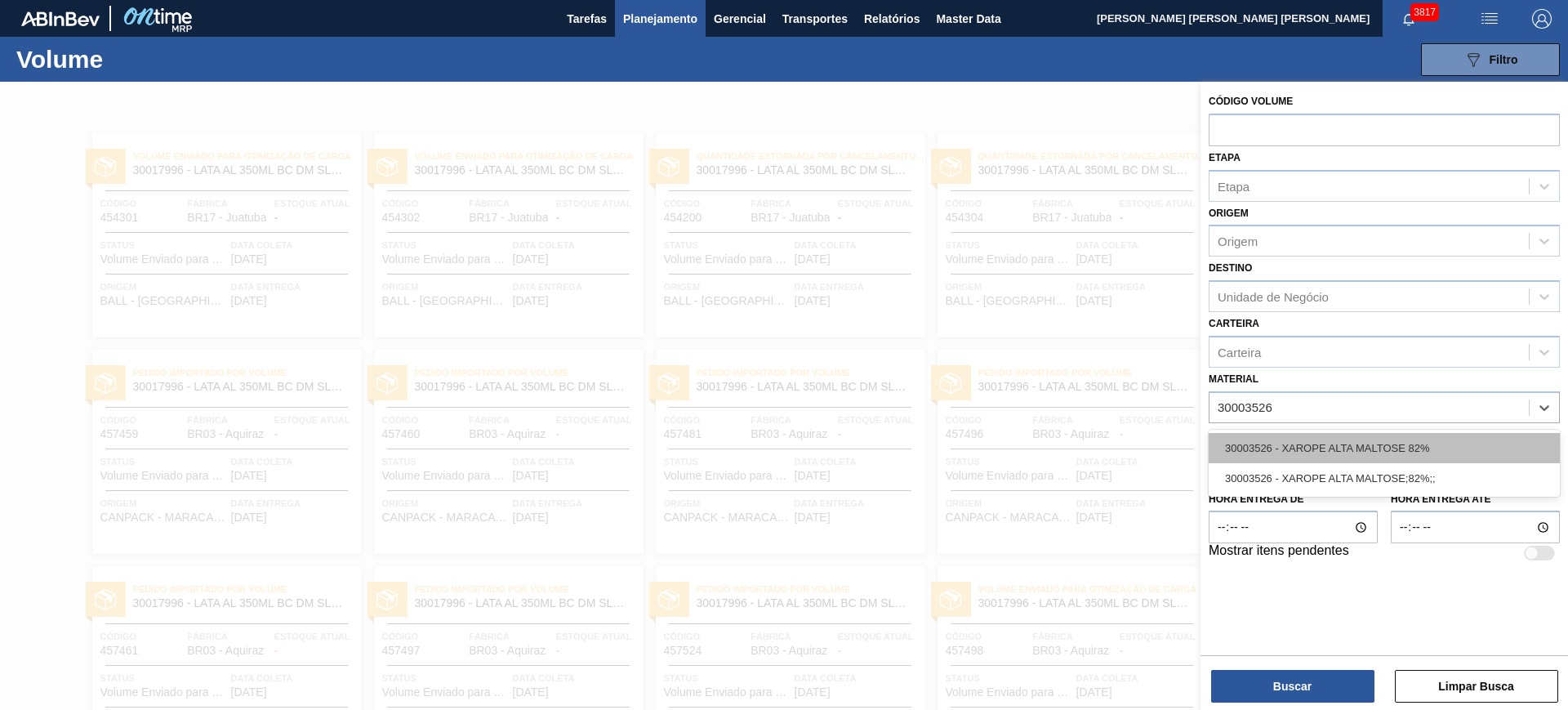
click at [1393, 441] on div "30003526 - XAROPE ALTA MALTOSE 82%" at bounding box center [1385, 448] width 352 height 30
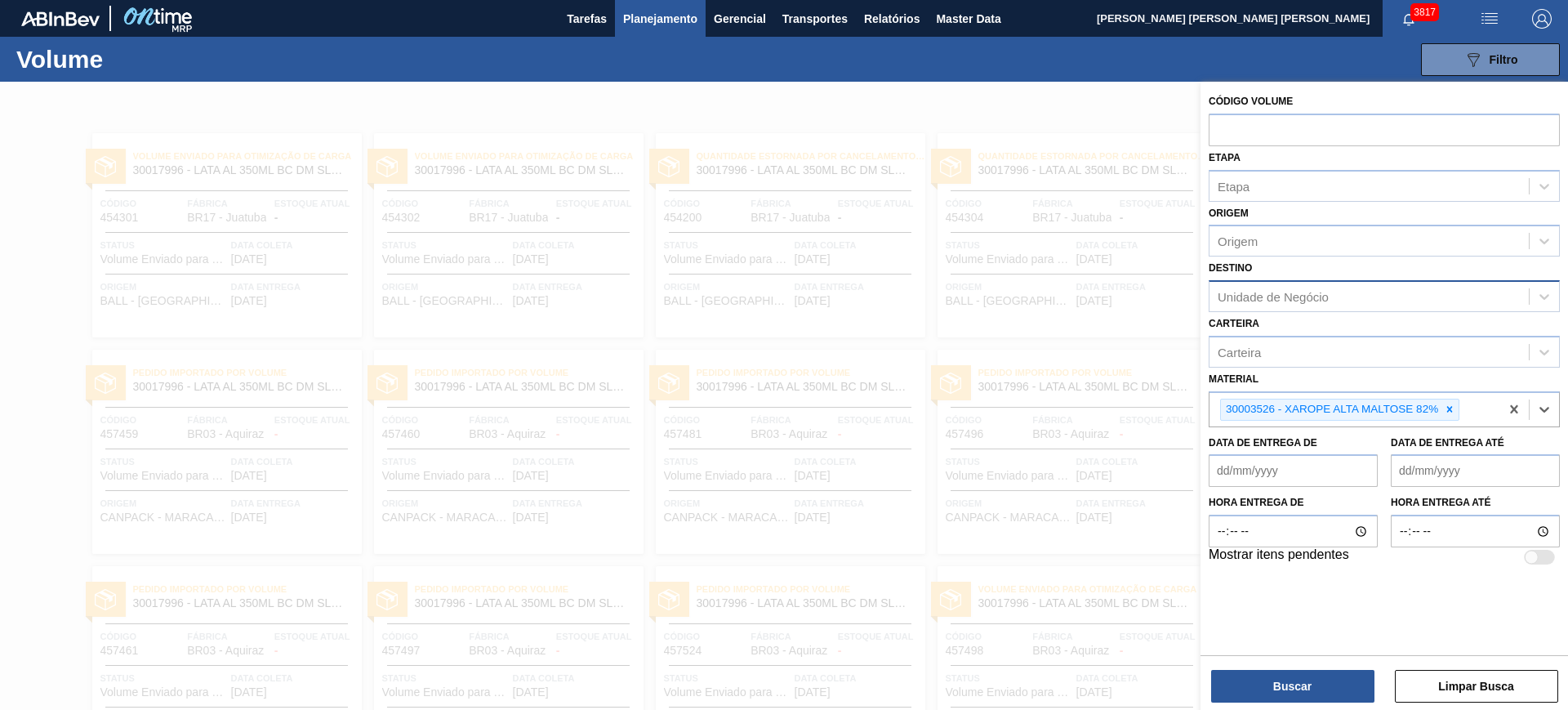
click at [1294, 305] on div "Unidade de Negócio" at bounding box center [1369, 296] width 319 height 23
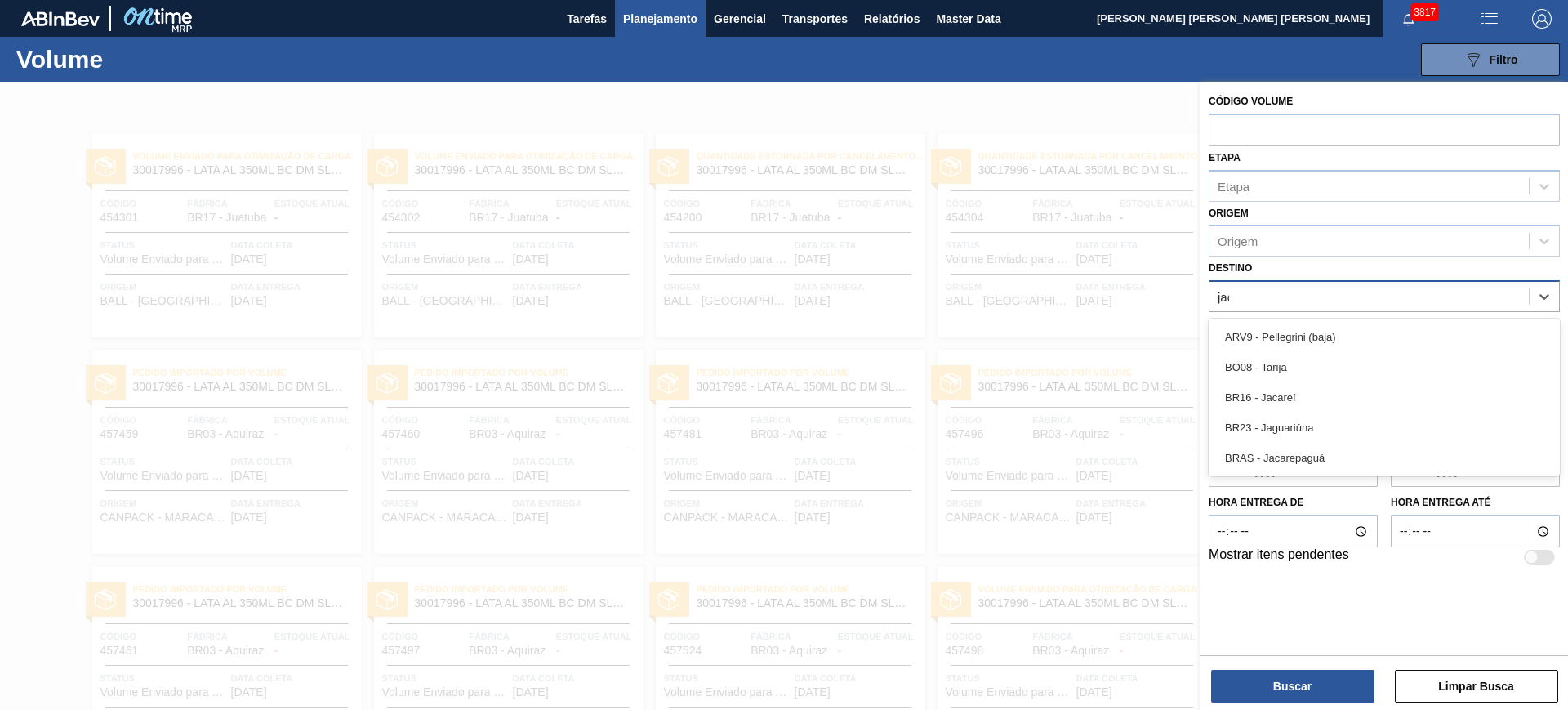
type input "jaca"
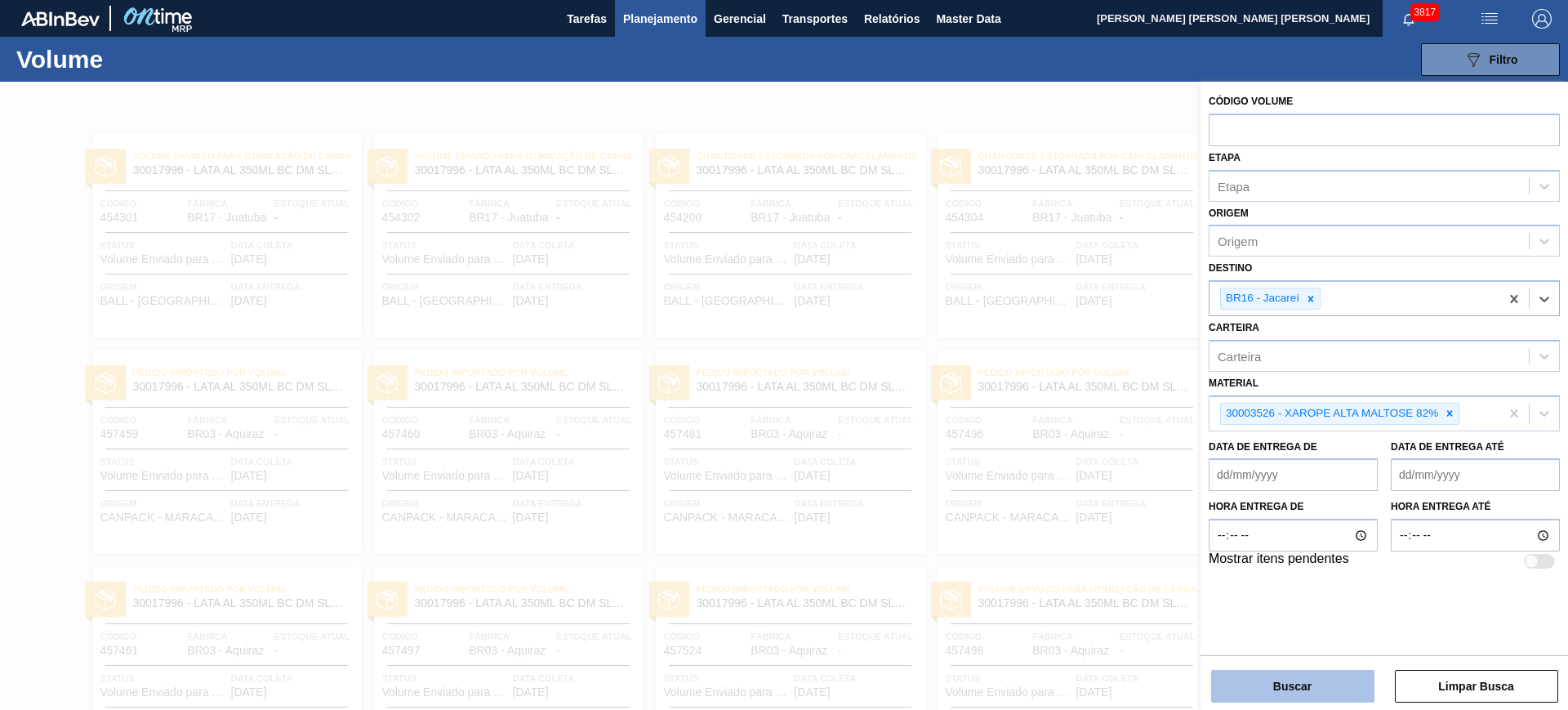
click at [1323, 674] on button "Buscar" at bounding box center [1293, 686] width 164 height 33
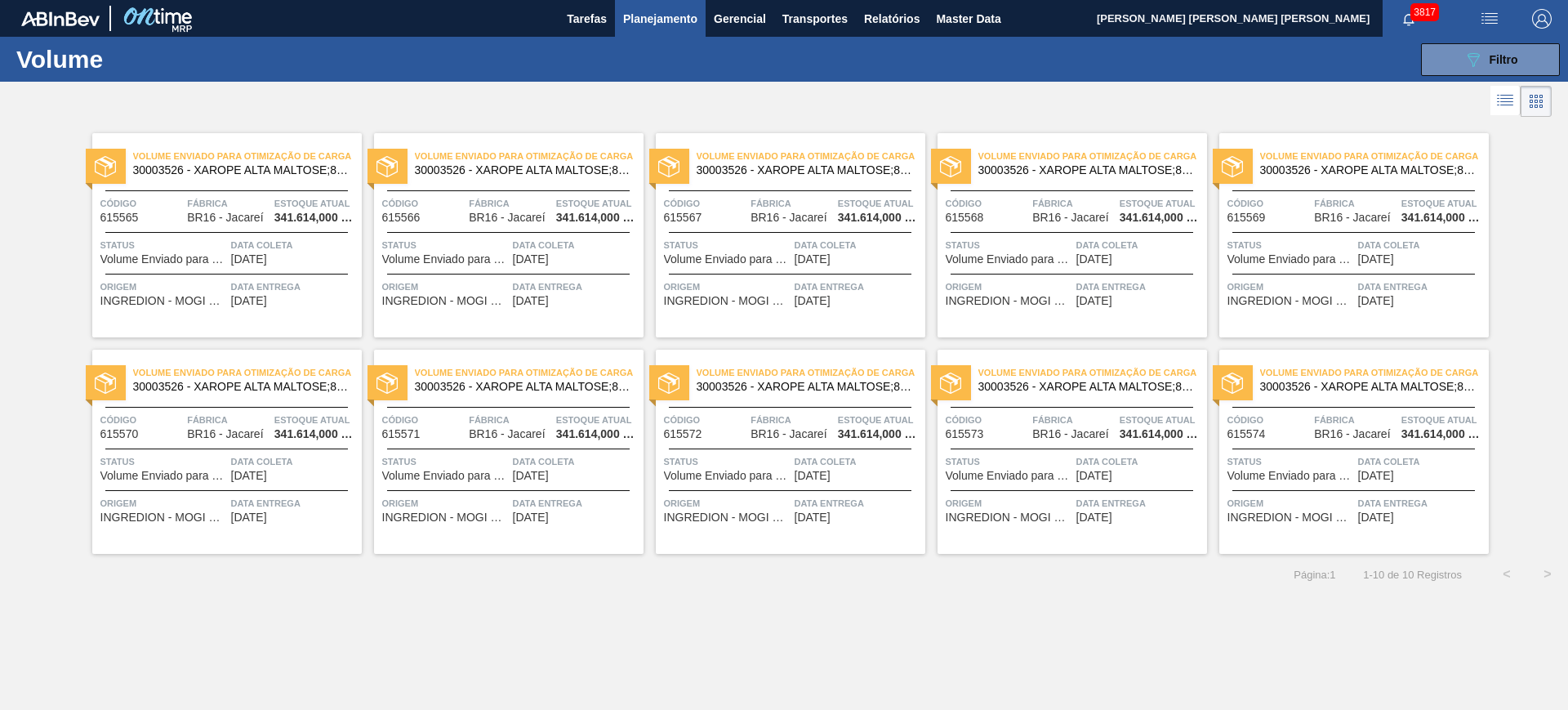
click at [1507, 93] on icon at bounding box center [1505, 100] width 20 height 20
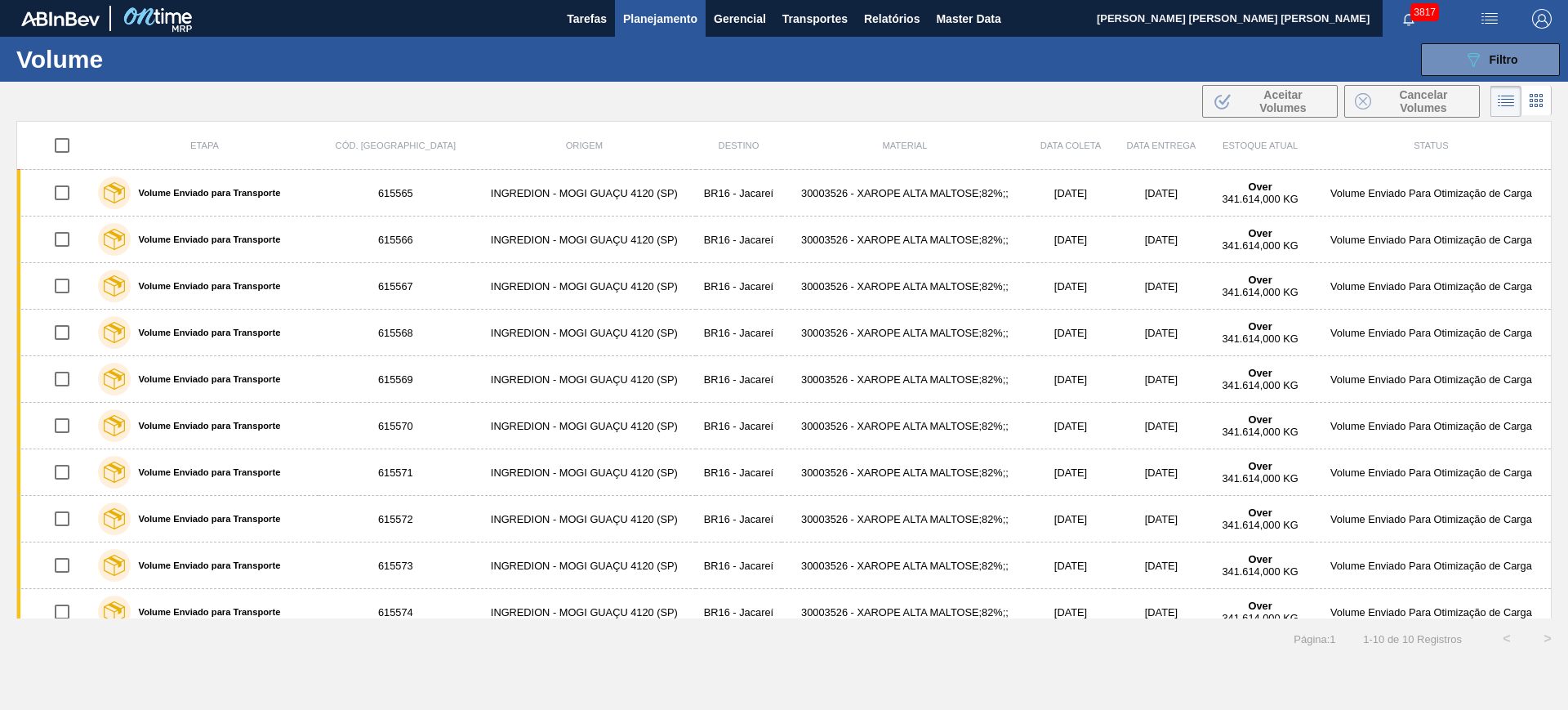
click at [673, 24] on span "Planejamento" at bounding box center [660, 19] width 74 height 20
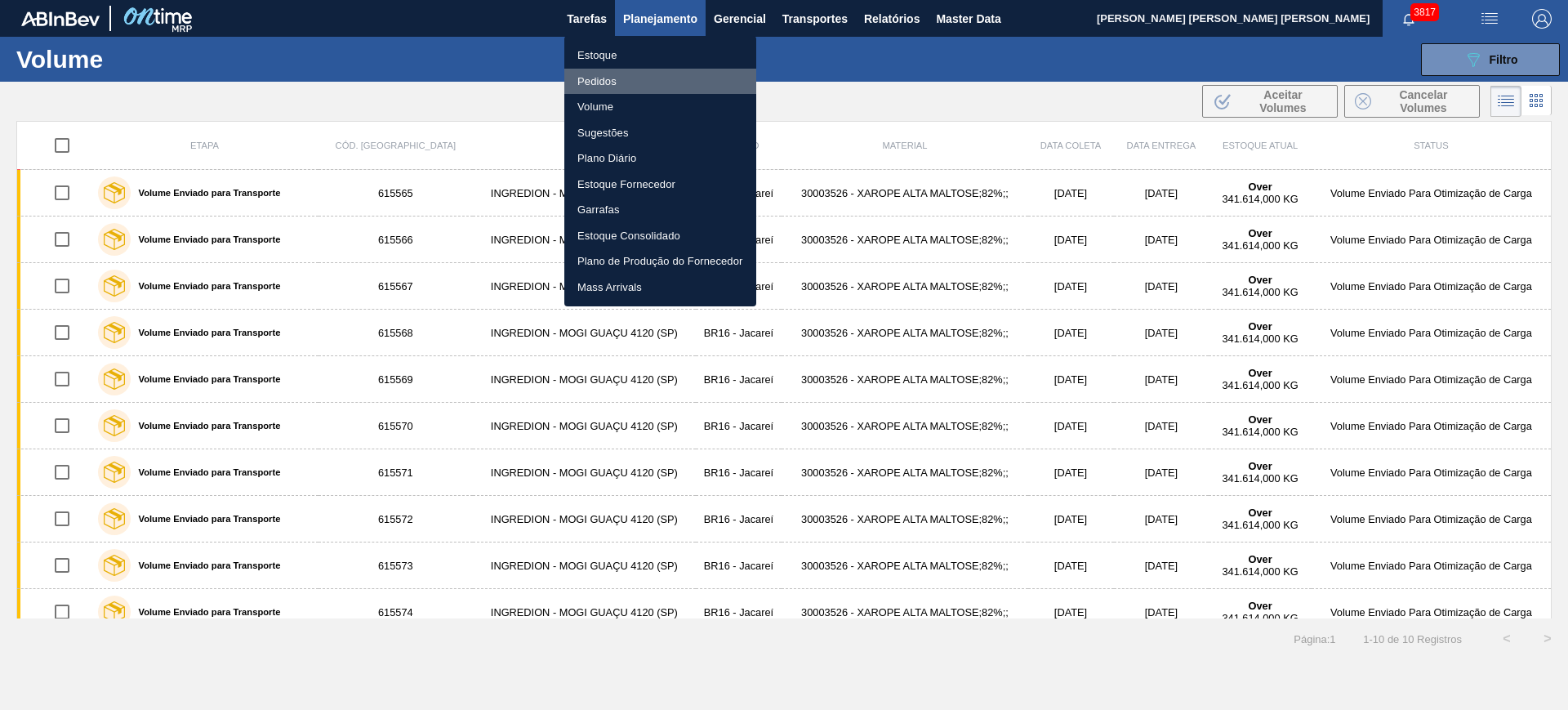
click at [633, 78] on li "Pedidos" at bounding box center [660, 82] width 192 height 26
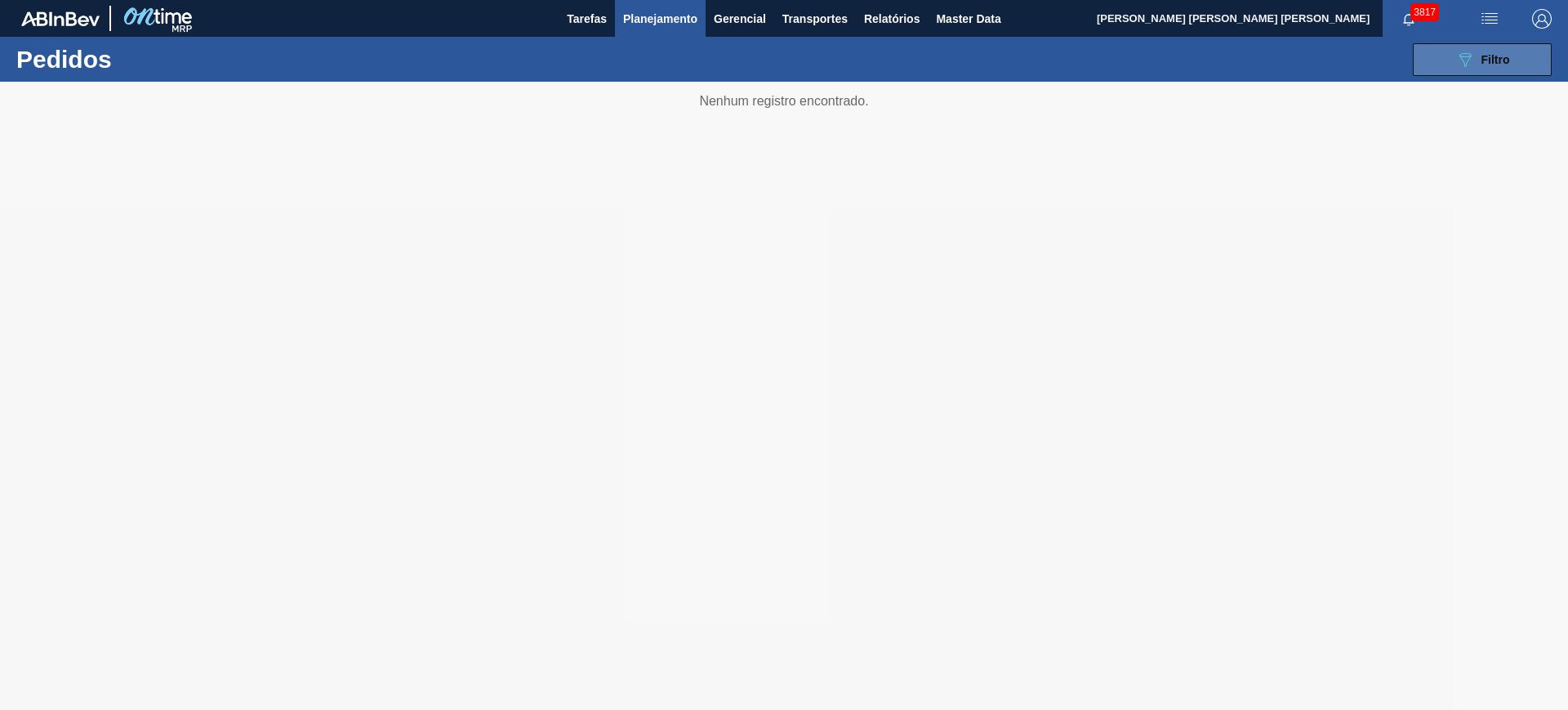
click at [1456, 51] on icon "089F7B8B-B2A5-4AFE-B5C0-19BA573D28AC" at bounding box center [1465, 60] width 20 height 20
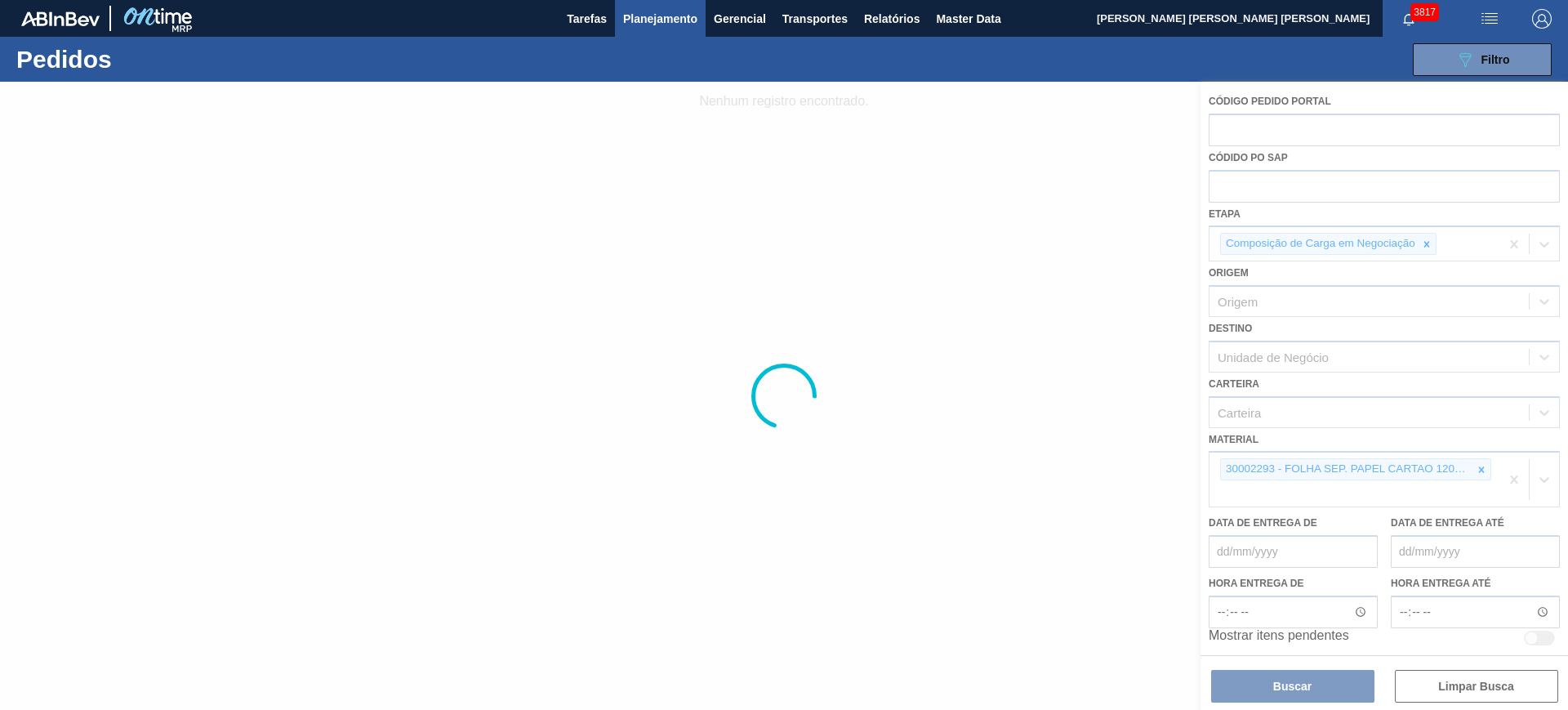
click at [1426, 238] on div at bounding box center [784, 395] width 1568 height 628
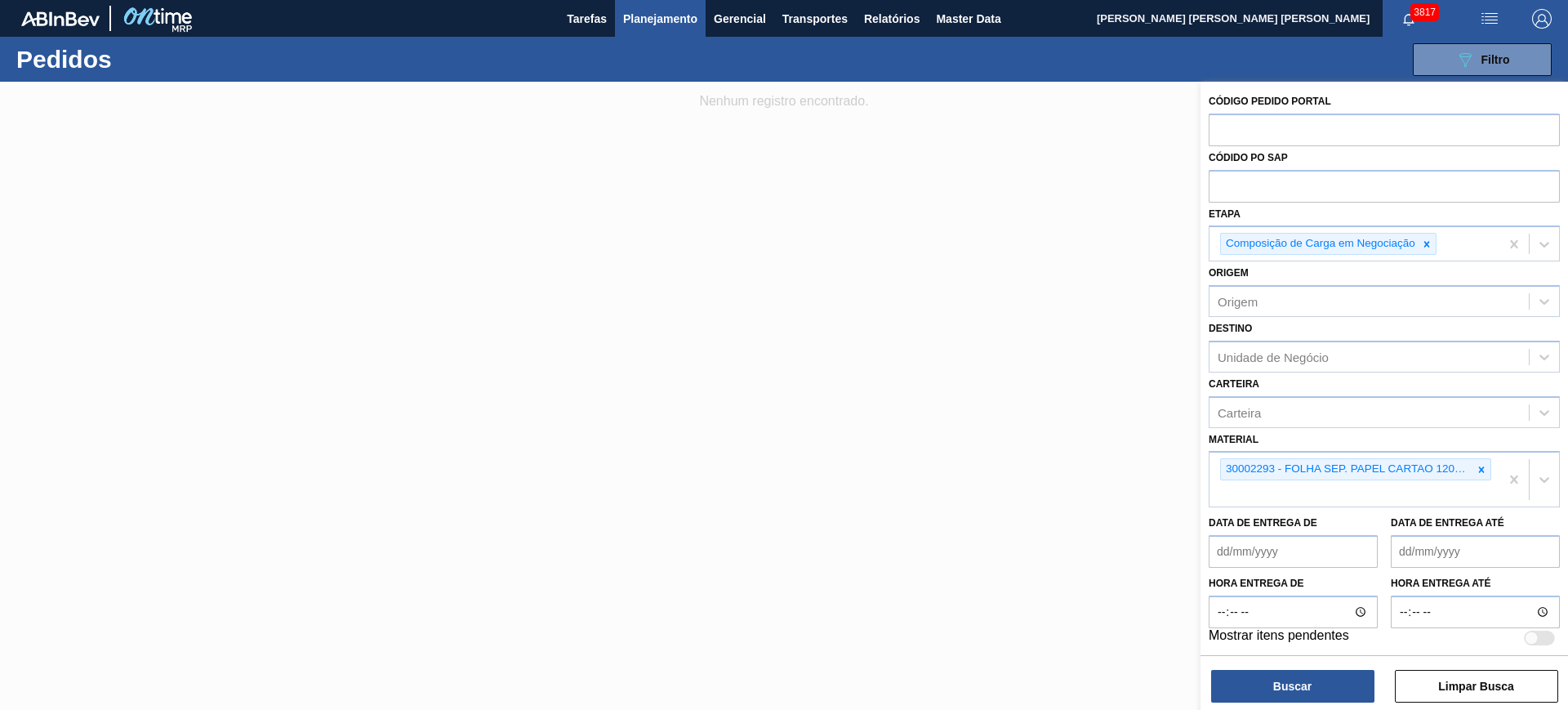
click at [1426, 238] on icon at bounding box center [1427, 244] width 11 height 11
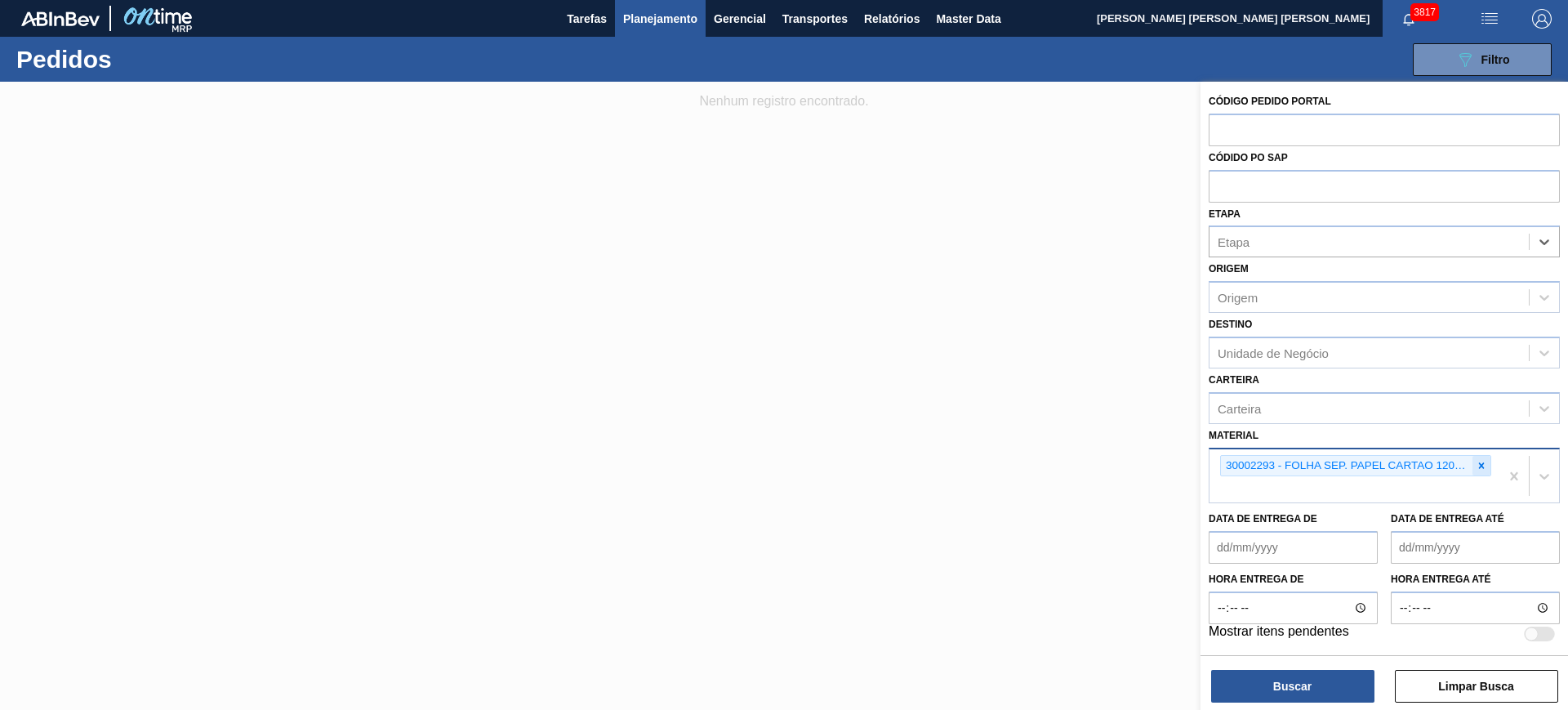
click at [1478, 468] on icon at bounding box center [1482, 465] width 11 height 11
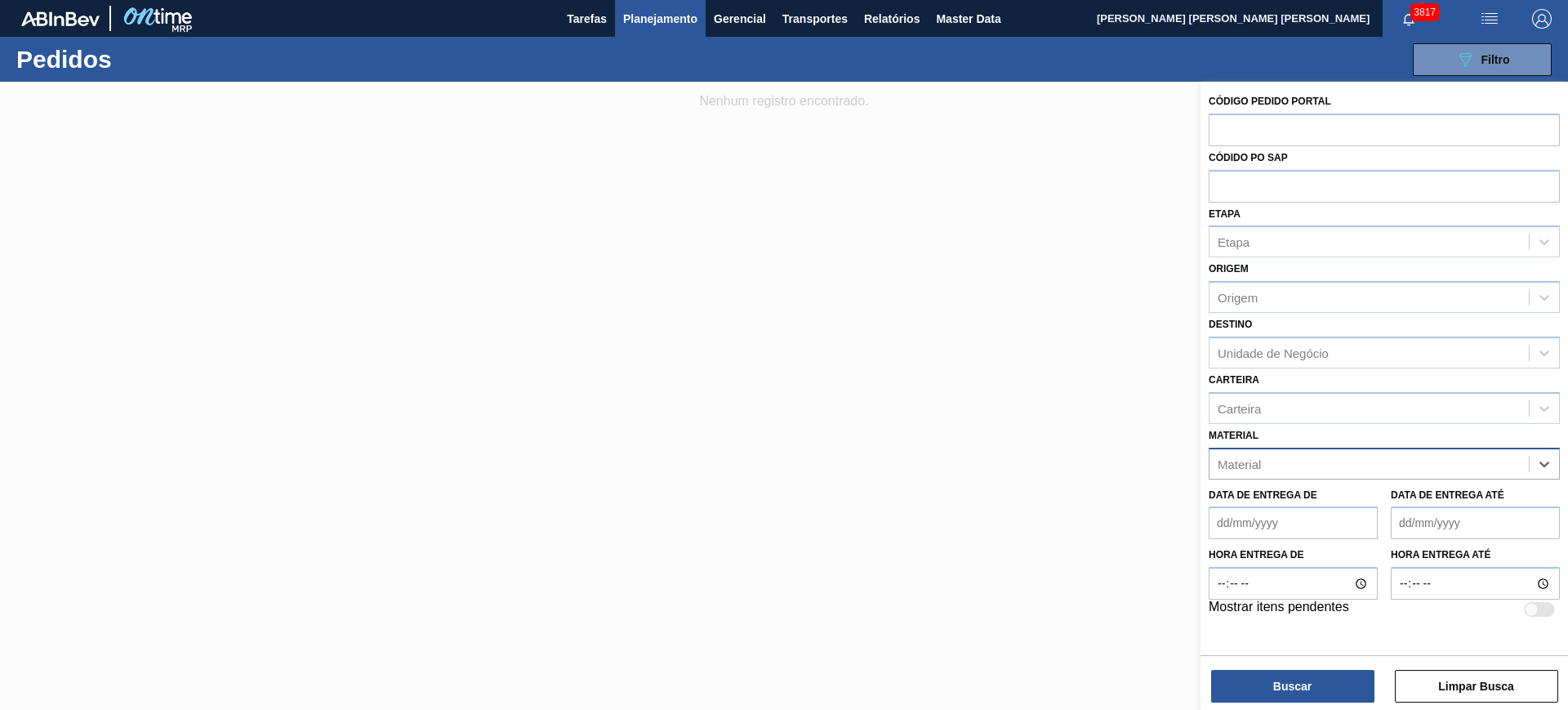
paste input "30003526"
type input "30003526"
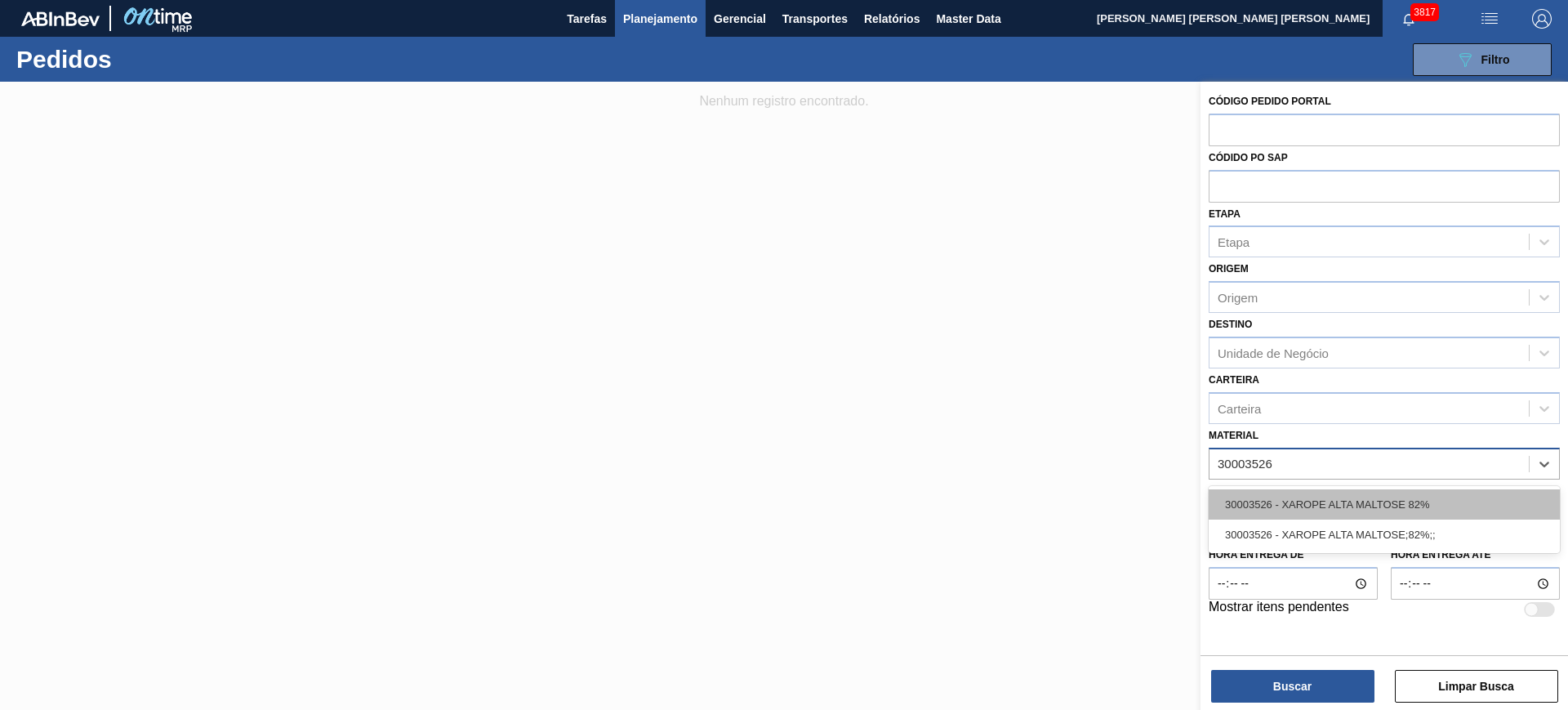
click at [1410, 504] on div "30003526 - XAROPE ALTA MALTOSE 82%" at bounding box center [1385, 504] width 352 height 30
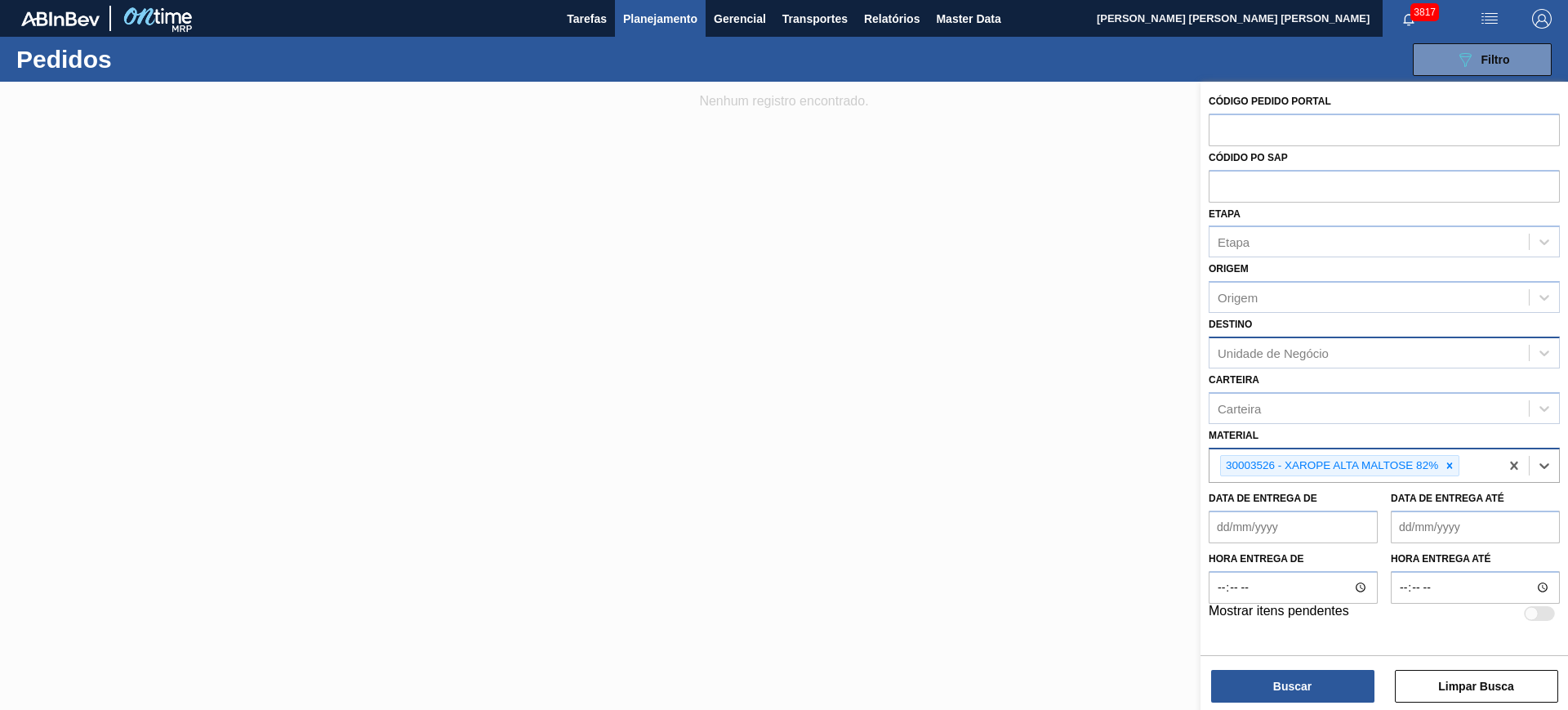
click at [1298, 361] on div "Unidade de Negócio" at bounding box center [1369, 352] width 319 height 23
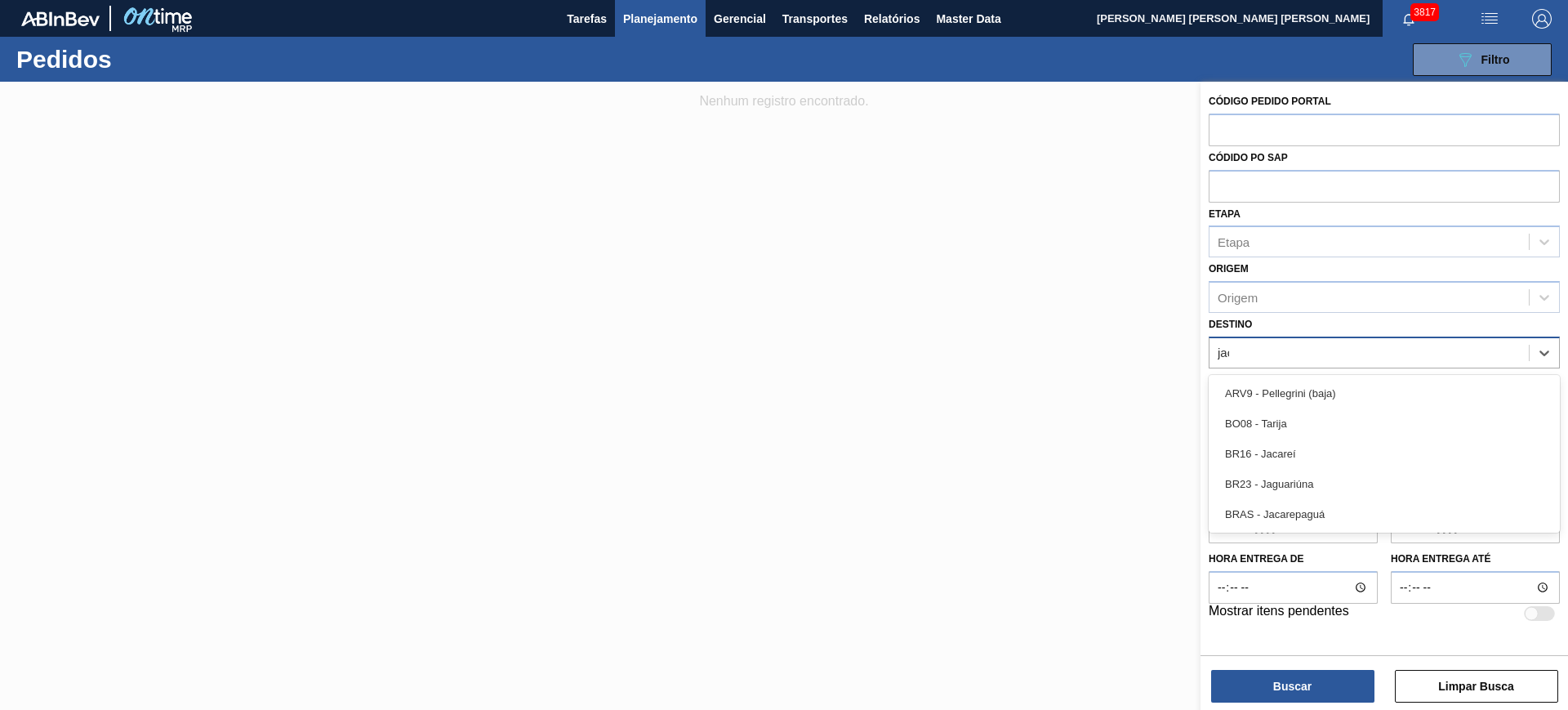
type input "jacar"
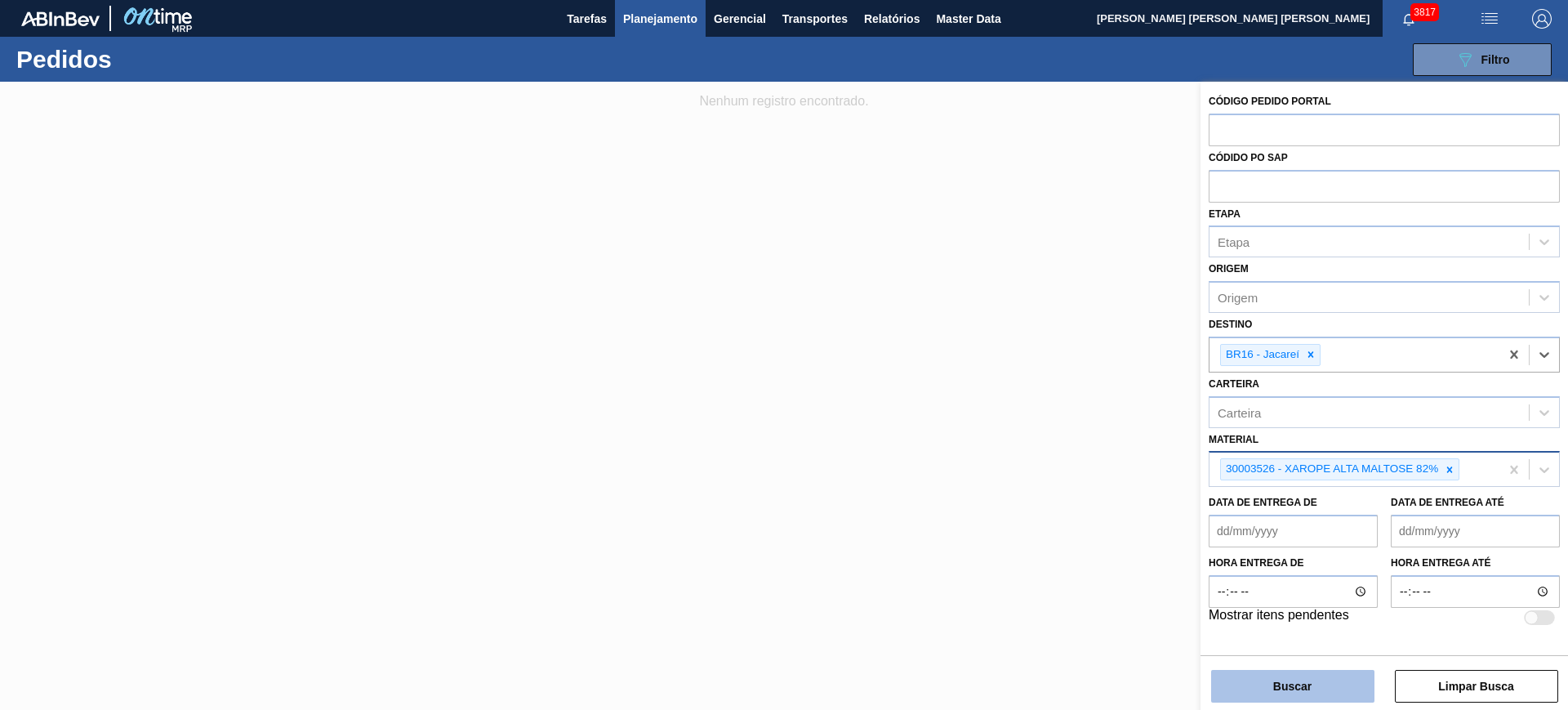
click at [1322, 683] on button "Buscar" at bounding box center [1293, 686] width 164 height 33
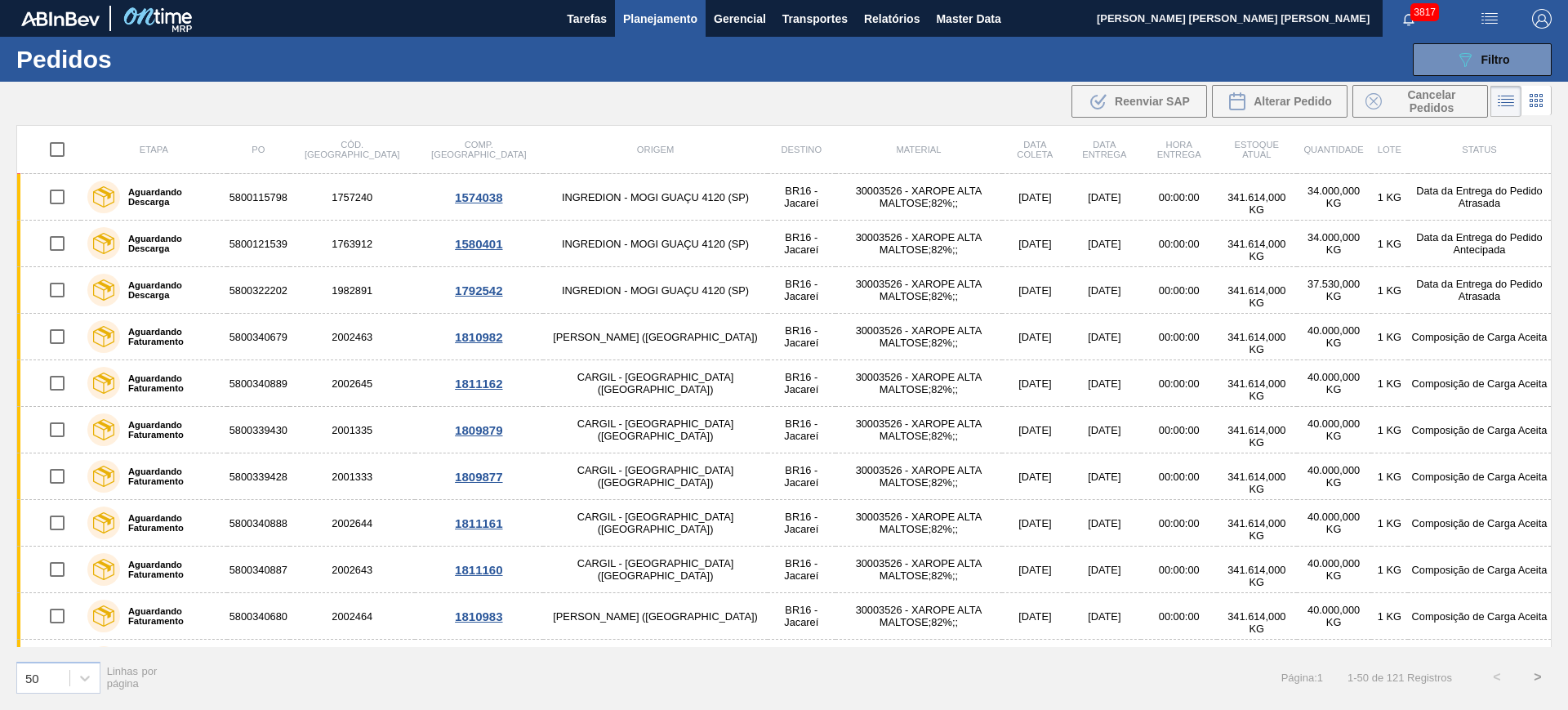
click at [1508, 108] on icon at bounding box center [1506, 100] width 20 height 20
click at [1534, 101] on icon at bounding box center [1535, 100] width 20 height 20
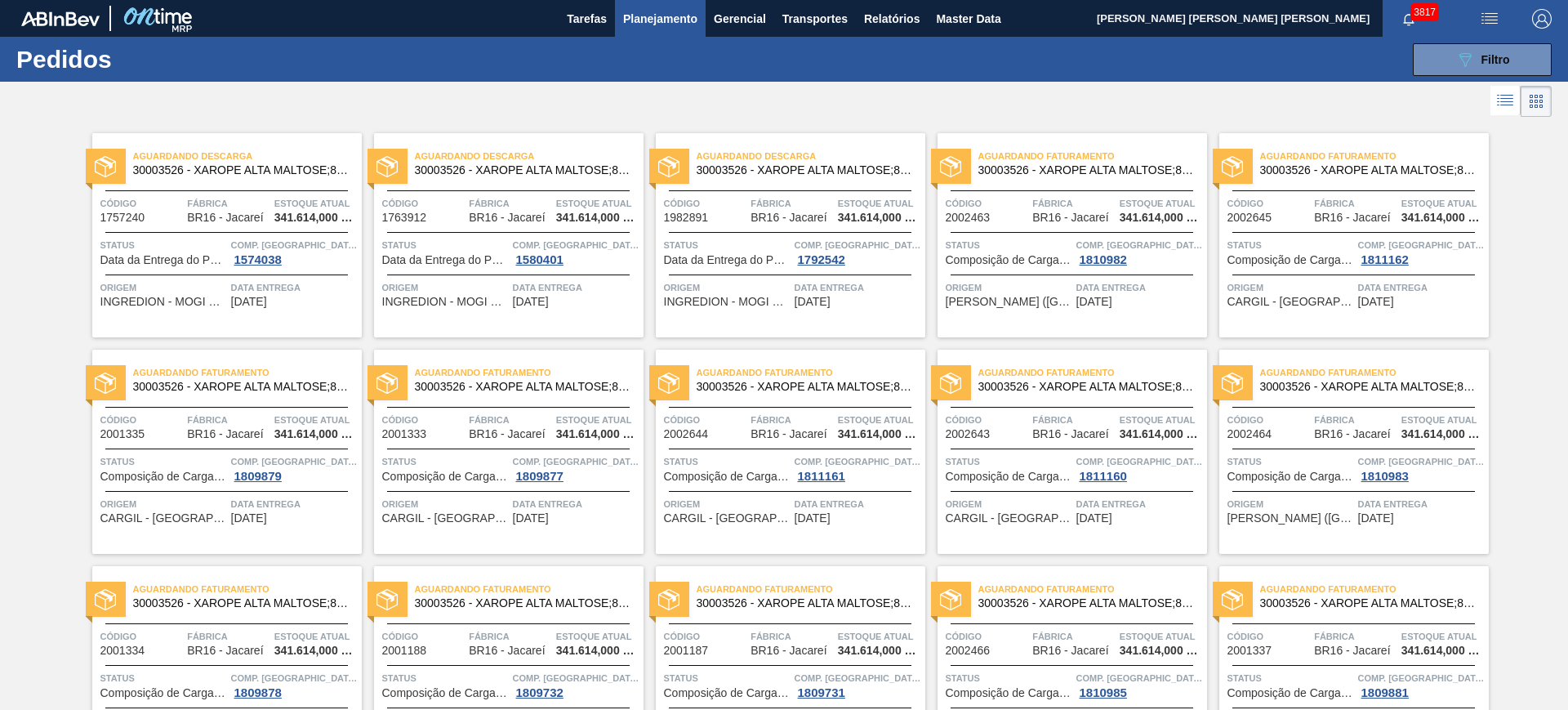
click at [1508, 103] on icon at bounding box center [1505, 100] width 20 height 20
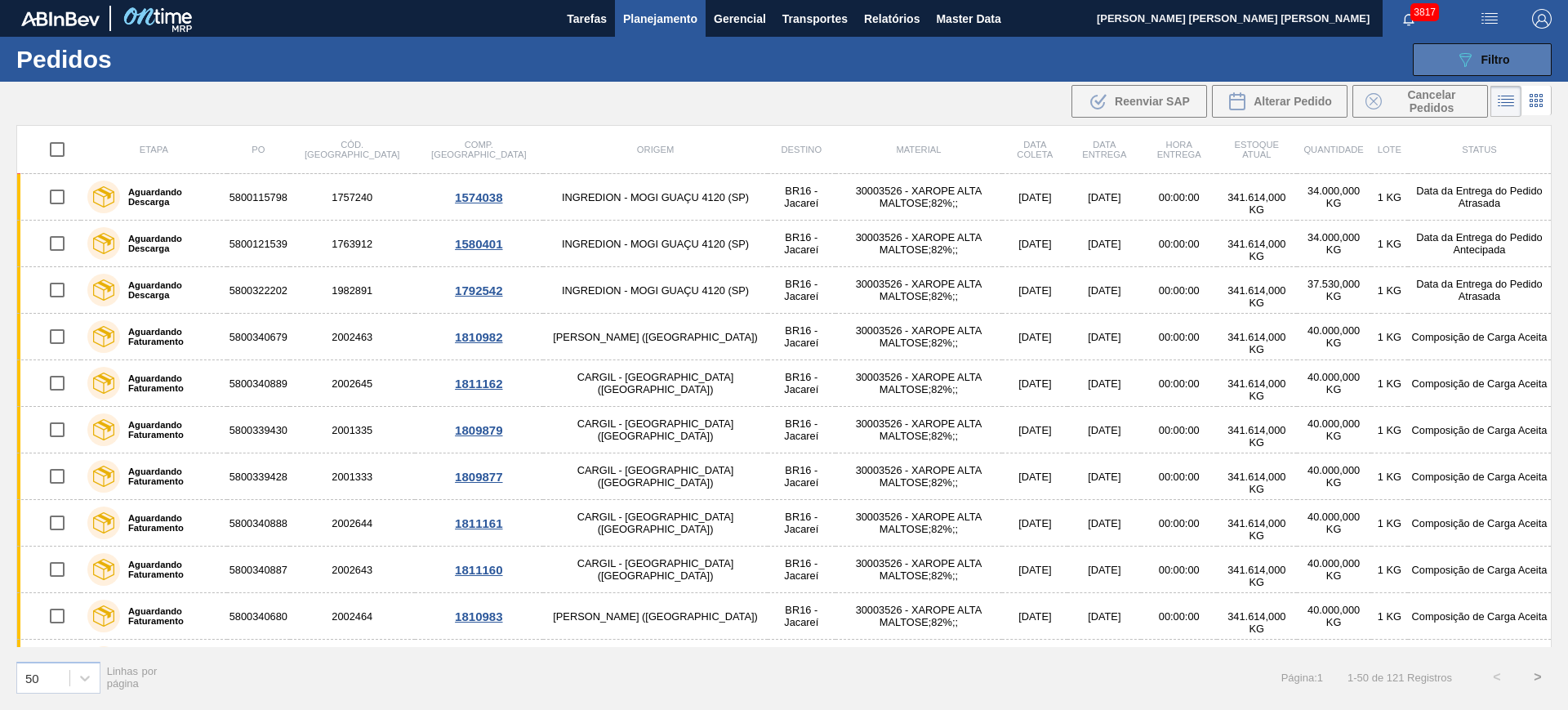
click at [1482, 59] on span "Filtro" at bounding box center [1495, 60] width 29 height 13
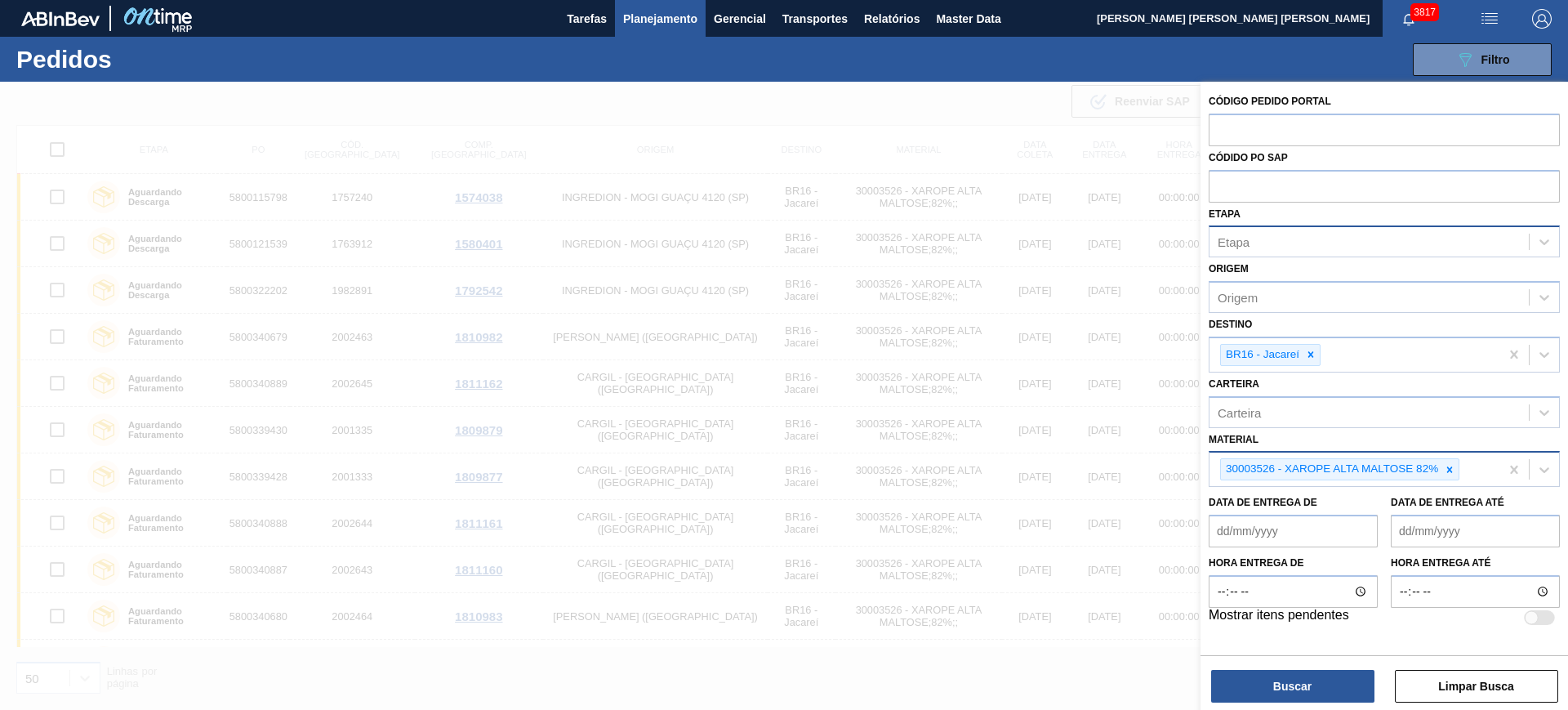
click at [1323, 243] on div "Etapa" at bounding box center [1369, 242] width 319 height 23
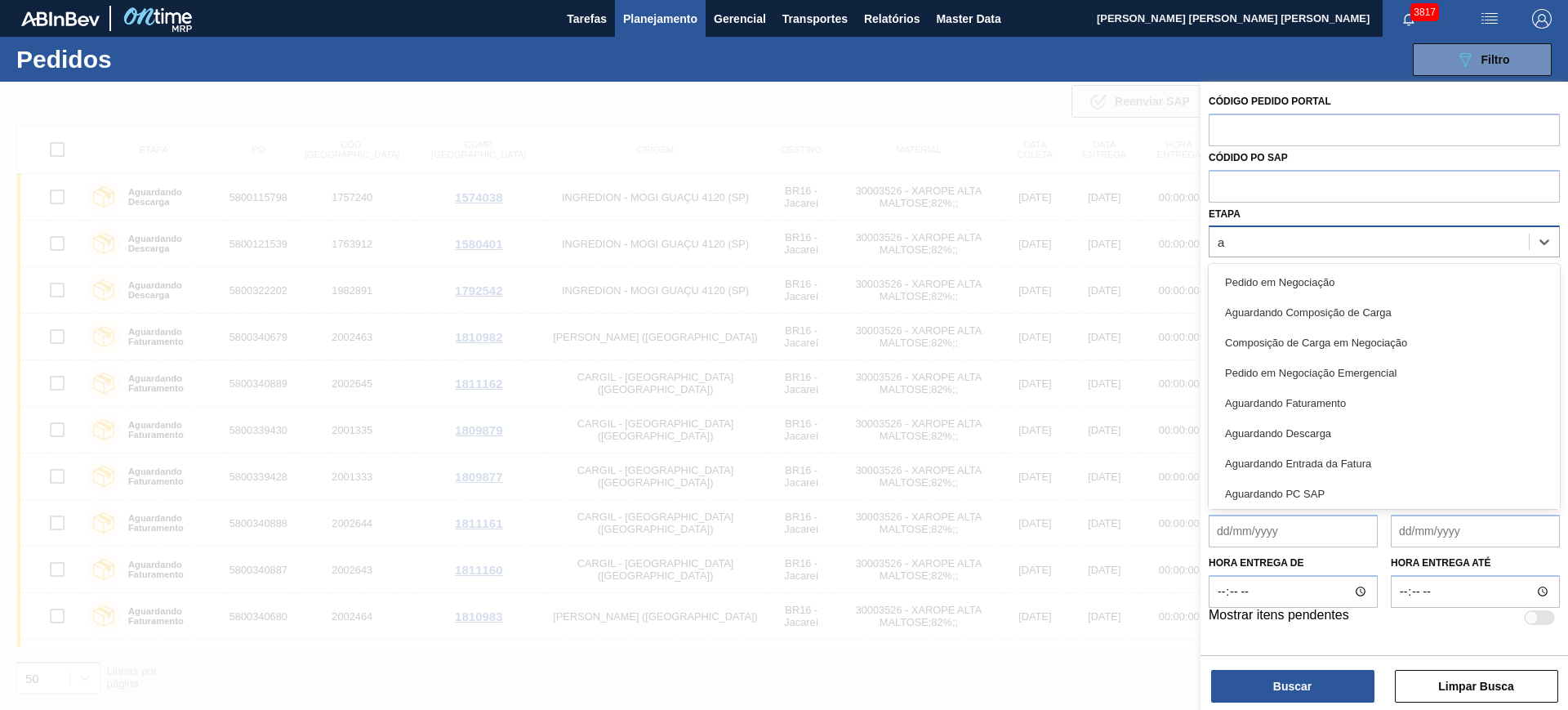
type input "ag"
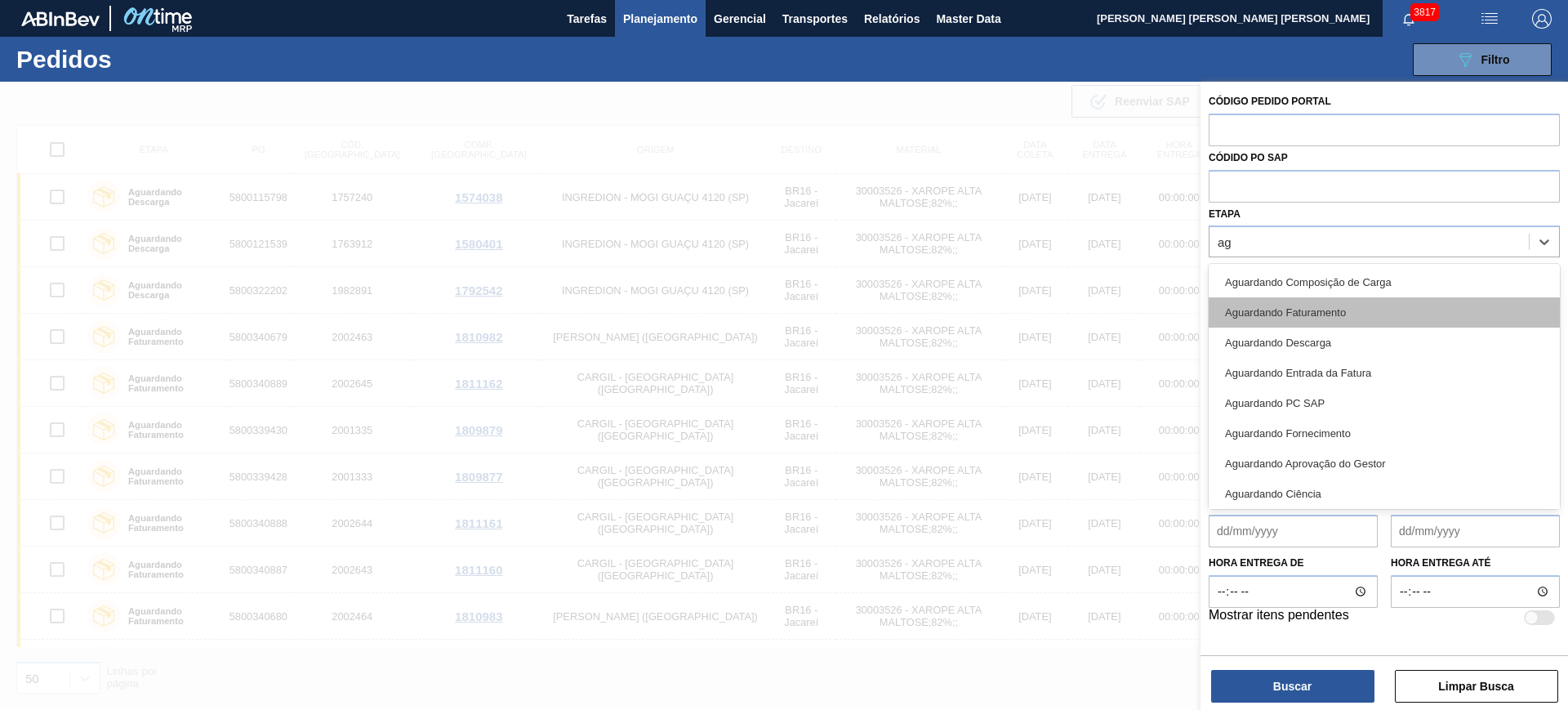
click at [1397, 312] on div "Aguardando Faturamento" at bounding box center [1385, 313] width 352 height 30
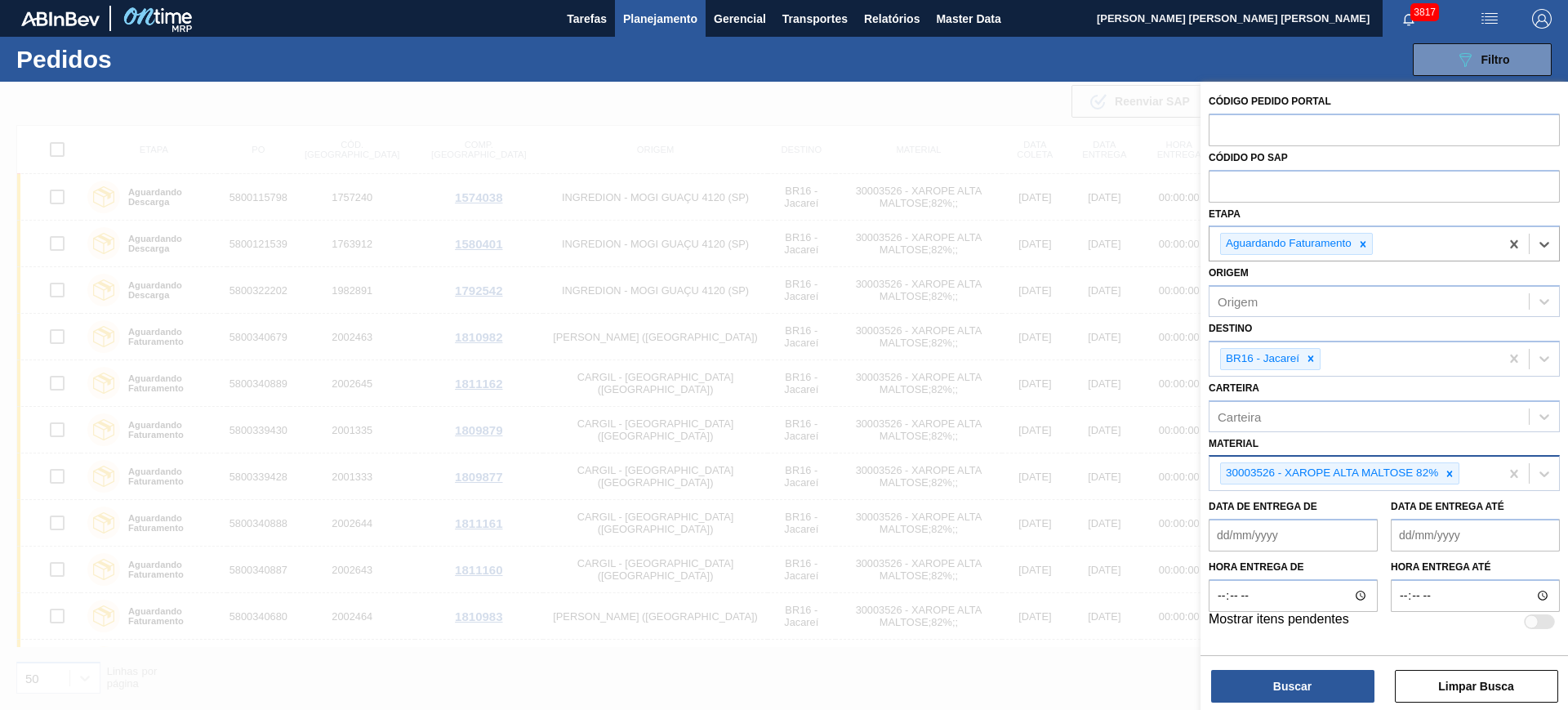
click at [1335, 665] on div "Buscar Limpar Busca" at bounding box center [1384, 677] width 367 height 46
click at [1331, 674] on button "Buscar" at bounding box center [1293, 686] width 164 height 33
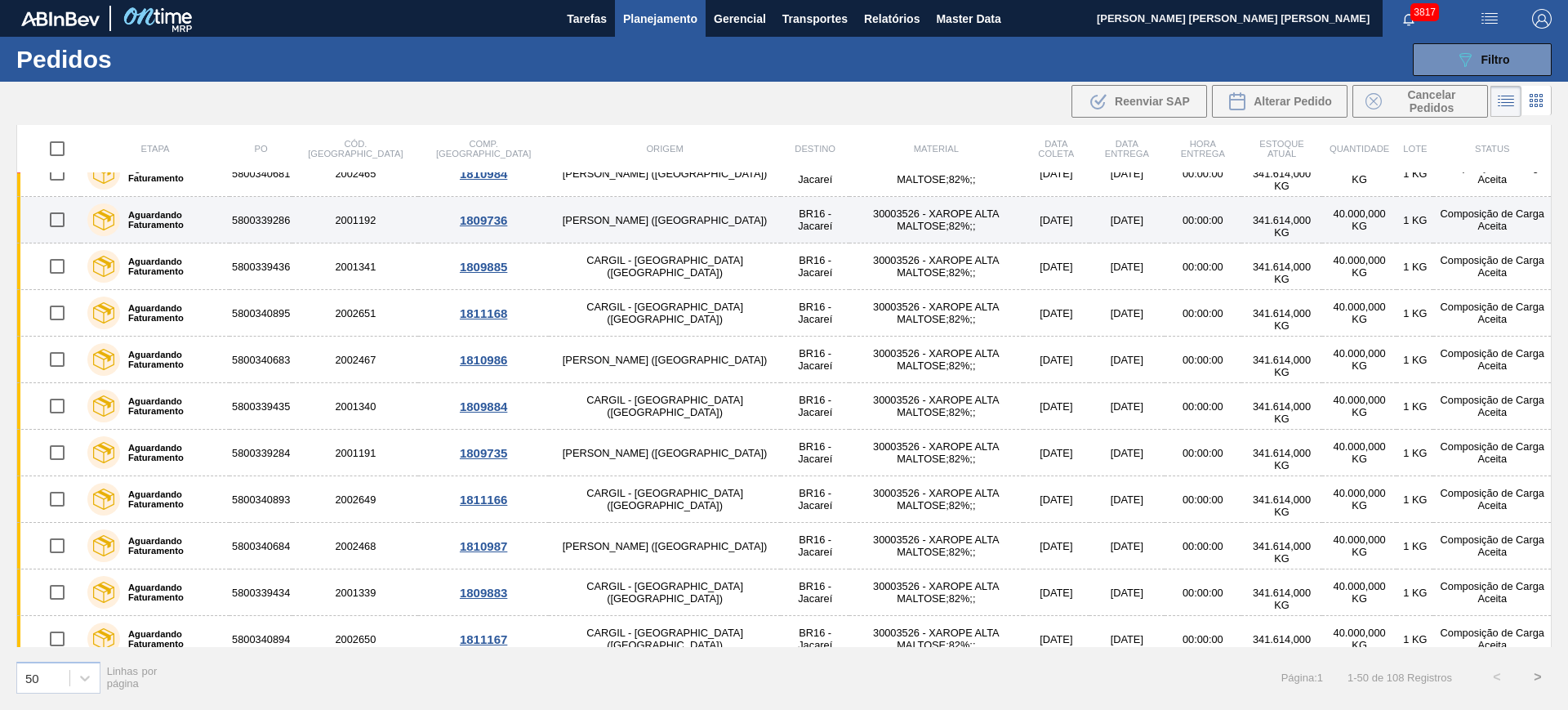
scroll to position [919, 0]
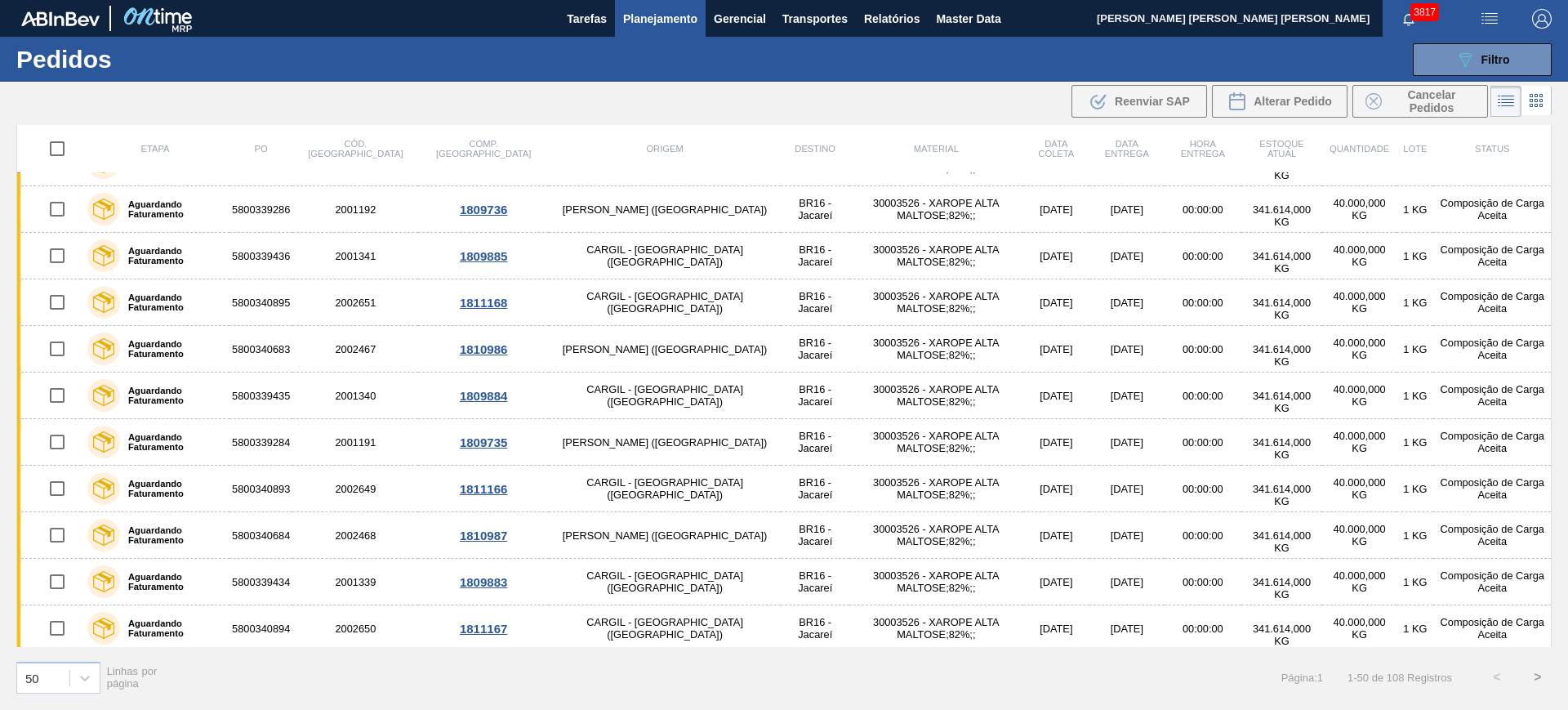
click at [1530, 105] on icon at bounding box center [1532, 106] width 4 height 4
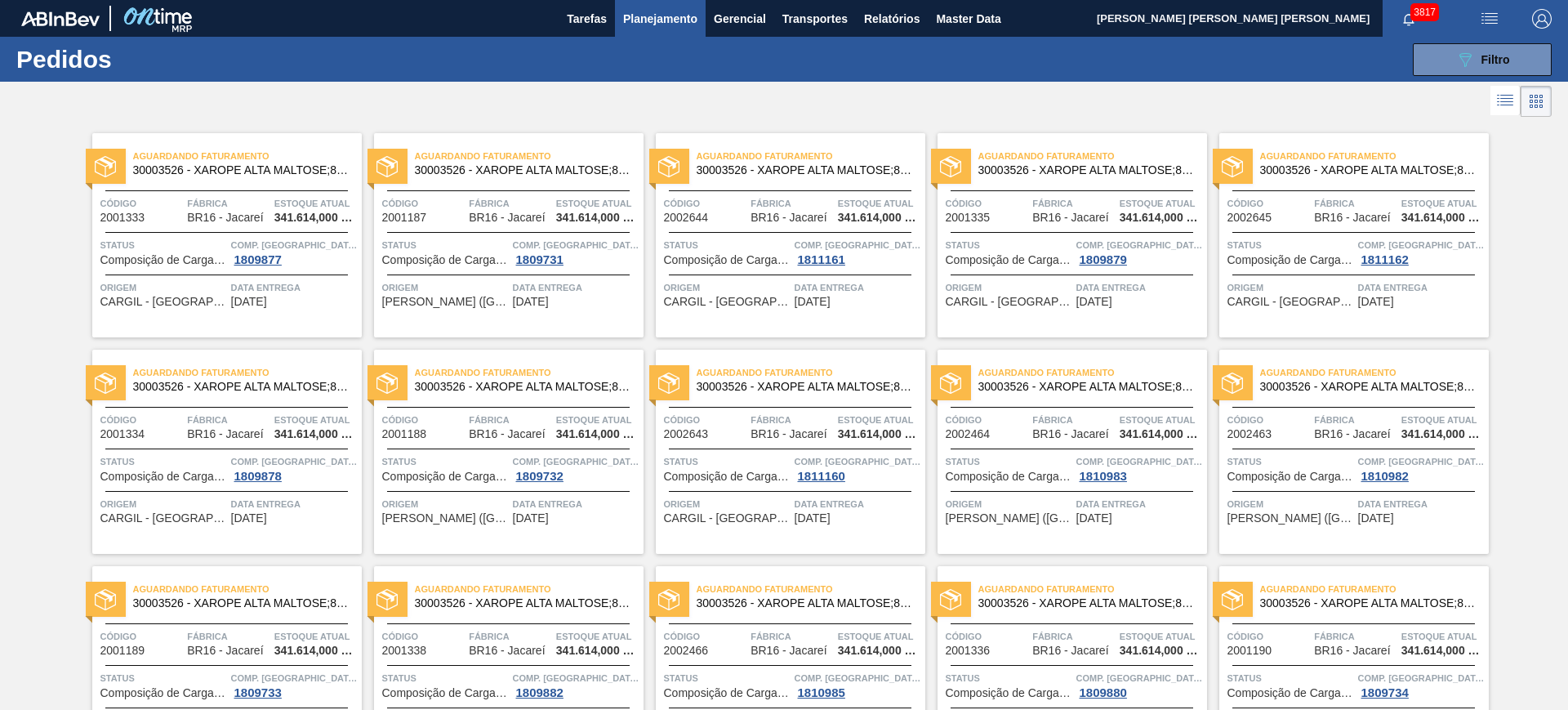
click at [1498, 104] on icon at bounding box center [1505, 100] width 20 height 20
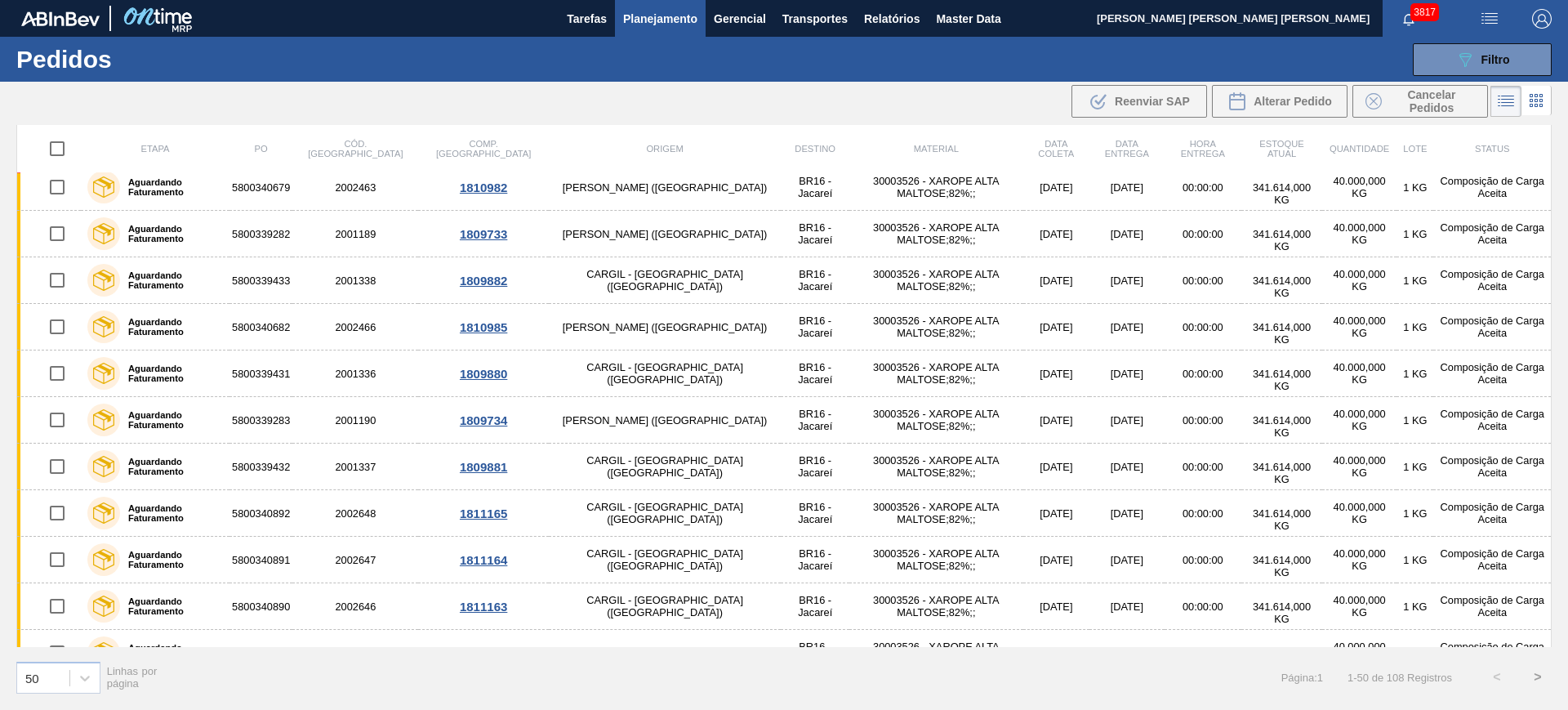
scroll to position [306, 0]
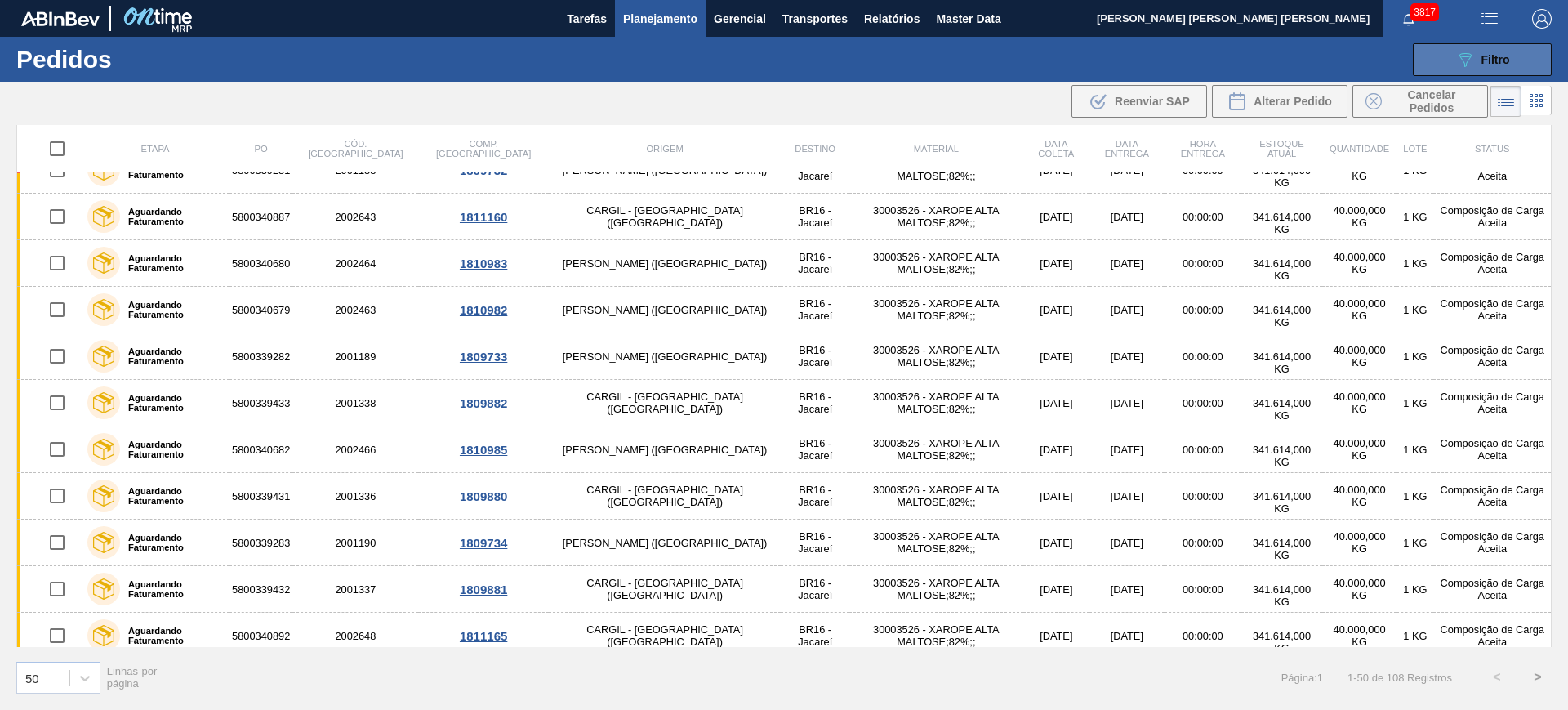
click at [1482, 66] on div "089F7B8B-B2A5-4AFE-B5C0-19BA573D28AC Filtro" at bounding box center [1482, 60] width 55 height 20
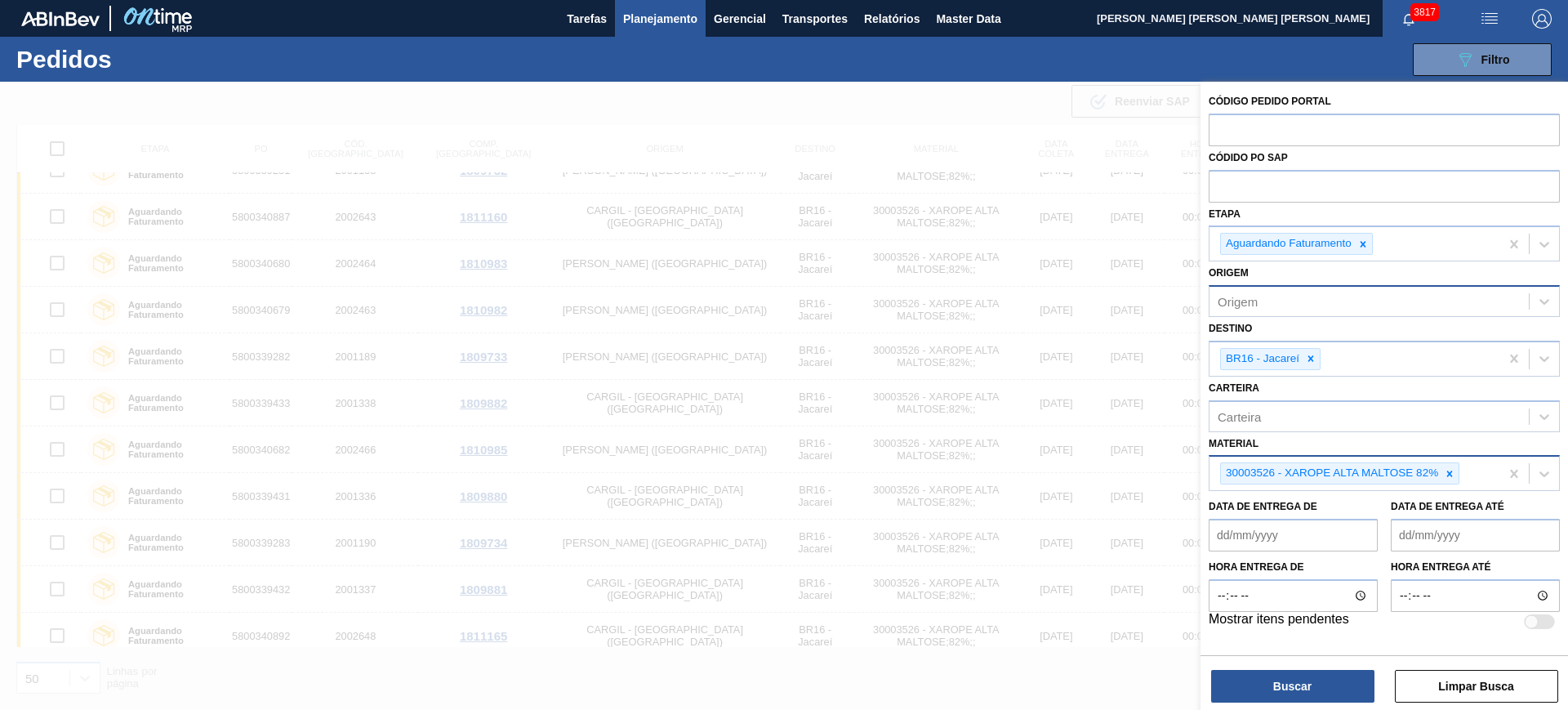
click at [1296, 297] on div "Origem" at bounding box center [1369, 301] width 319 height 23
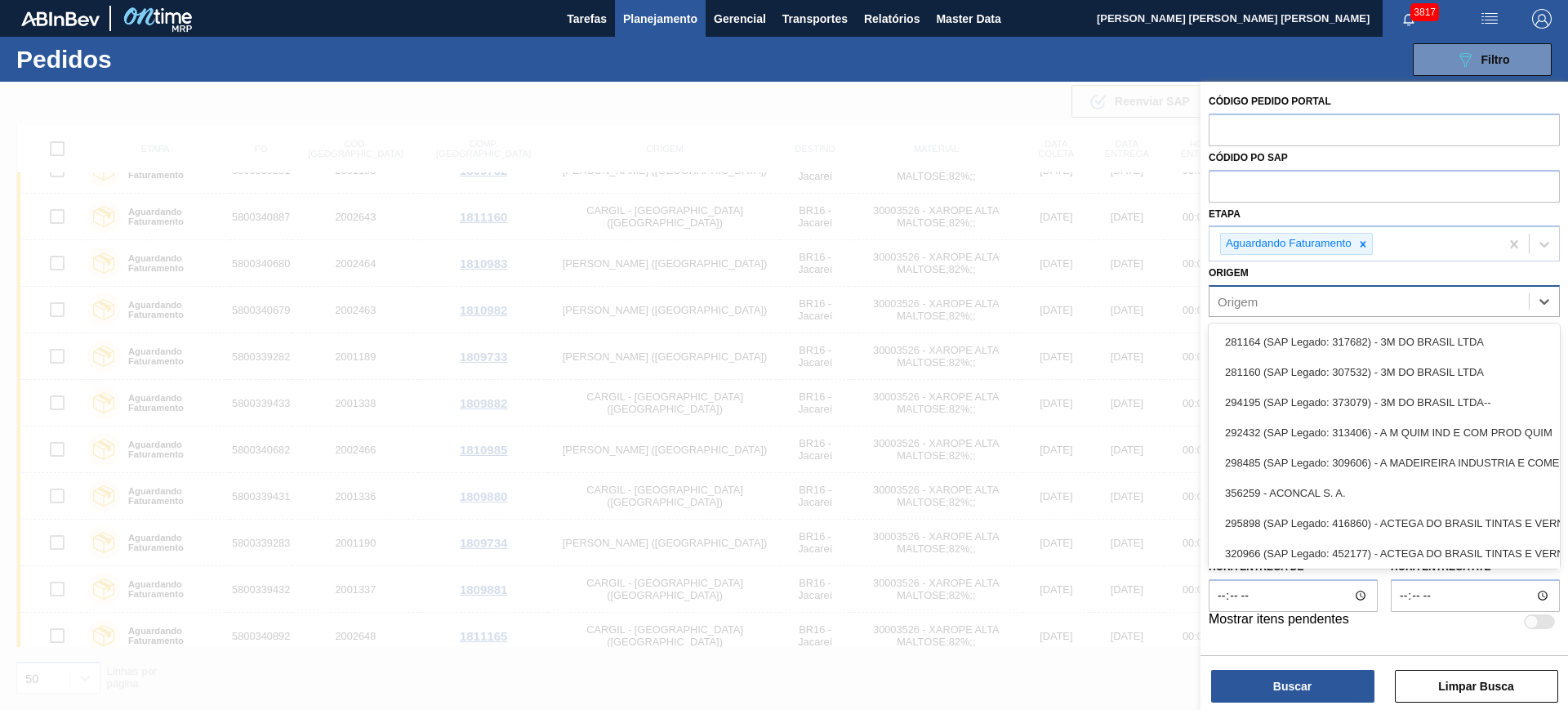
paste input "303118"
type input "303118"
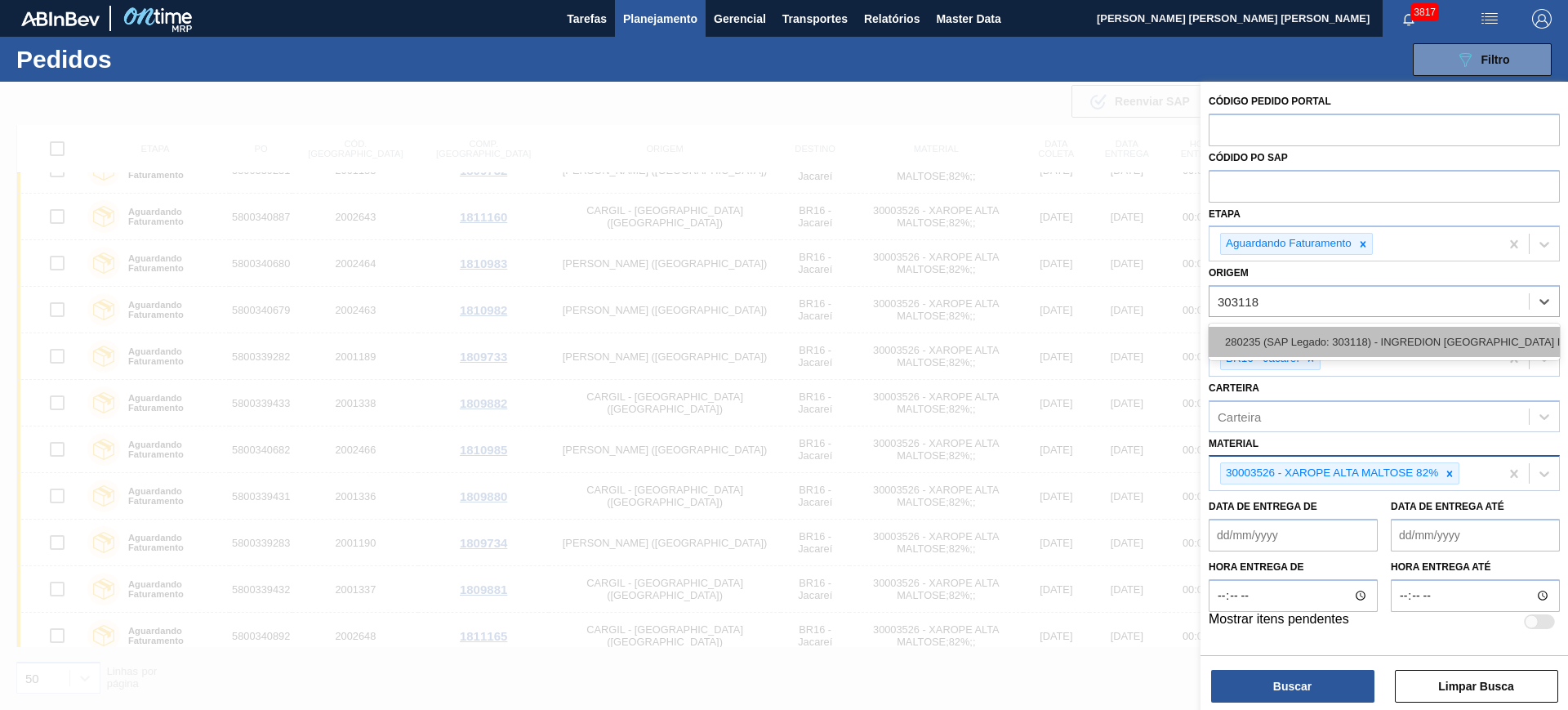
click at [1302, 350] on div "280235 (SAP Legado: 303118) - INGREDION BRASIL INGREDIENTES" at bounding box center [1385, 342] width 352 height 30
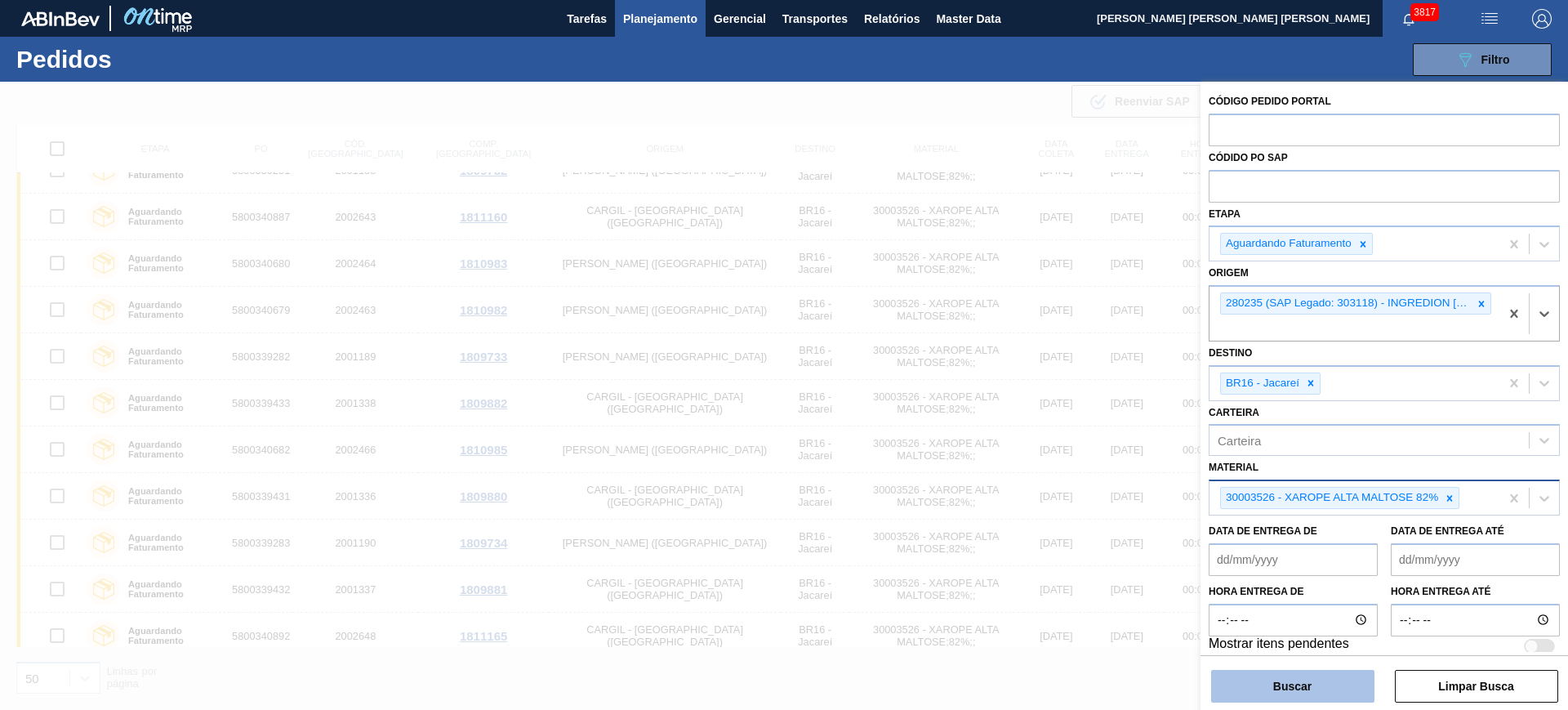
drag, startPoint x: 1310, startPoint y: 694, endPoint x: 1292, endPoint y: 693, distance: 18.0
click at [1309, 693] on button "Buscar" at bounding box center [1293, 686] width 164 height 33
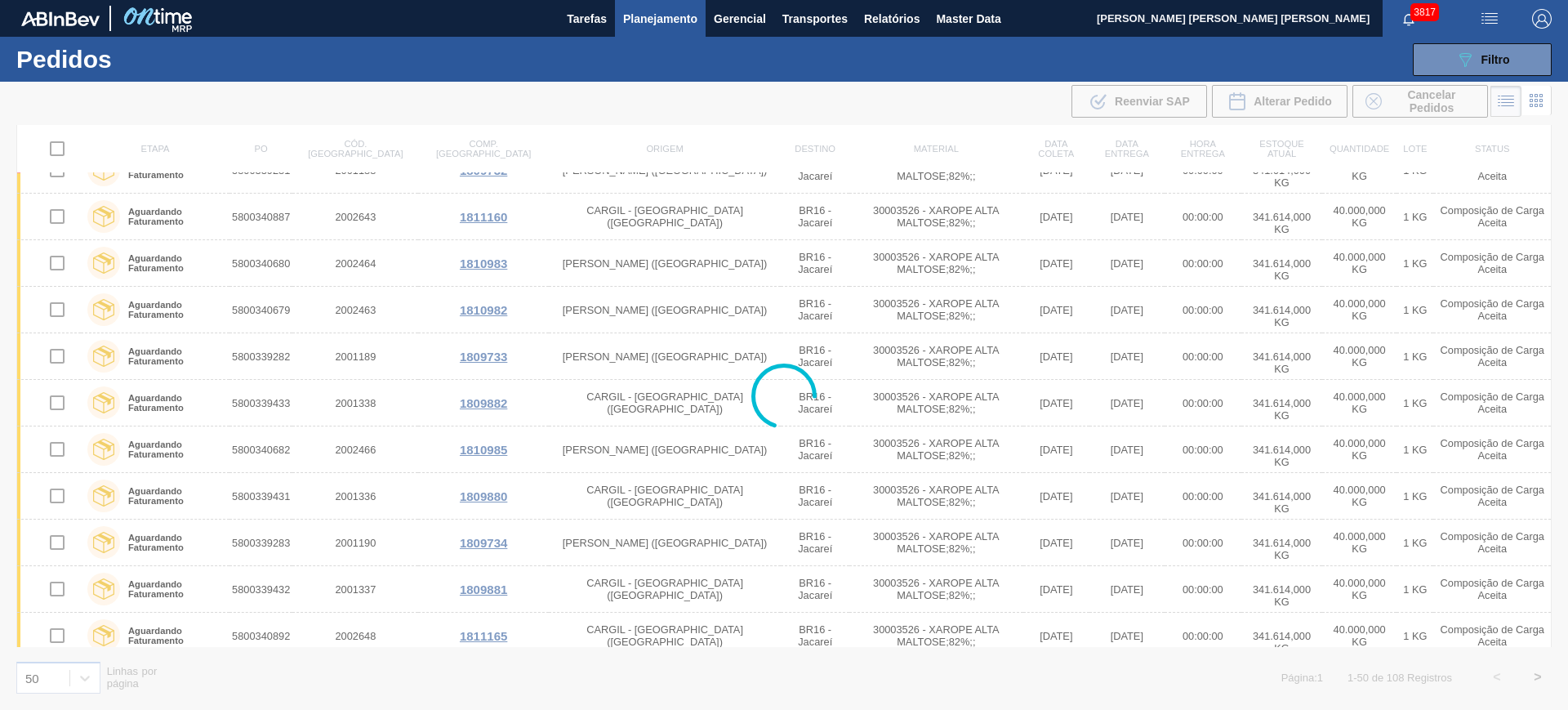
scroll to position [0, 0]
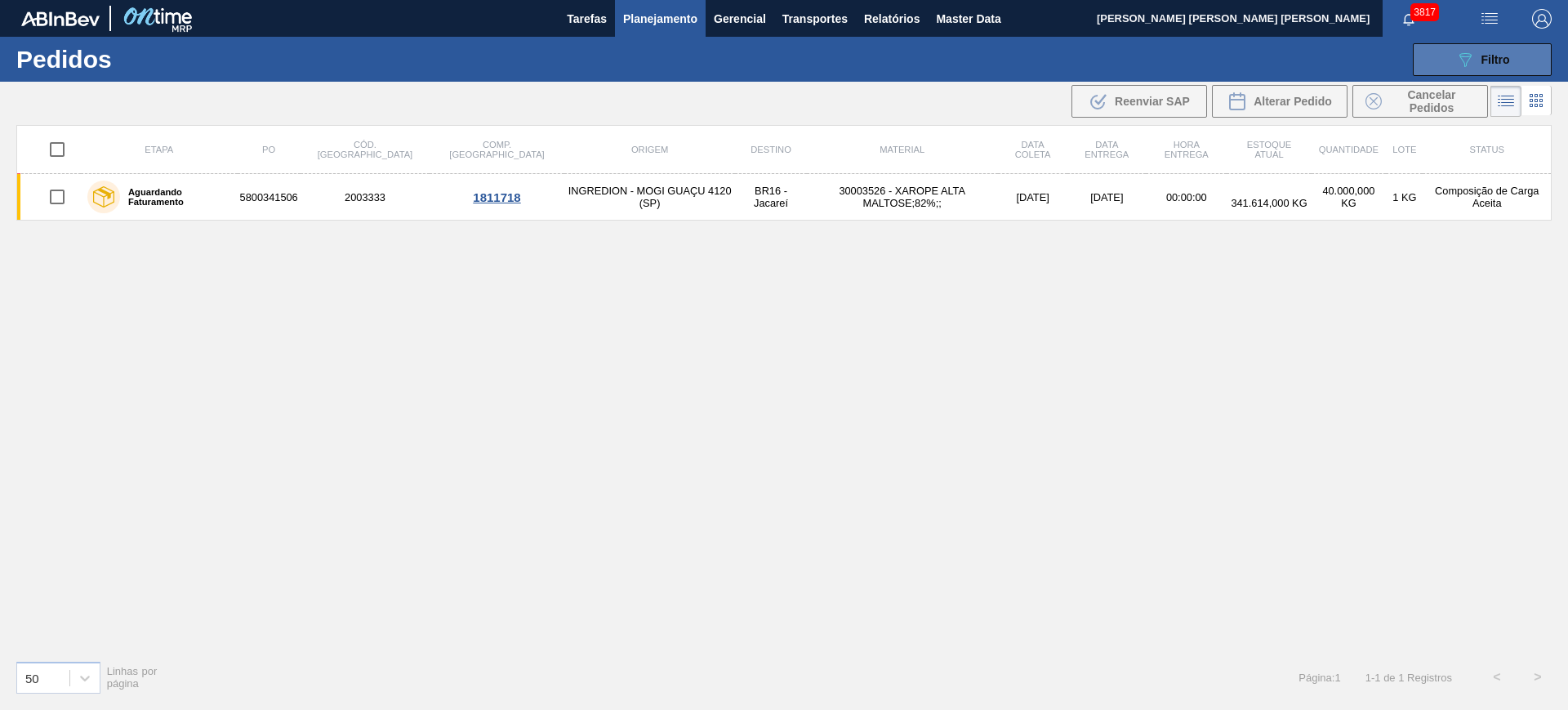
click at [1491, 53] on span "Filtro" at bounding box center [1495, 60] width 29 height 13
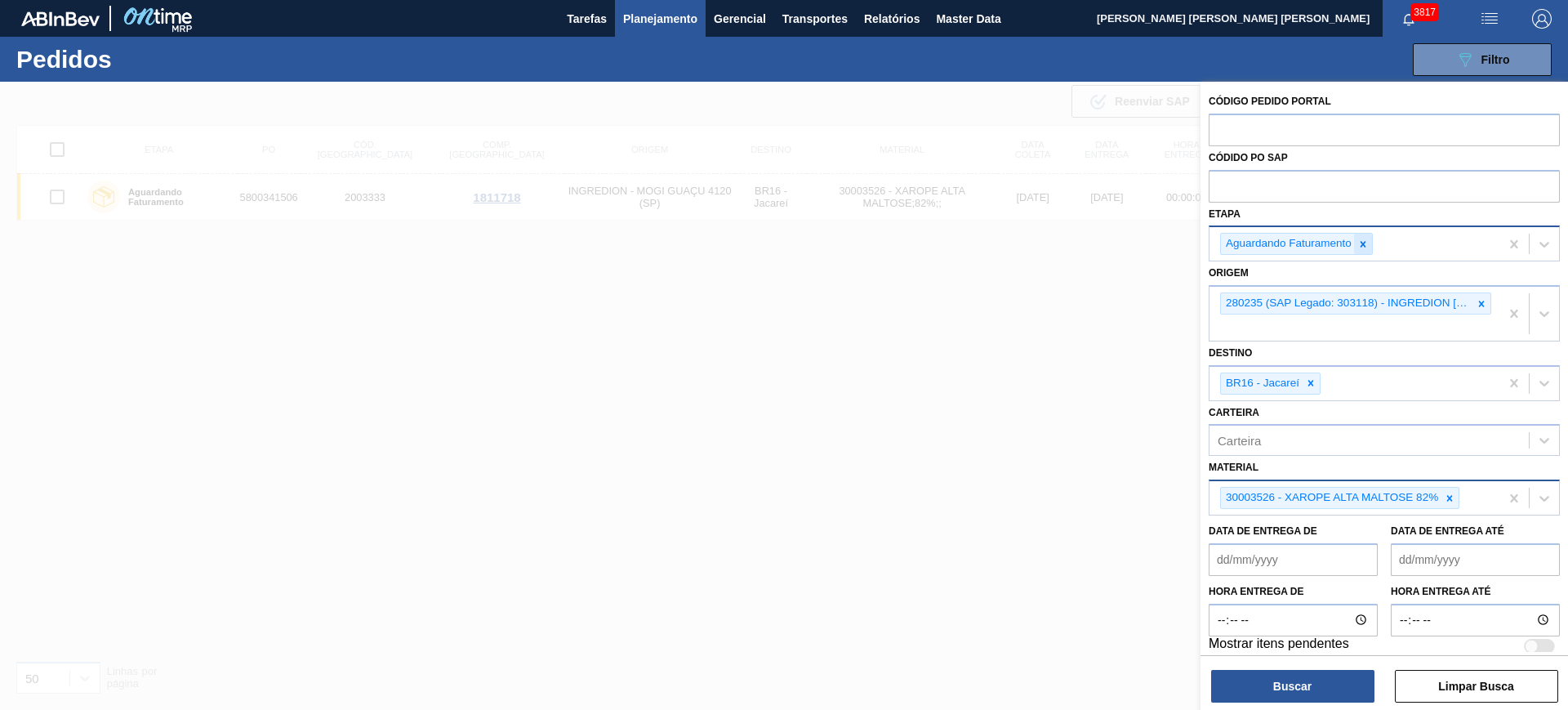
click at [1359, 245] on icon at bounding box center [1362, 244] width 11 height 11
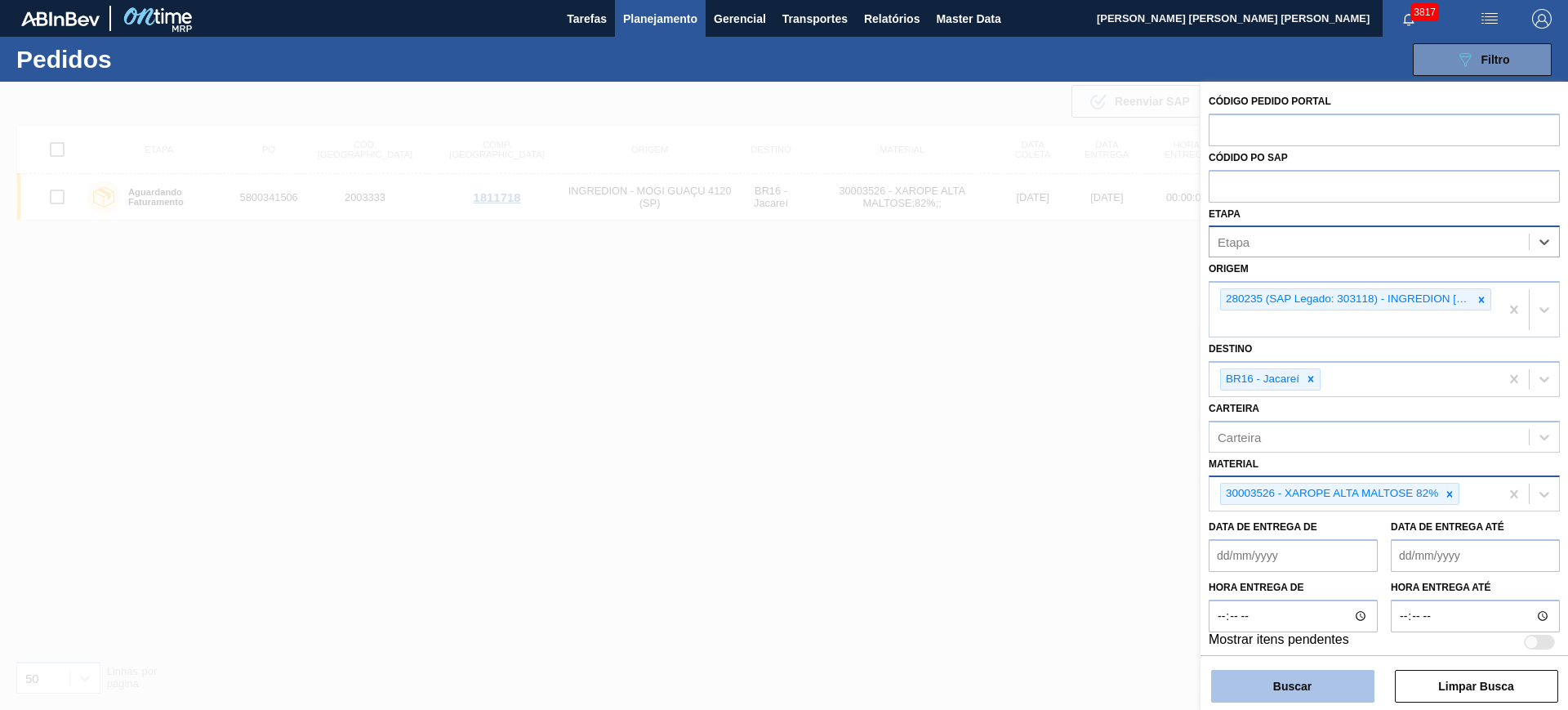
drag, startPoint x: 1312, startPoint y: 694, endPoint x: 1304, endPoint y: 688, distance: 10.0
click at [1309, 690] on button "Buscar" at bounding box center [1293, 686] width 164 height 33
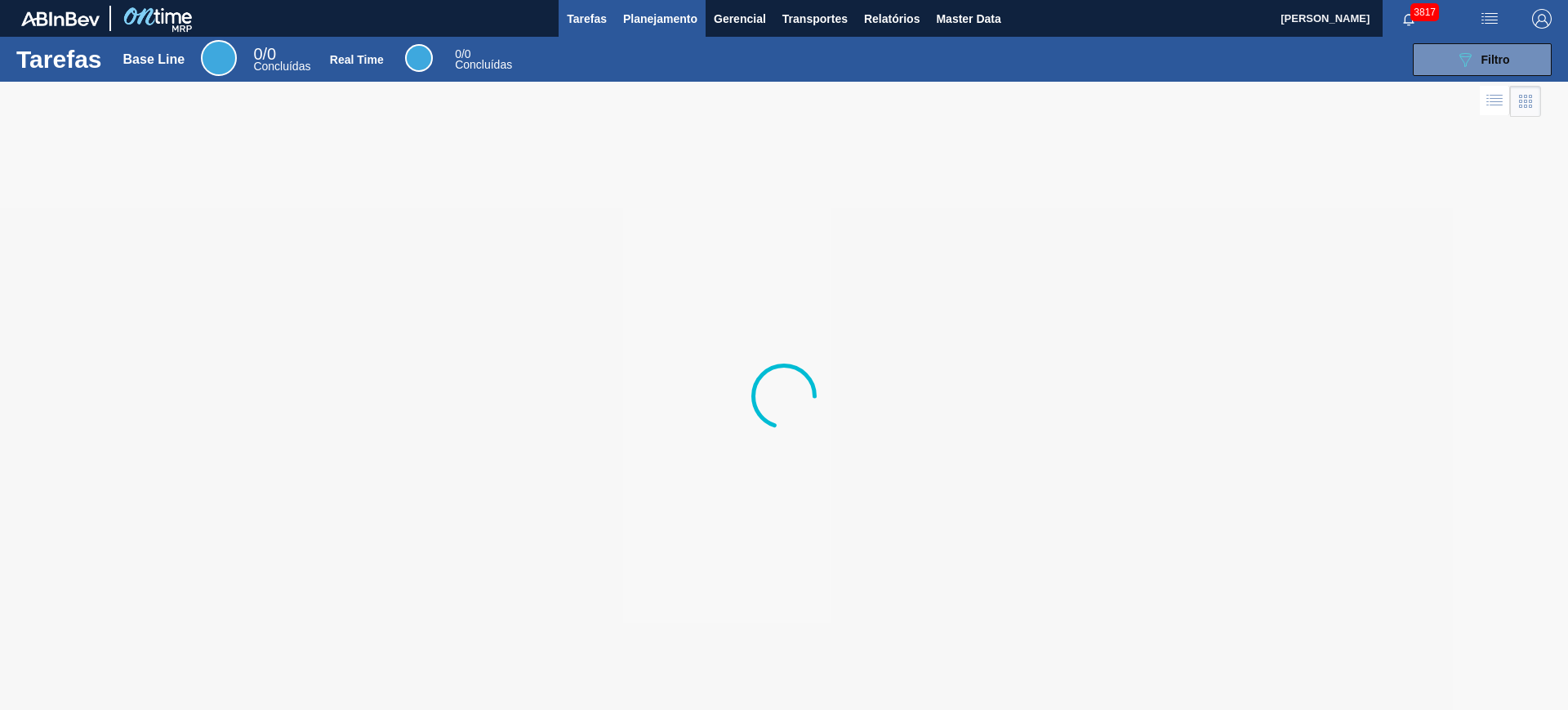
click at [667, 17] on span "Planejamento" at bounding box center [660, 19] width 74 height 20
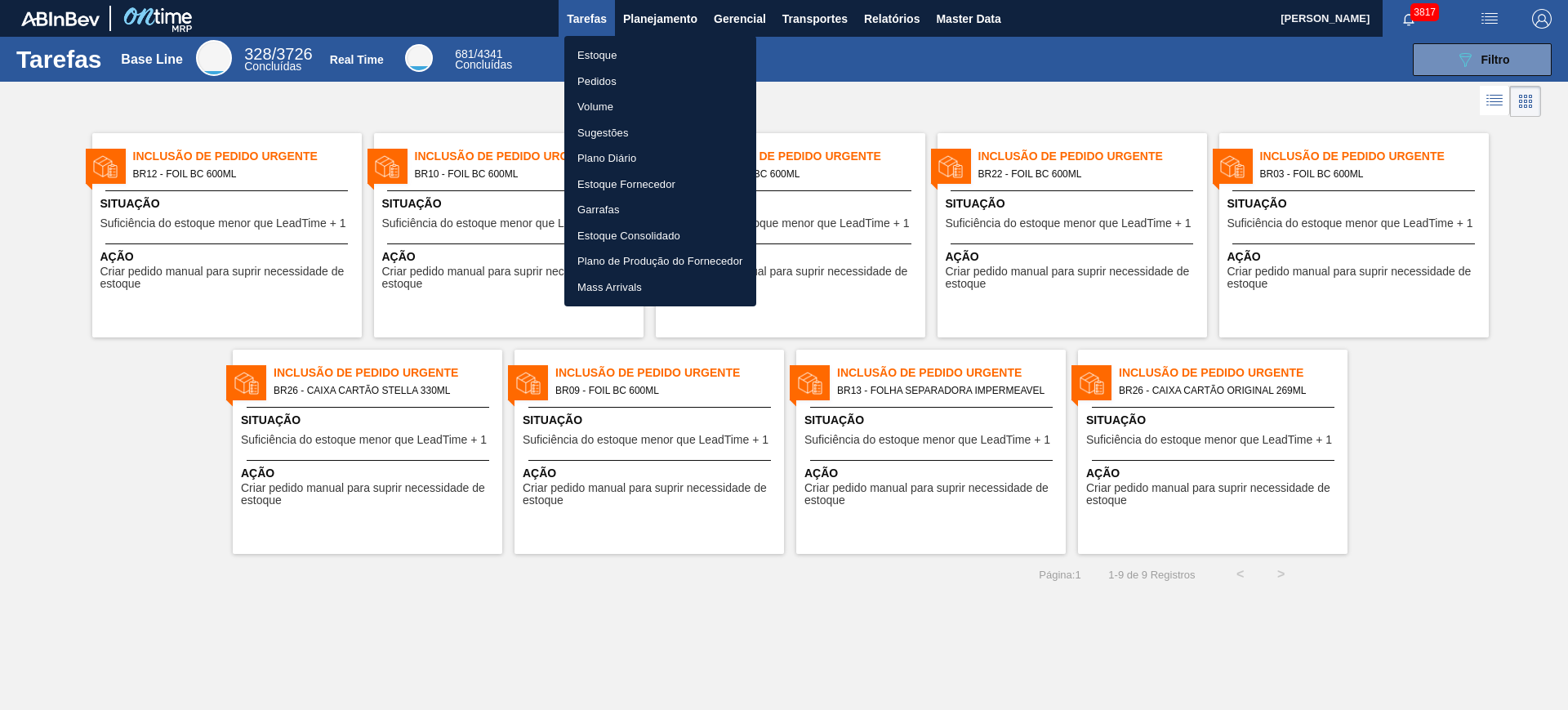
click at [665, 17] on div at bounding box center [784, 355] width 1568 height 710
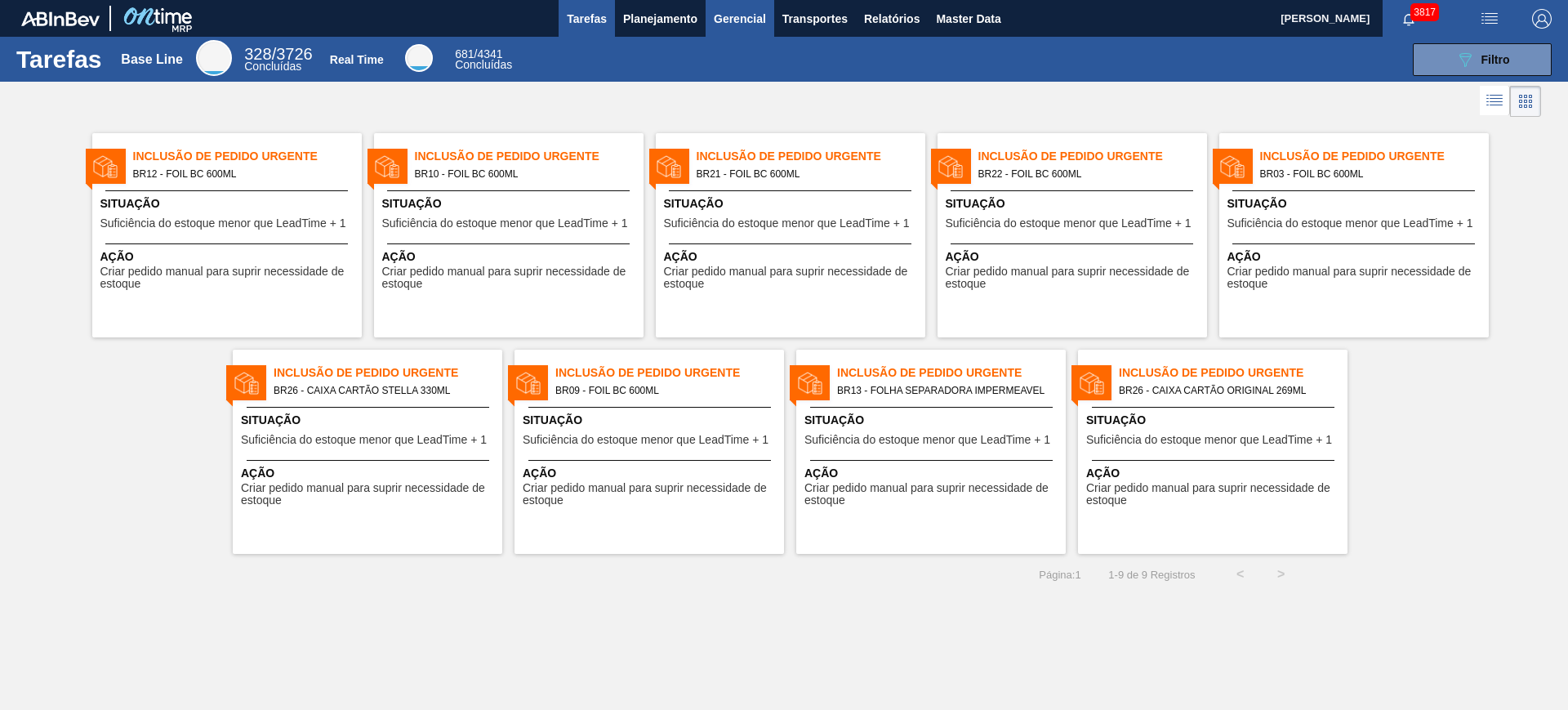
click at [734, 22] on span "Gerencial" at bounding box center [740, 19] width 52 height 20
click at [810, 18] on div at bounding box center [784, 355] width 1568 height 710
click at [892, 15] on span "Relatórios" at bounding box center [892, 19] width 56 height 20
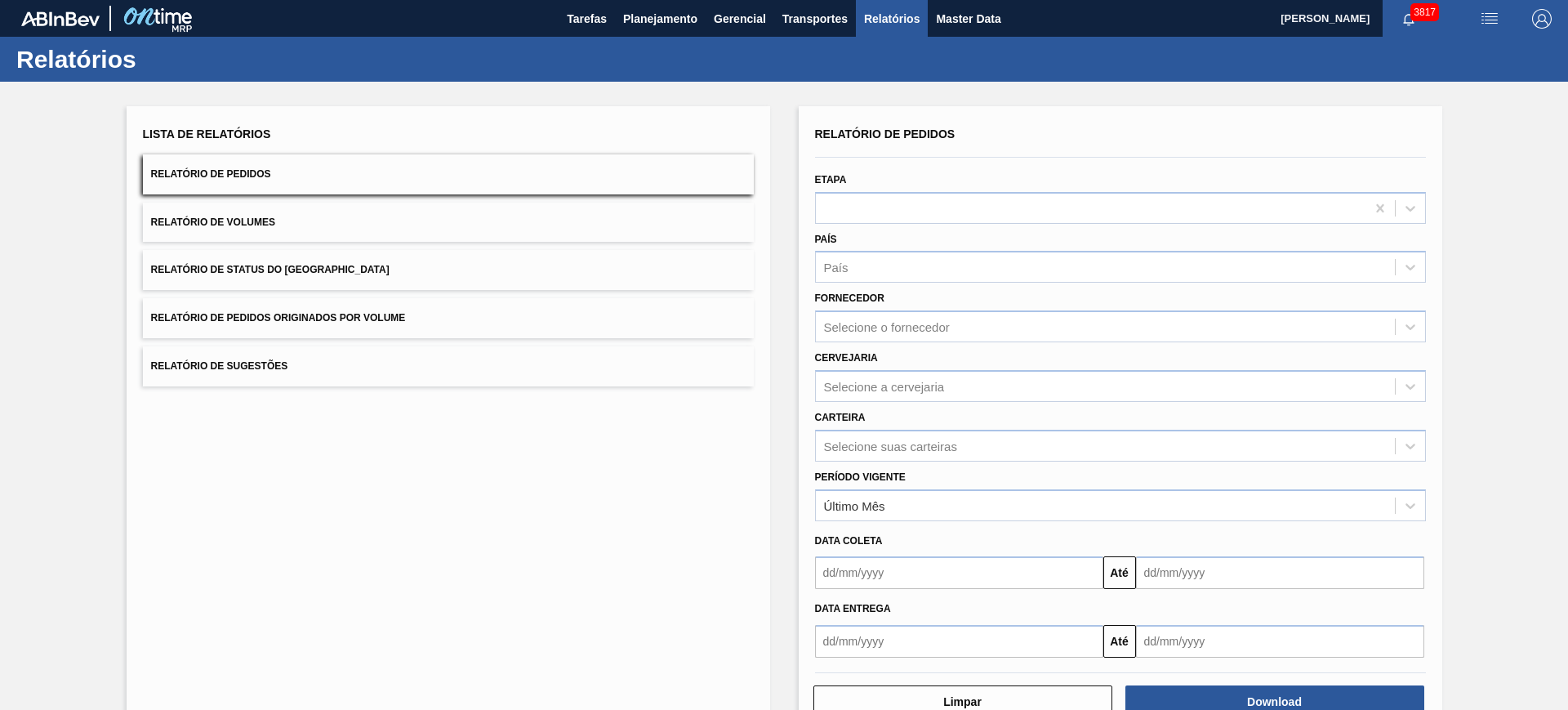
click at [335, 218] on button "Relatório de Volumes" at bounding box center [448, 222] width 611 height 40
